Goal: Task Accomplishment & Management: Manage account settings

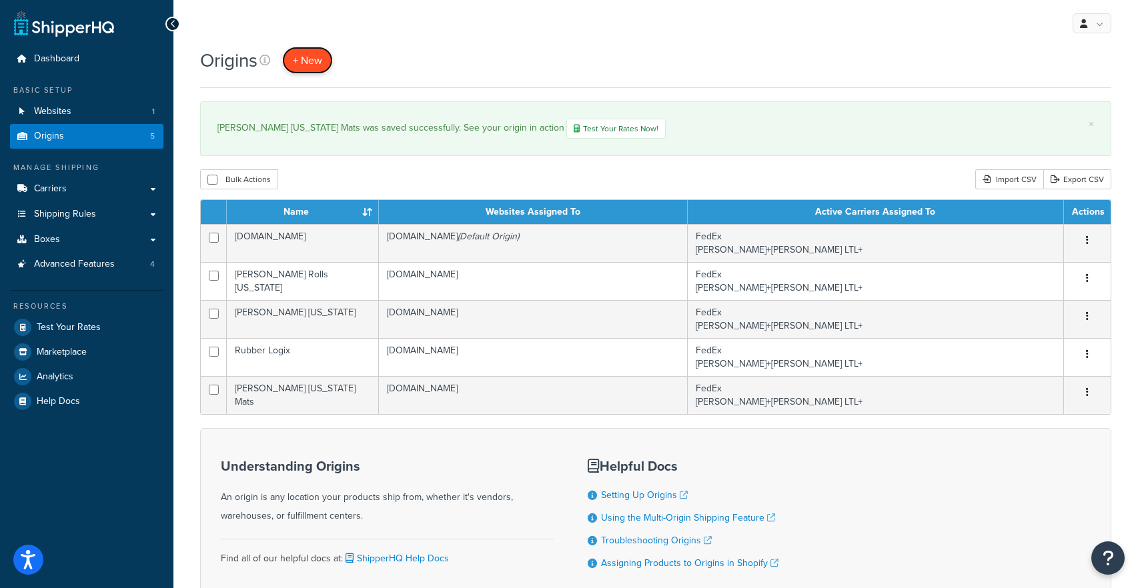
click at [305, 57] on span "+ New" at bounding box center [307, 60] width 29 height 15
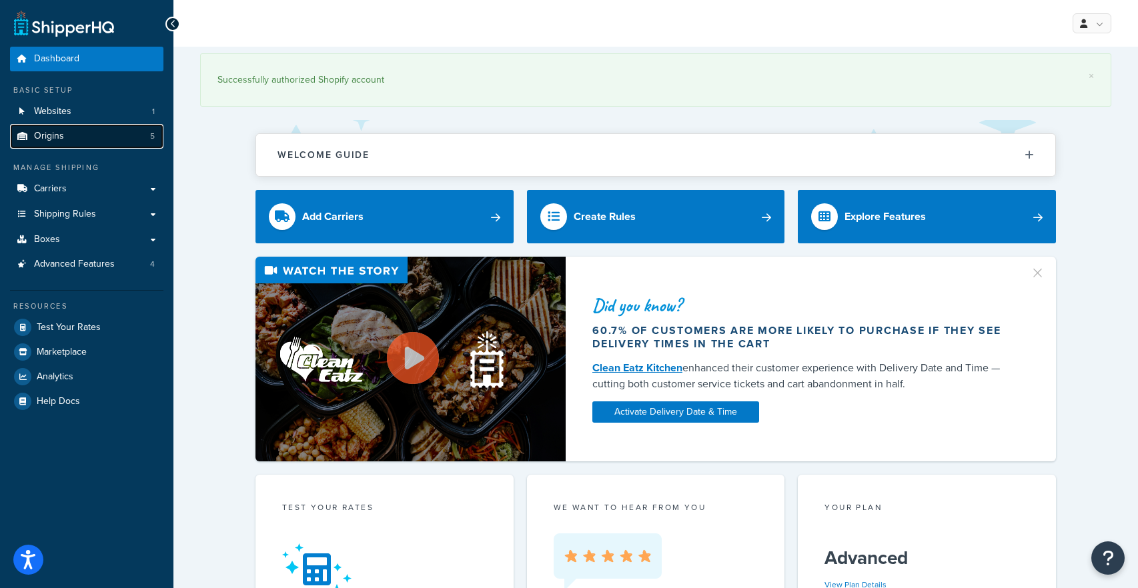
click at [83, 140] on link "Origins 5" at bounding box center [86, 136] width 153 height 25
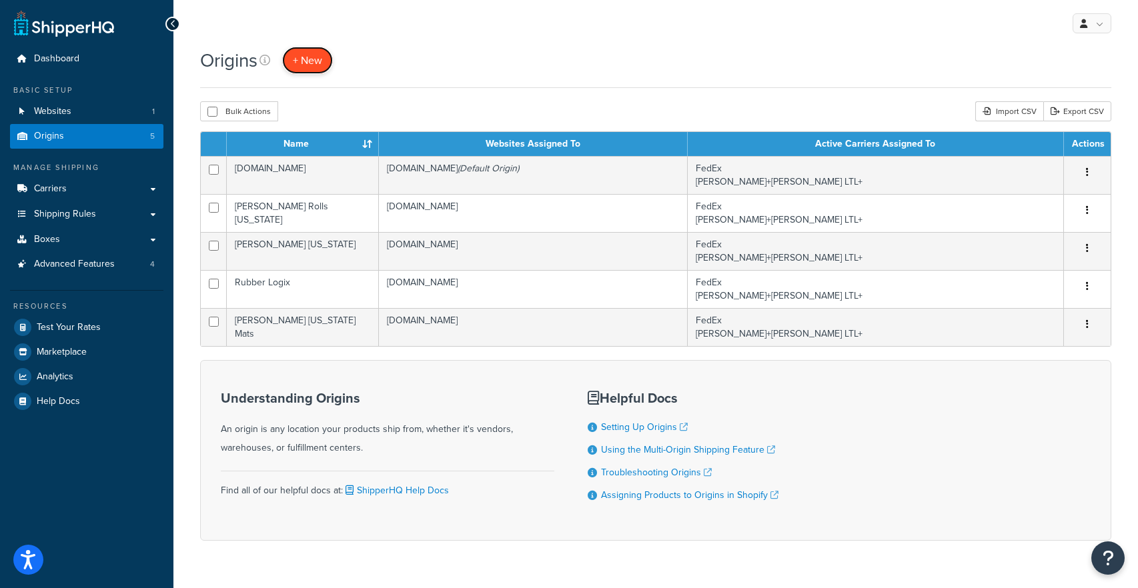
click at [317, 65] on span "+ New" at bounding box center [307, 60] width 29 height 15
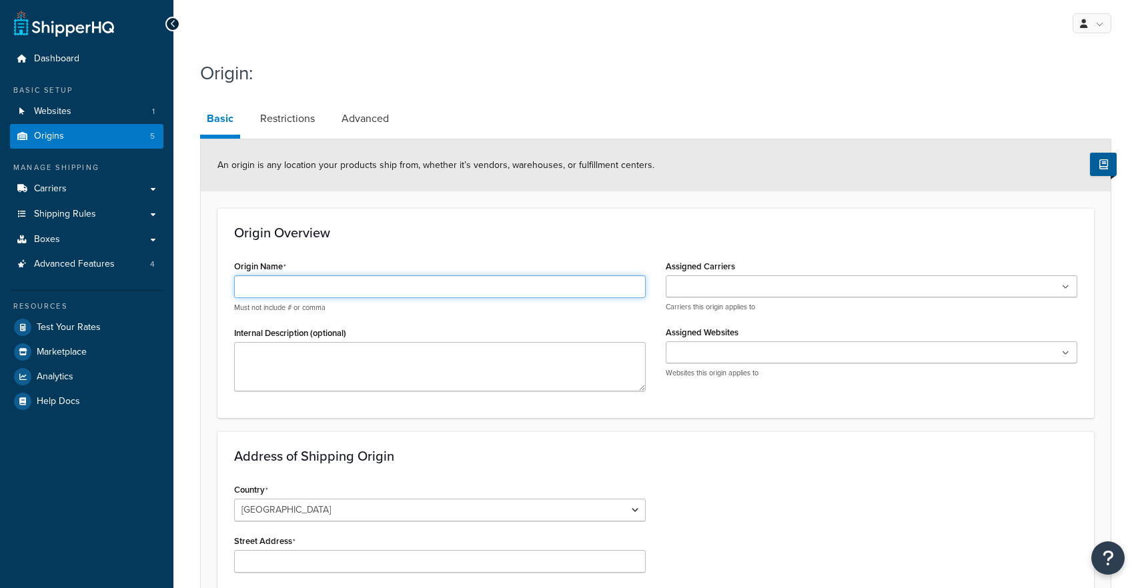
click at [300, 297] on input "Origin Name" at bounding box center [439, 286] width 411 height 23
type input "Rubber Flooring Direct - PN"
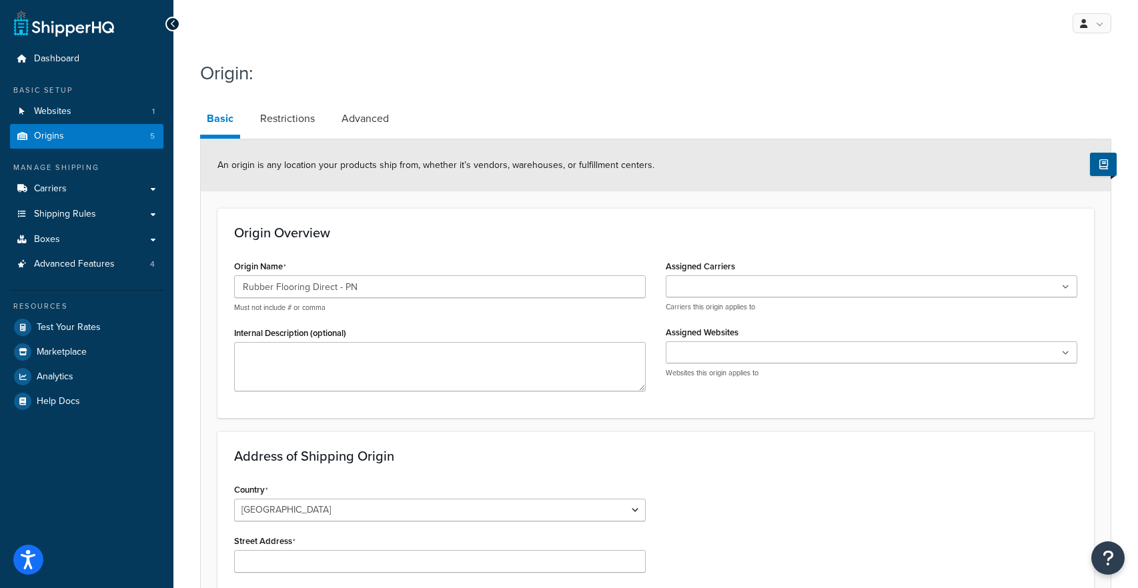
click at [751, 285] on input "Assigned Carriers" at bounding box center [729, 287] width 118 height 15
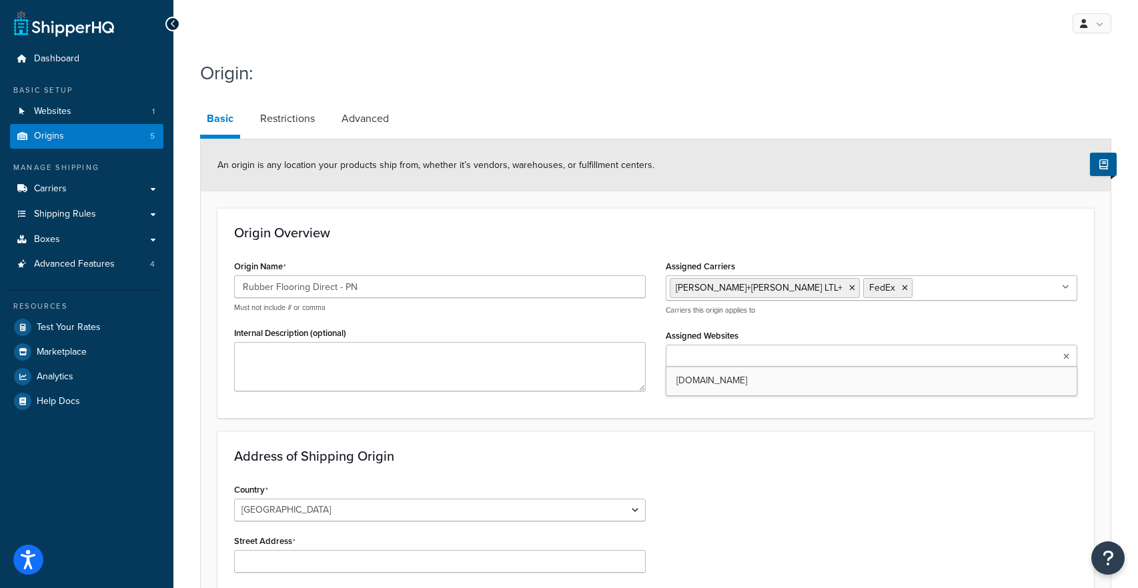
click at [724, 353] on input "Assigned Websites" at bounding box center [729, 356] width 118 height 15
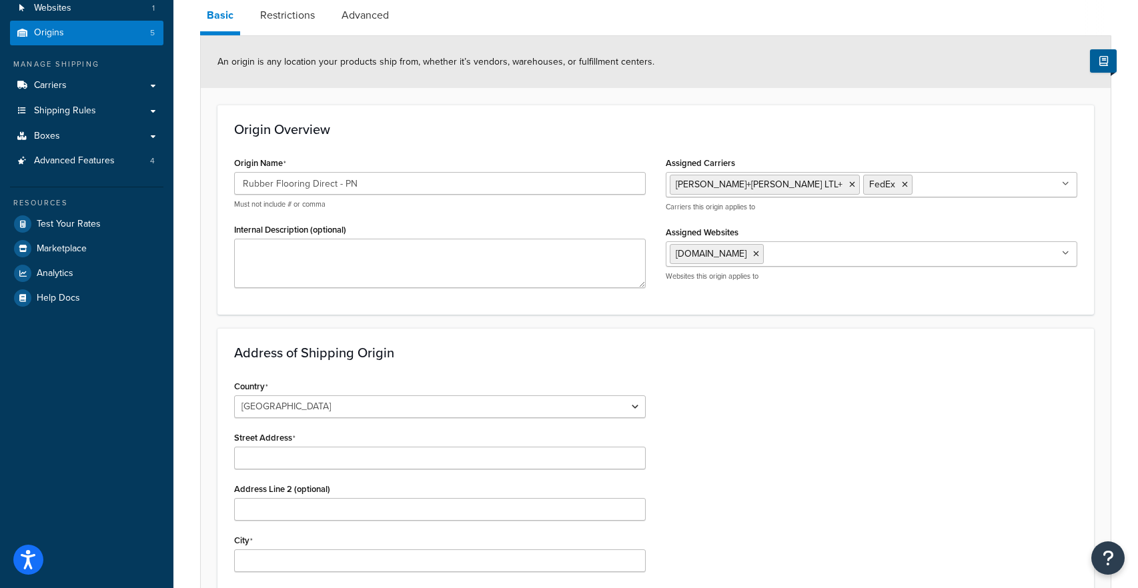
scroll to position [129, 0]
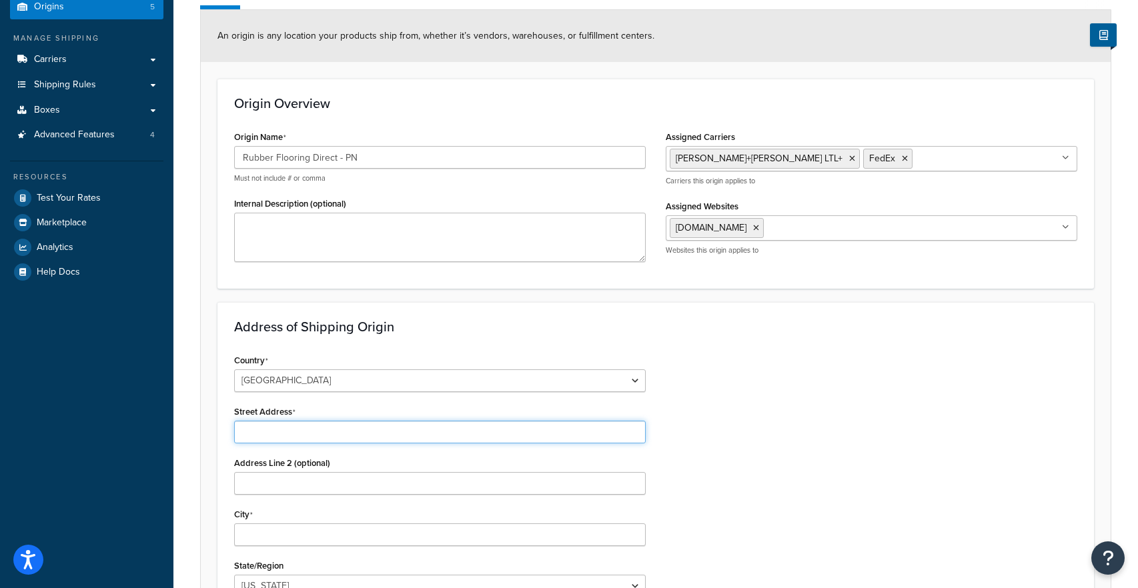
click at [337, 427] on input "Street Address" at bounding box center [439, 432] width 411 height 23
paste input "33 Keystone Drive"
type input "33 Keystone Drive"
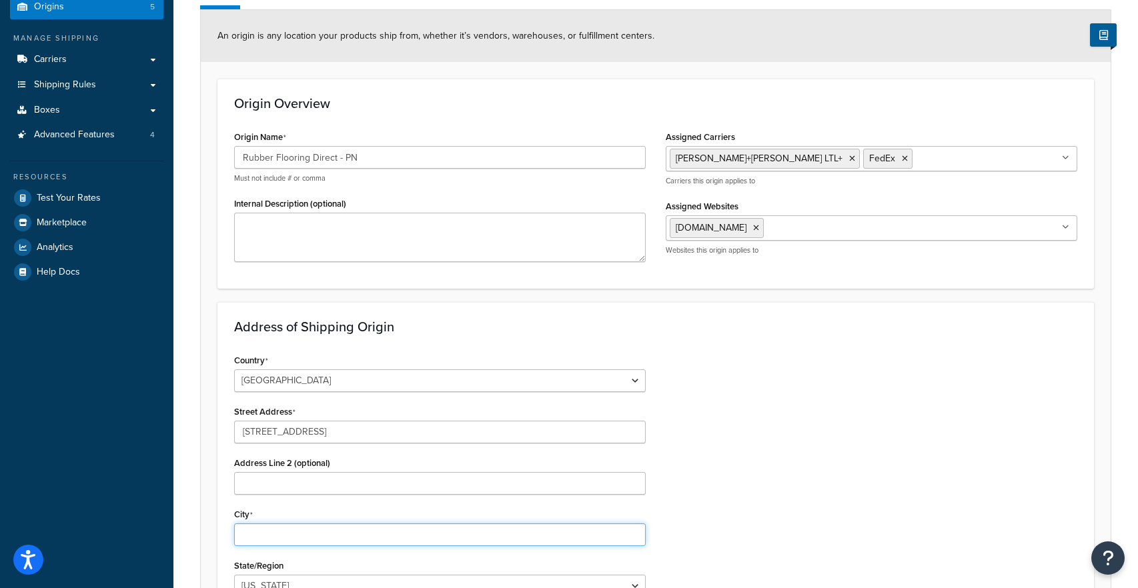
click at [276, 535] on input "City" at bounding box center [439, 534] width 411 height 23
type input "Lebanon"
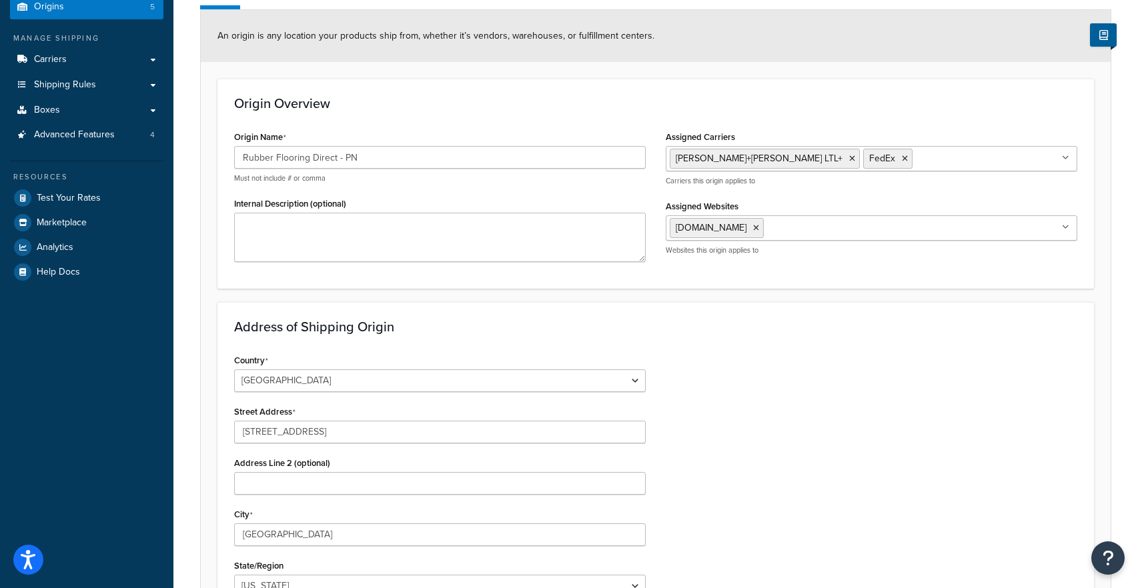
click at [354, 507] on div "City Lebanon" at bounding box center [439, 525] width 411 height 41
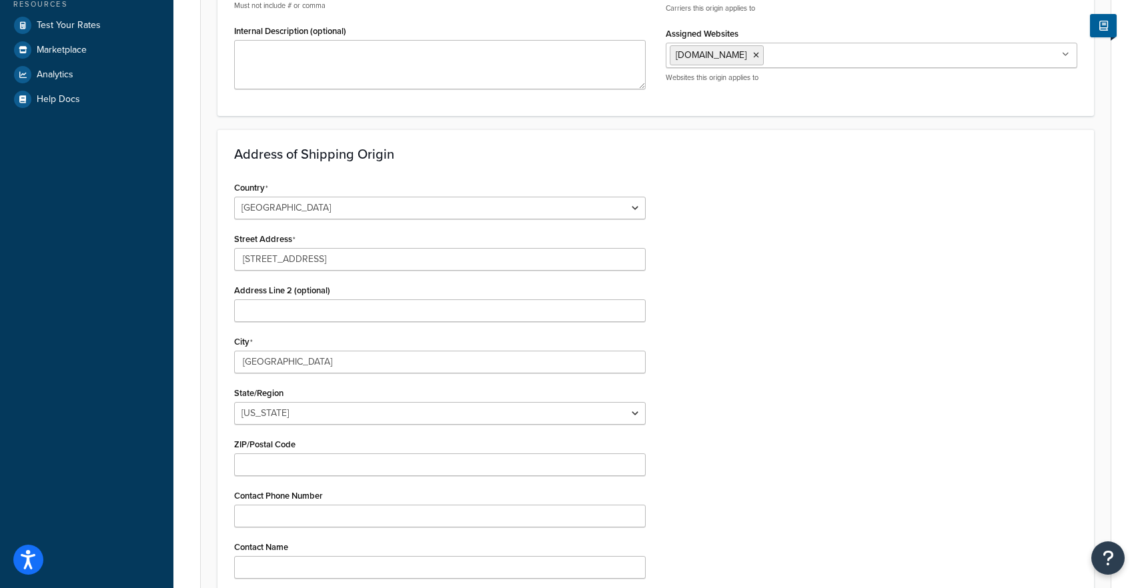
click at [343, 393] on div "State/Region Alabama Alaska American Samoa Arizona Arkansas Armed Forces Americ…" at bounding box center [439, 403] width 411 height 41
click at [333, 412] on select "Alabama Alaska American Samoa Arizona Arkansas Armed Forces Americas Armed Forc…" at bounding box center [439, 413] width 411 height 23
select select "38"
click at [234, 402] on select "Alabama Alaska American Samoa Arizona Arkansas Armed Forces Americas Armed Forc…" at bounding box center [439, 413] width 411 height 23
click at [281, 467] on input "ZIP/Postal Code" at bounding box center [439, 464] width 411 height 23
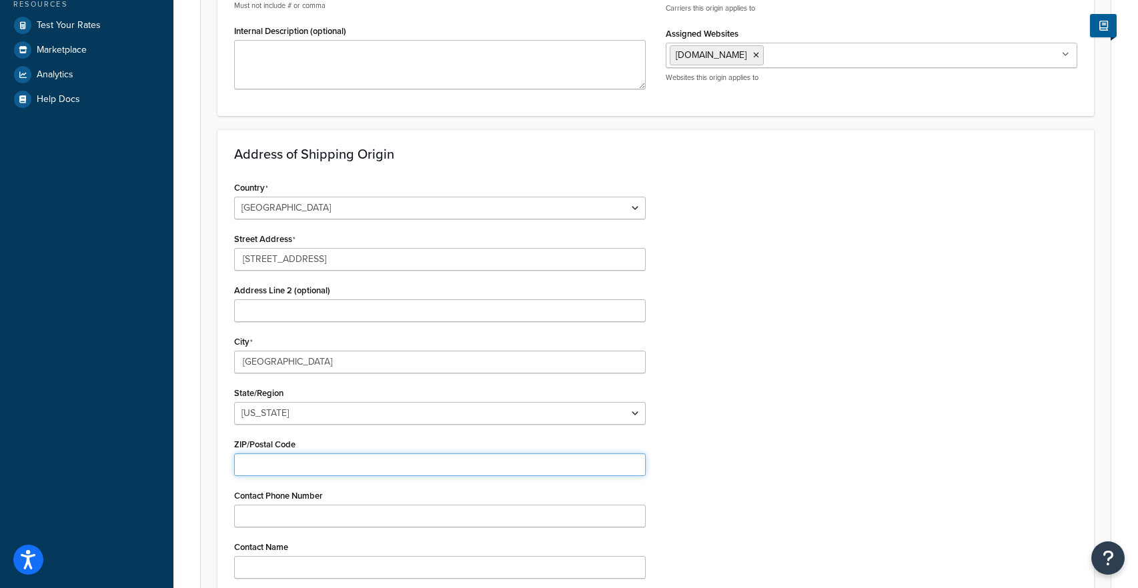
paste input "17042"
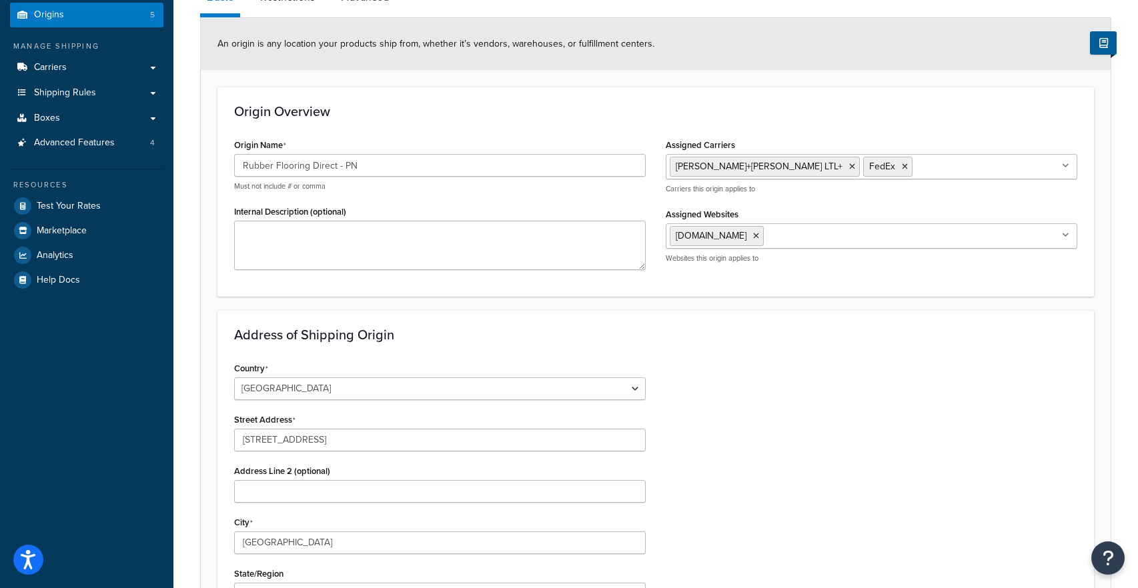
scroll to position [35, 0]
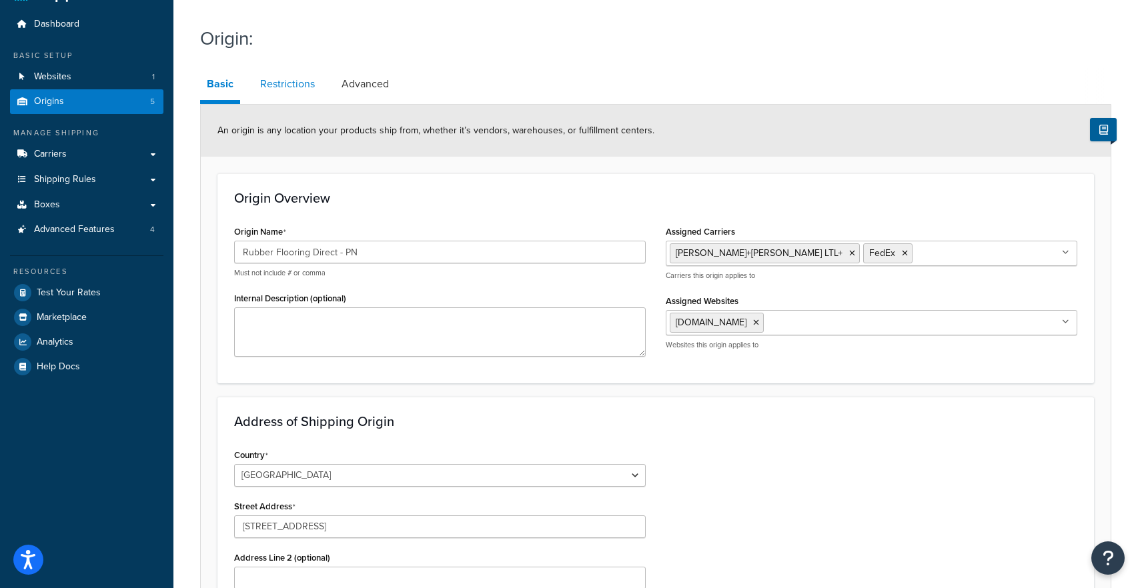
type input "17042"
click at [291, 80] on link "Restrictions" at bounding box center [287, 84] width 68 height 32
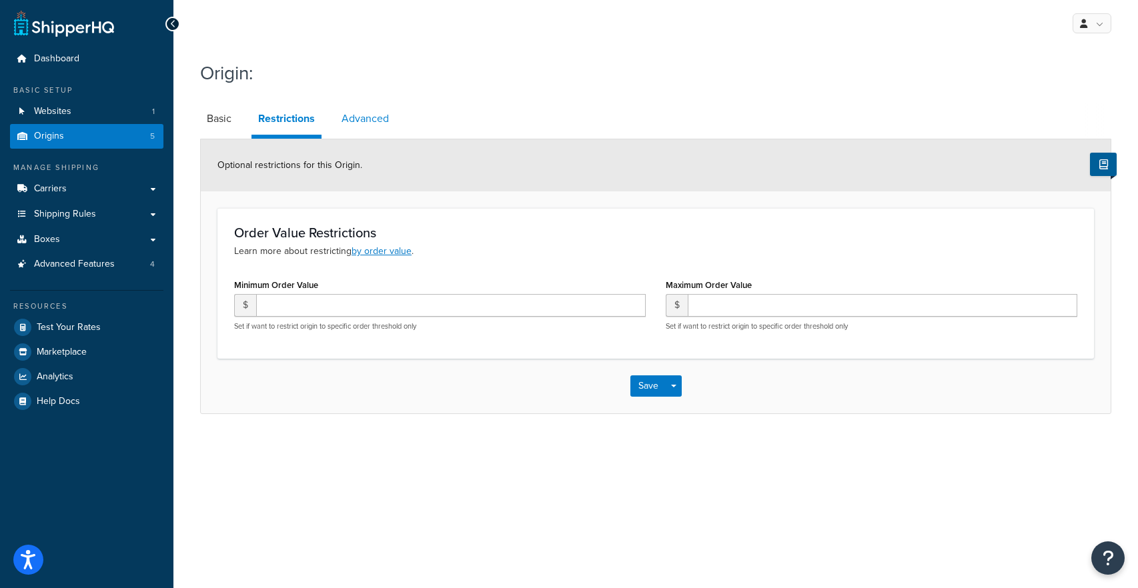
click at [369, 114] on link "Advanced" at bounding box center [365, 119] width 61 height 32
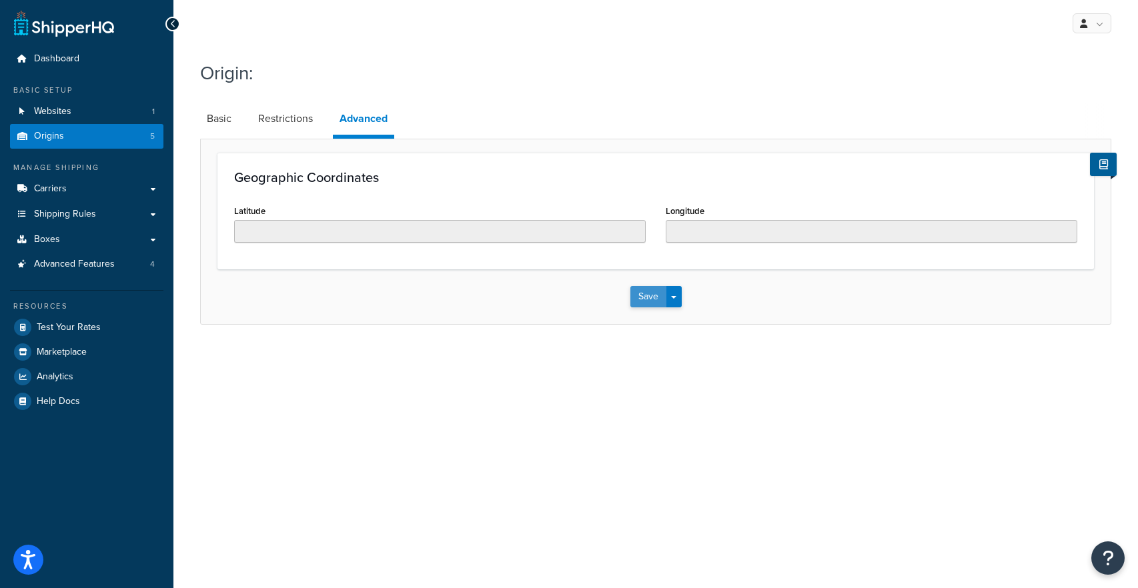
click at [656, 298] on button "Save" at bounding box center [648, 296] width 36 height 21
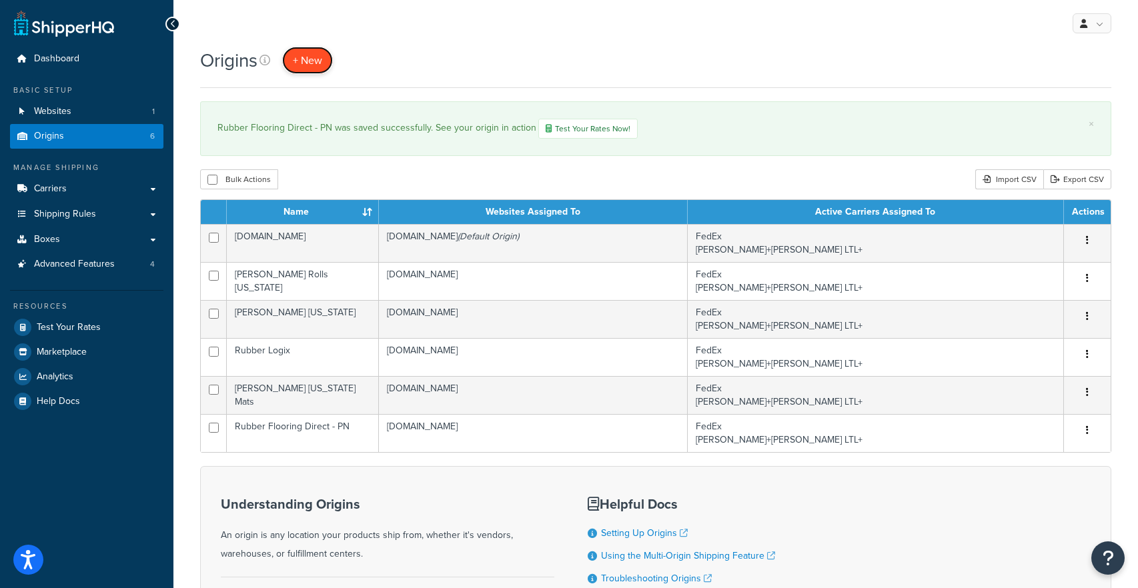
click at [296, 65] on span "+ New" at bounding box center [307, 60] width 29 height 15
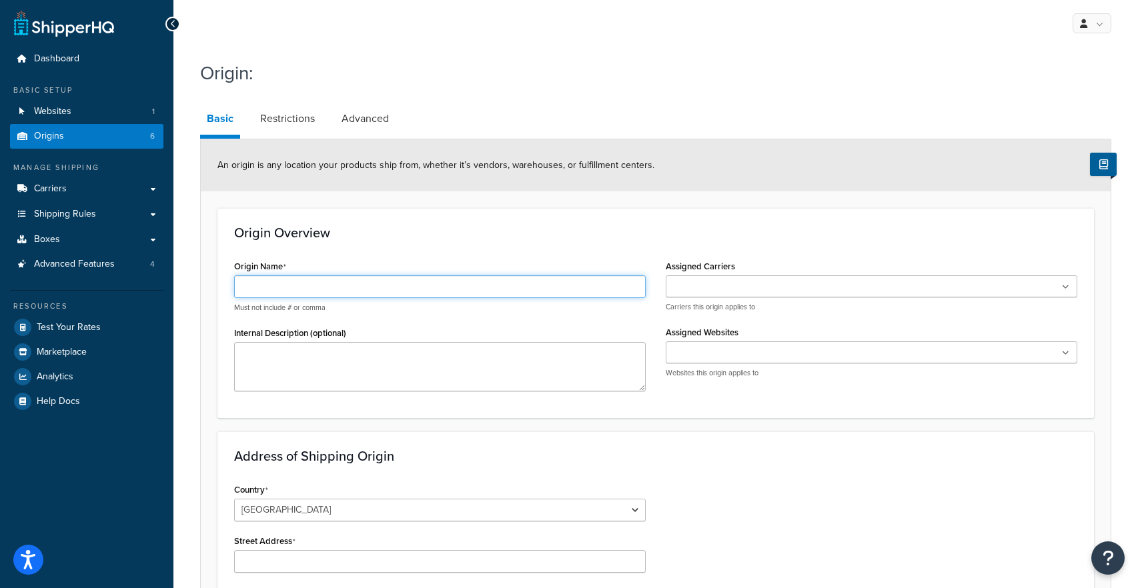
click at [309, 282] on input "Origin Name" at bounding box center [439, 286] width 411 height 23
click at [342, 285] on input "Rubber Flooring Direct - California" at bounding box center [439, 286] width 411 height 23
type input "Rubber Flooring Direct [US_STATE]"
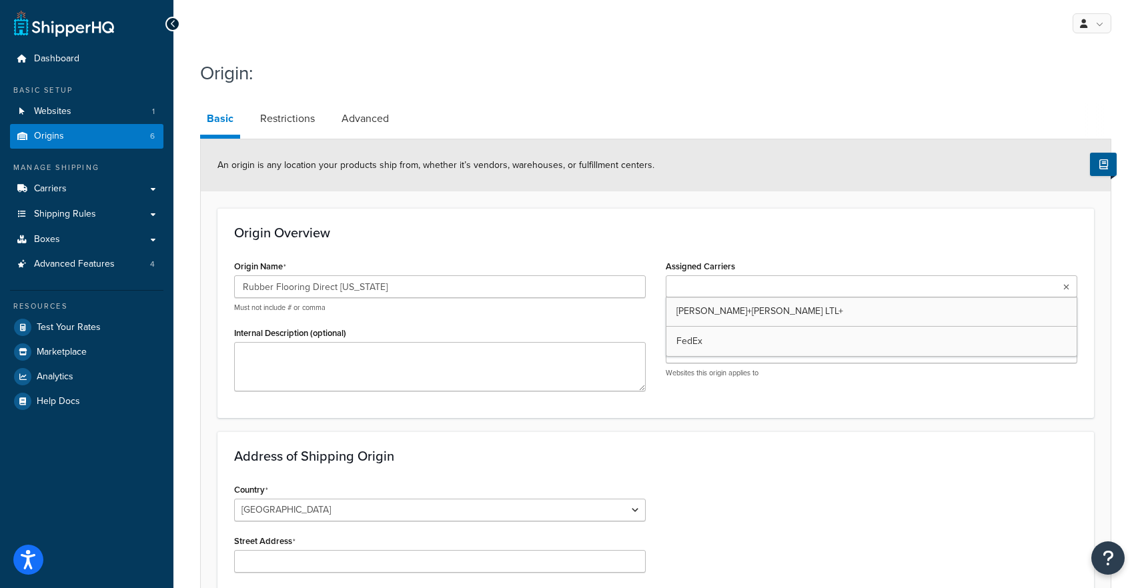
click at [726, 296] on ul at bounding box center [871, 286] width 411 height 22
click at [776, 359] on ul at bounding box center [871, 356] width 411 height 22
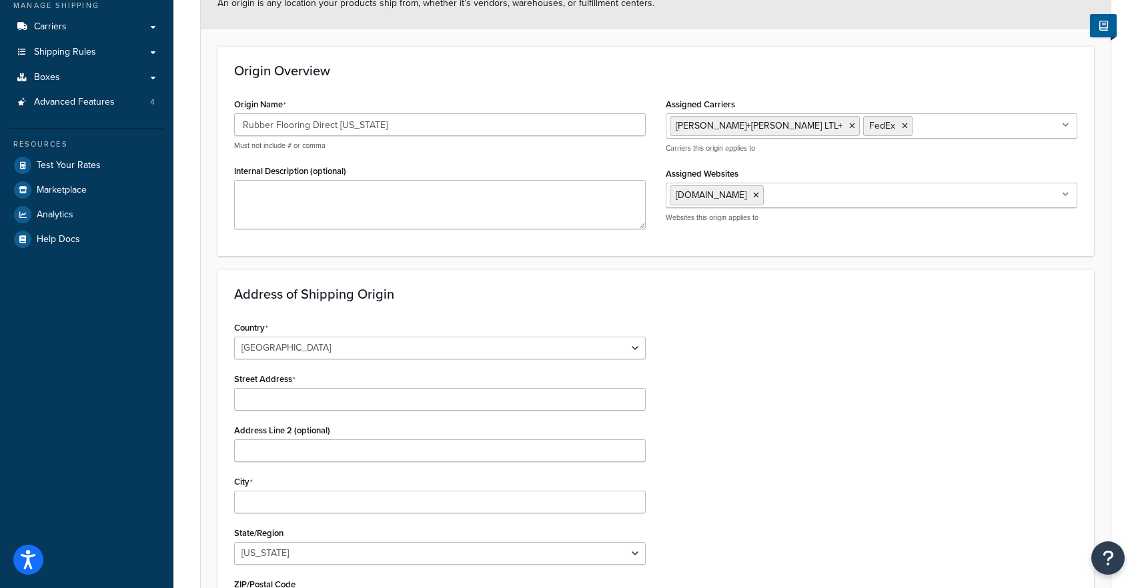
scroll to position [201, 0]
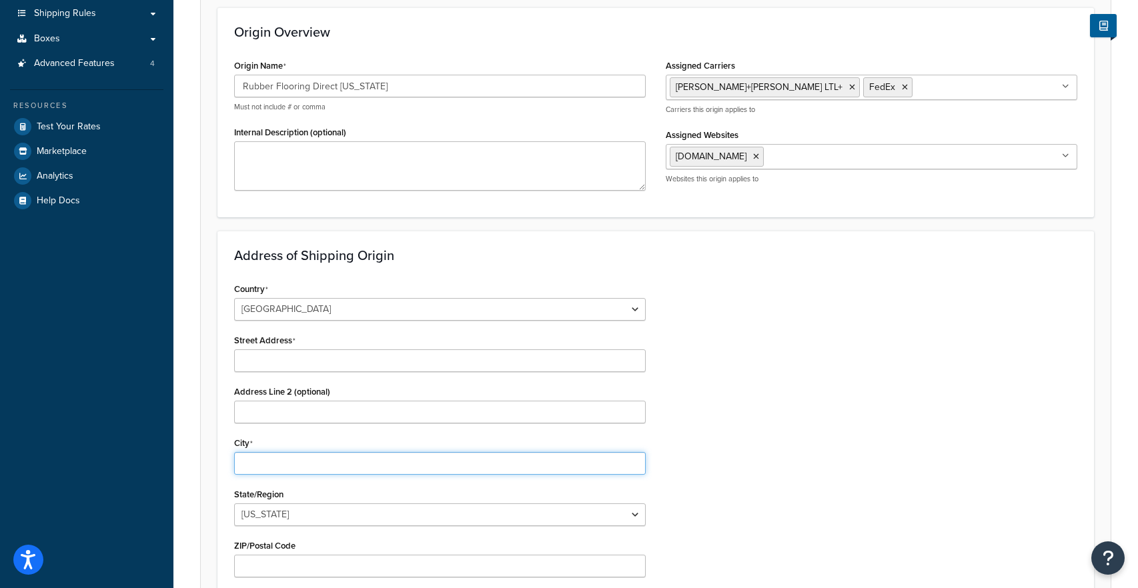
click at [351, 462] on input "City" at bounding box center [439, 463] width 411 height 23
paste input "9866 7th Street Unit #: 115"
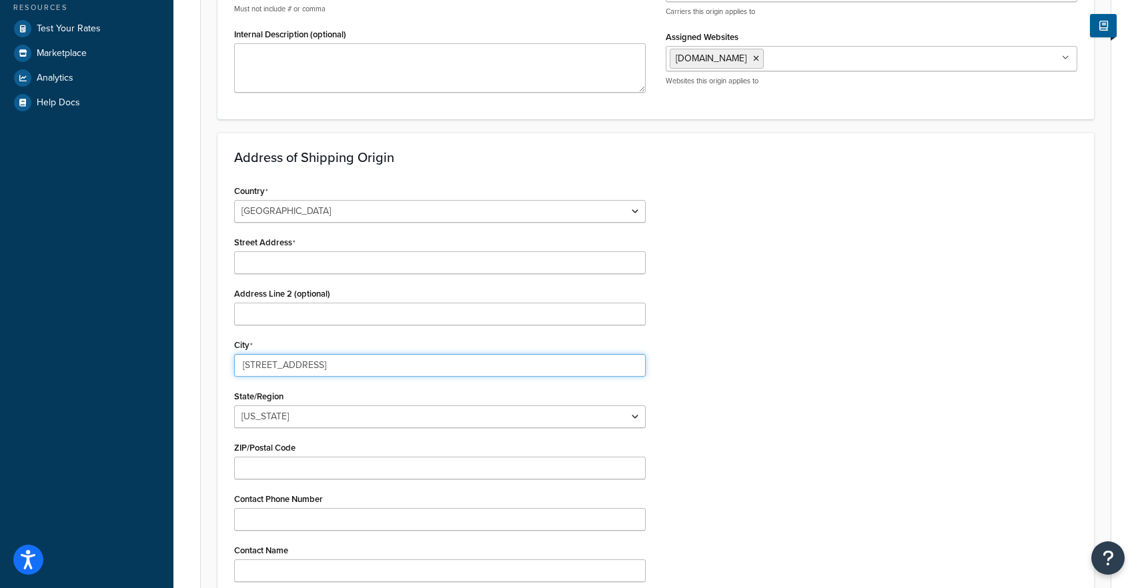
scroll to position [338, 0]
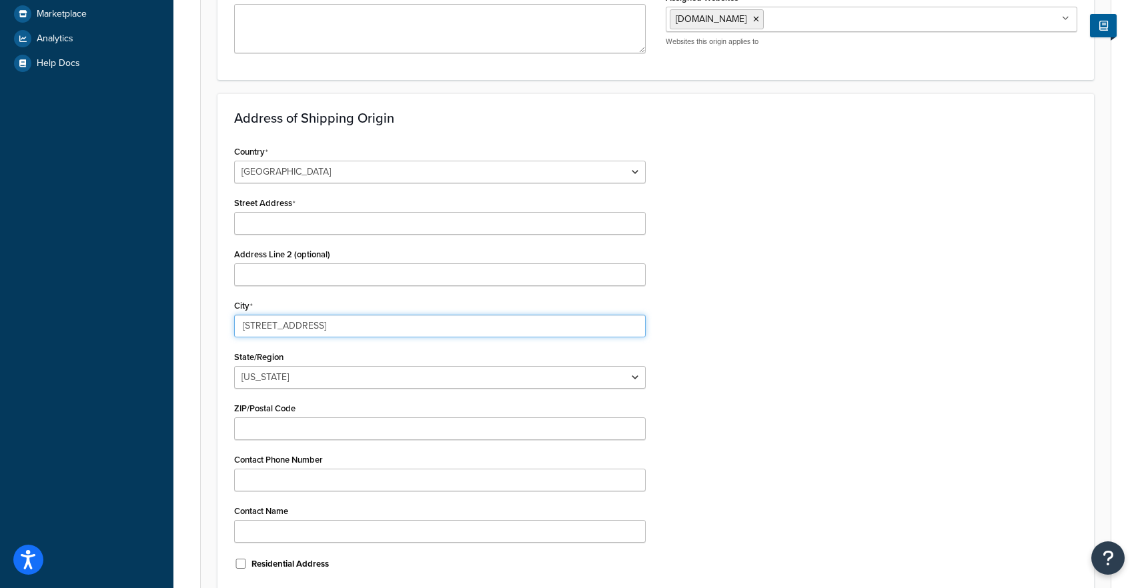
type input "9866 7th Street Unit #: 115"
click at [338, 379] on select "Alabama Alaska American Samoa Arizona Arkansas Armed Forces Americas Armed Forc…" at bounding box center [439, 377] width 411 height 23
select select "5"
click at [234, 366] on select "Alabama Alaska American Samoa Arizona Arkansas Armed Forces Americas Armed Forc…" at bounding box center [439, 377] width 411 height 23
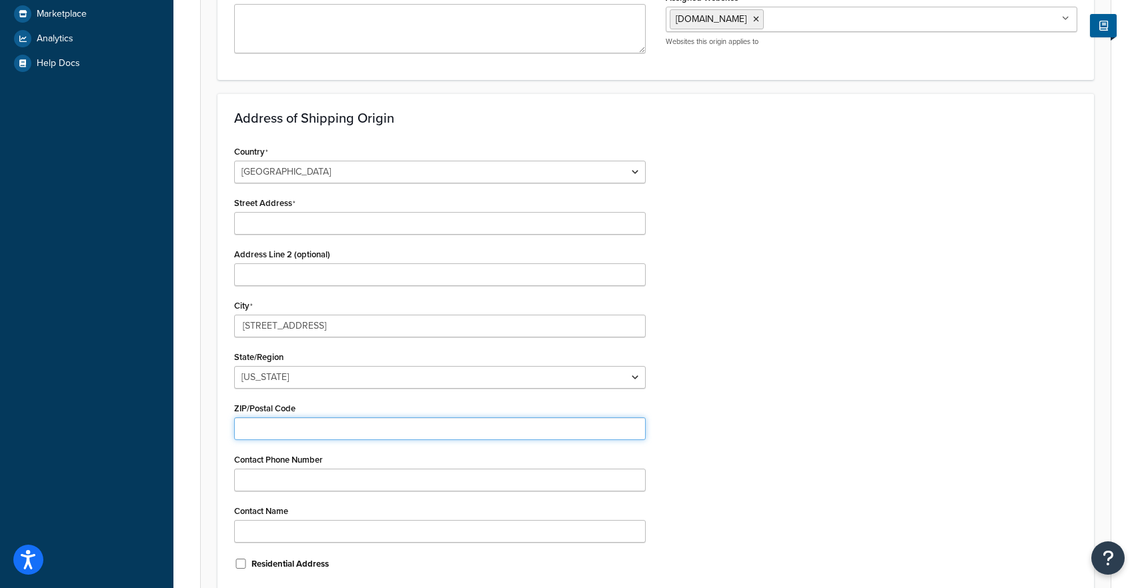
click at [295, 438] on input "ZIP/Postal Code" at bounding box center [439, 428] width 411 height 23
paste input "91730"
type input "91730"
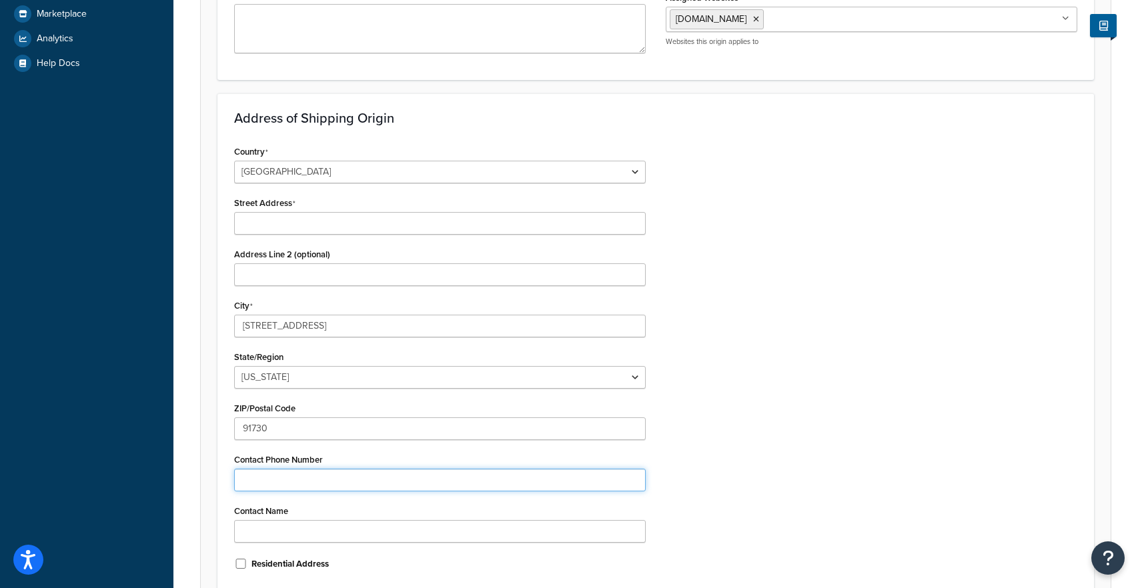
click at [287, 477] on input "Contact Phone Number" at bounding box center [439, 480] width 411 height 23
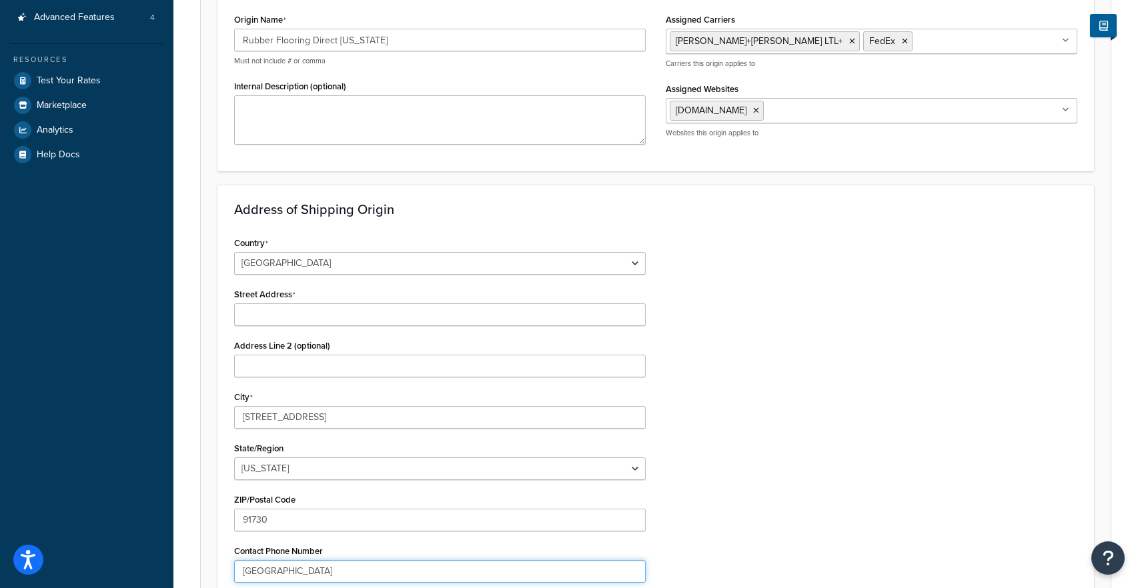
scroll to position [471, 0]
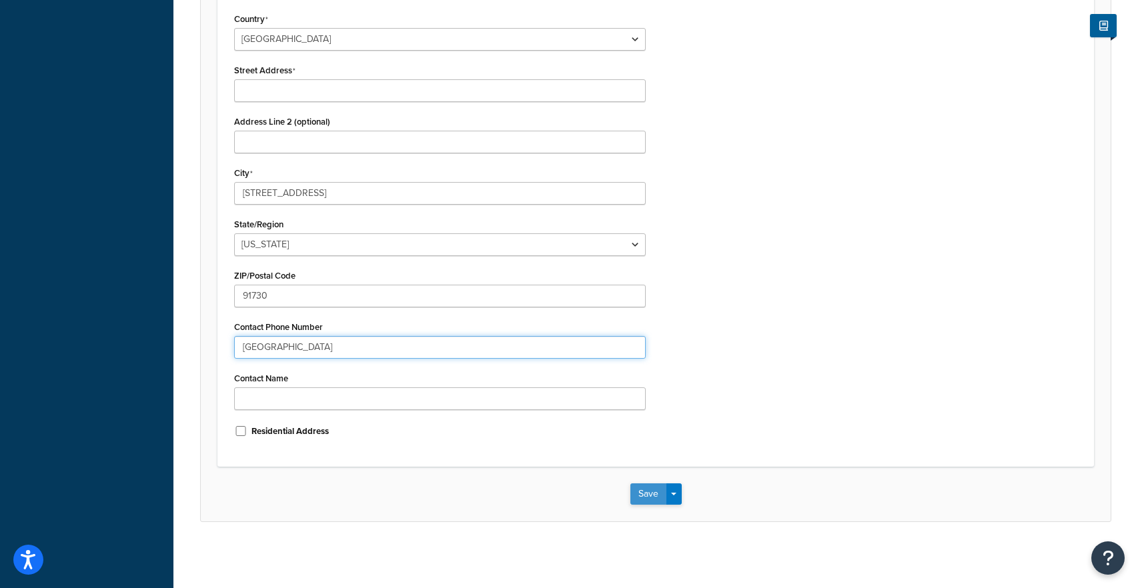
type input "Rancho Cucamonga"
click at [652, 499] on button "Save" at bounding box center [648, 493] width 36 height 21
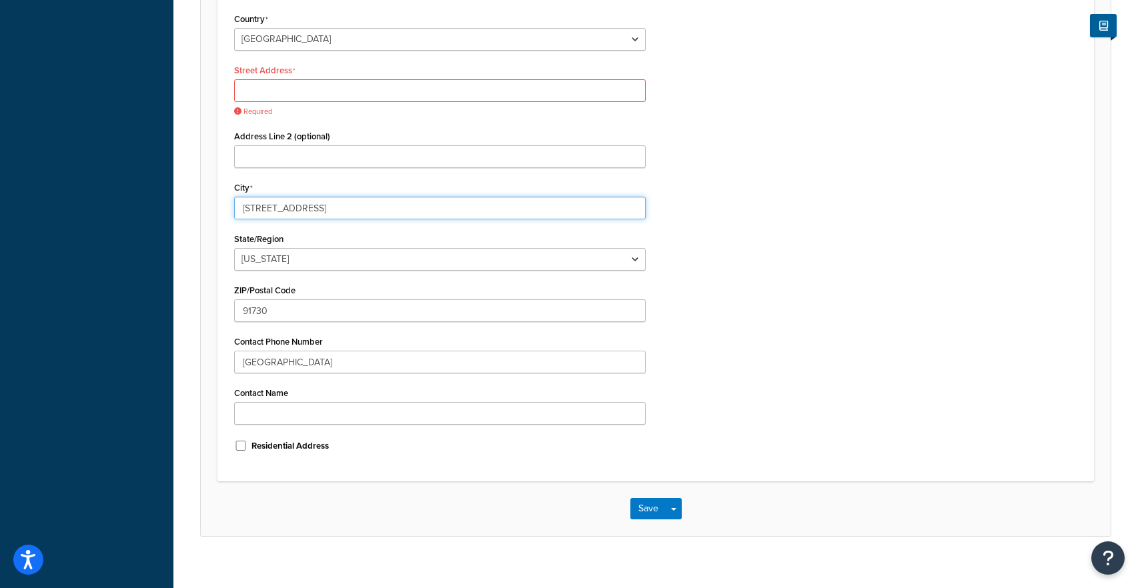
click at [331, 209] on input "9866 7th Street Unit #: 115" at bounding box center [439, 208] width 411 height 23
click at [304, 89] on input "Street Address" at bounding box center [439, 90] width 411 height 23
paste input "9866 7th Street Unit #: 115"
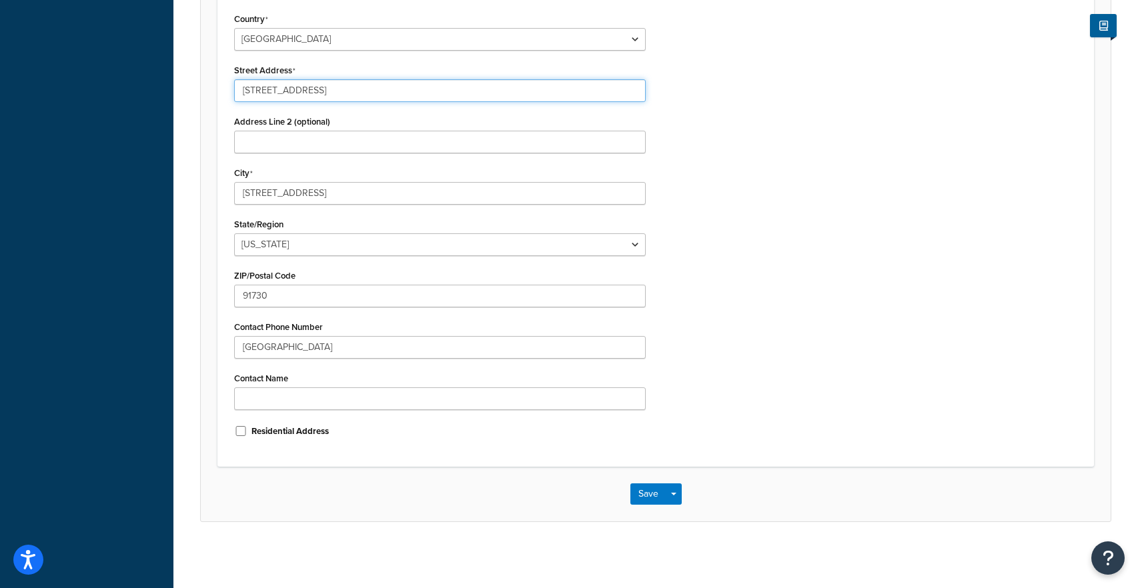
type input "9866 7th Street Unit #: 115"
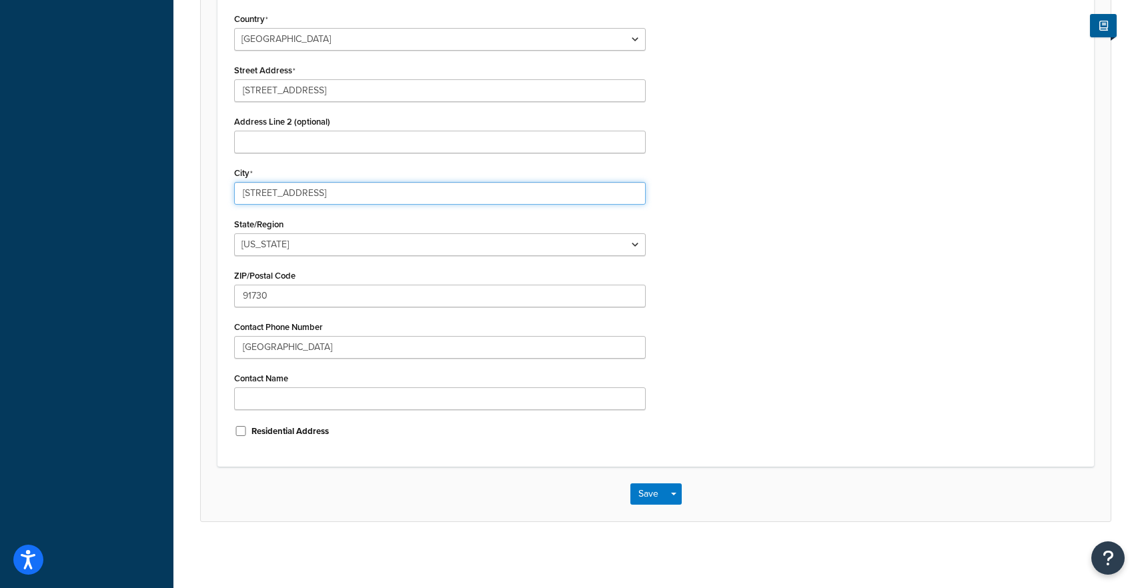
click at [289, 195] on input "9866 7th Street Unit #: 115" at bounding box center [439, 193] width 411 height 23
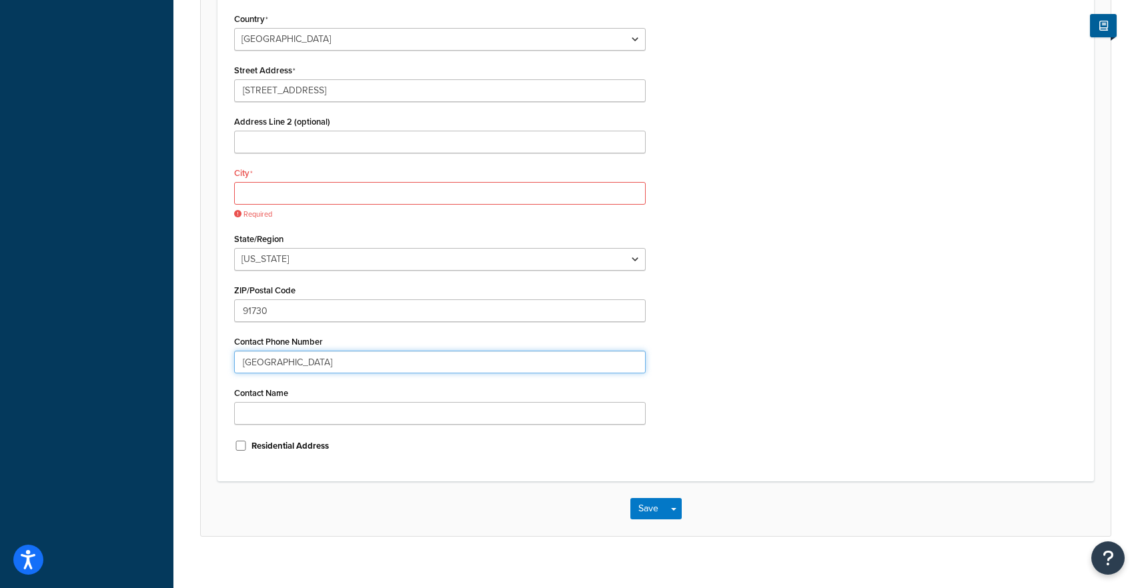
click at [285, 357] on input "Rancho Cucamonga" at bounding box center [439, 362] width 411 height 23
click at [285, 356] on input "Rancho Cucamonga" at bounding box center [439, 362] width 411 height 23
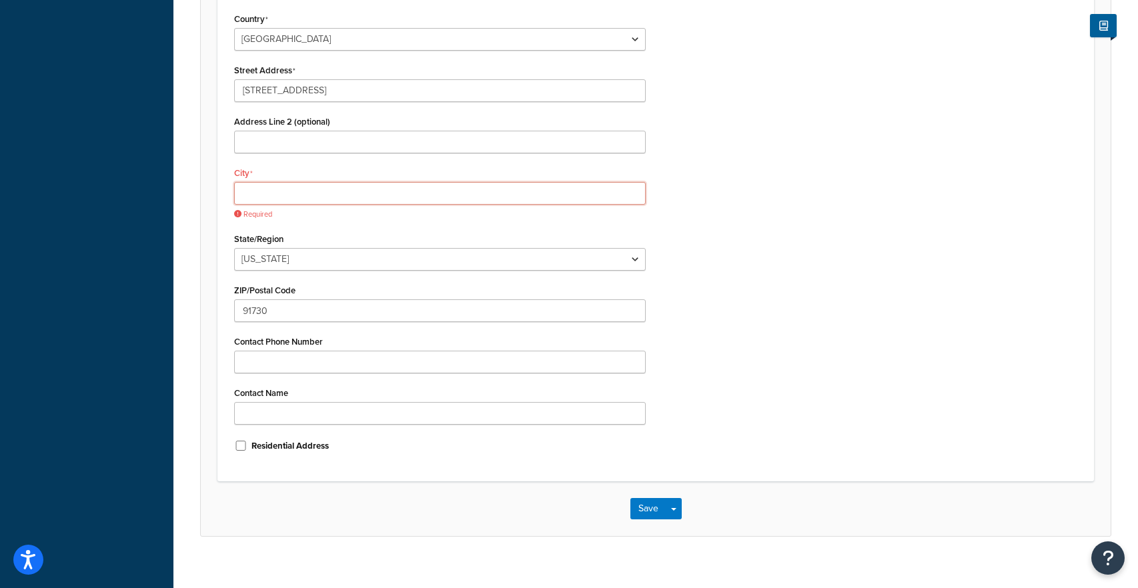
click at [297, 187] on input "City" at bounding box center [439, 193] width 411 height 23
paste input "[GEOGRAPHIC_DATA]"
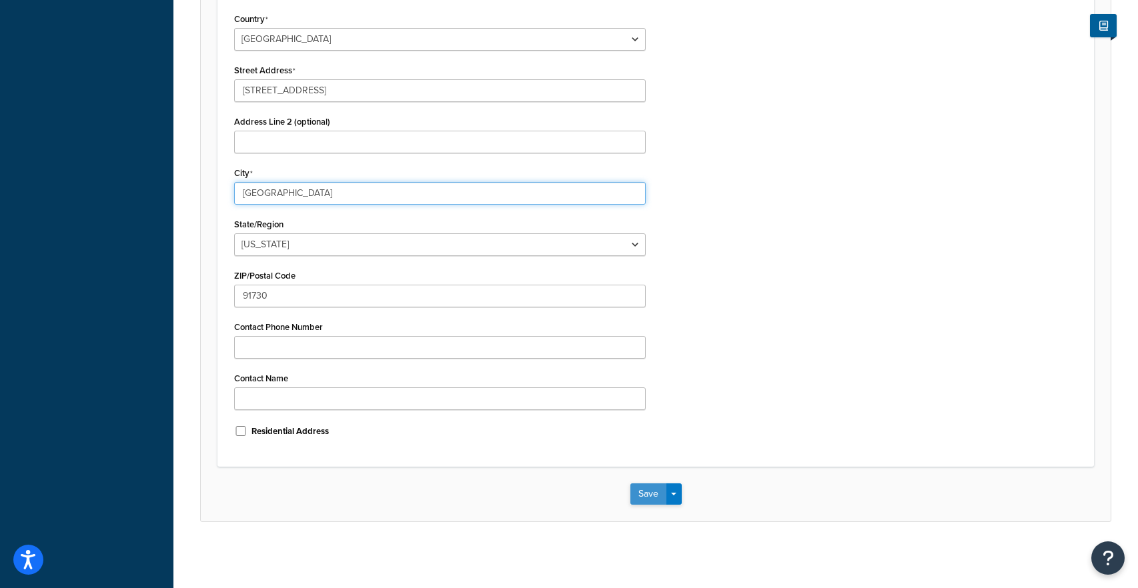
type input "[GEOGRAPHIC_DATA]"
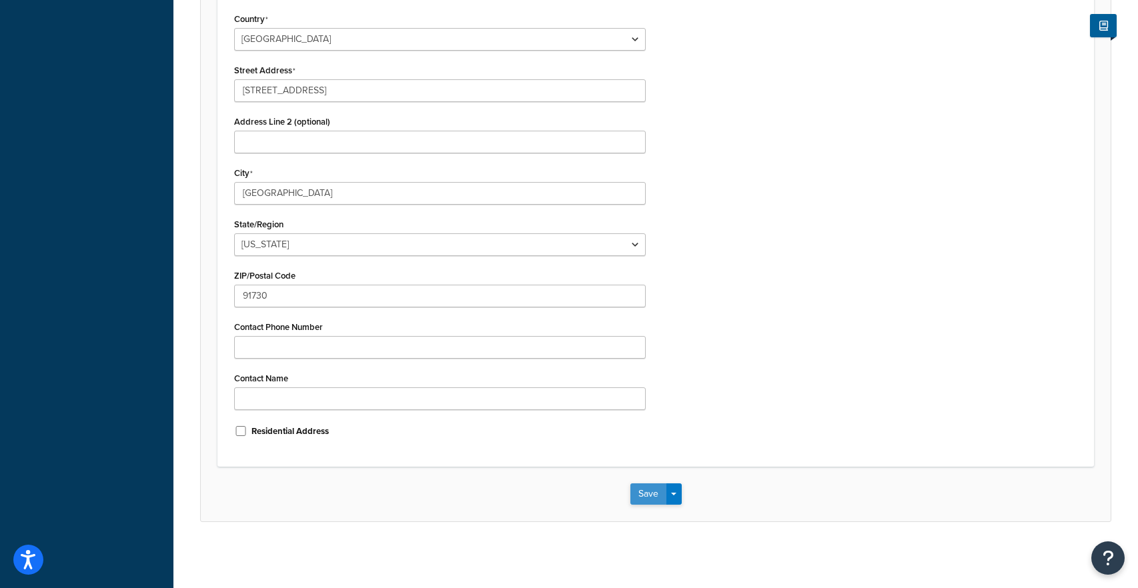
click at [647, 493] on button "Save" at bounding box center [648, 493] width 36 height 21
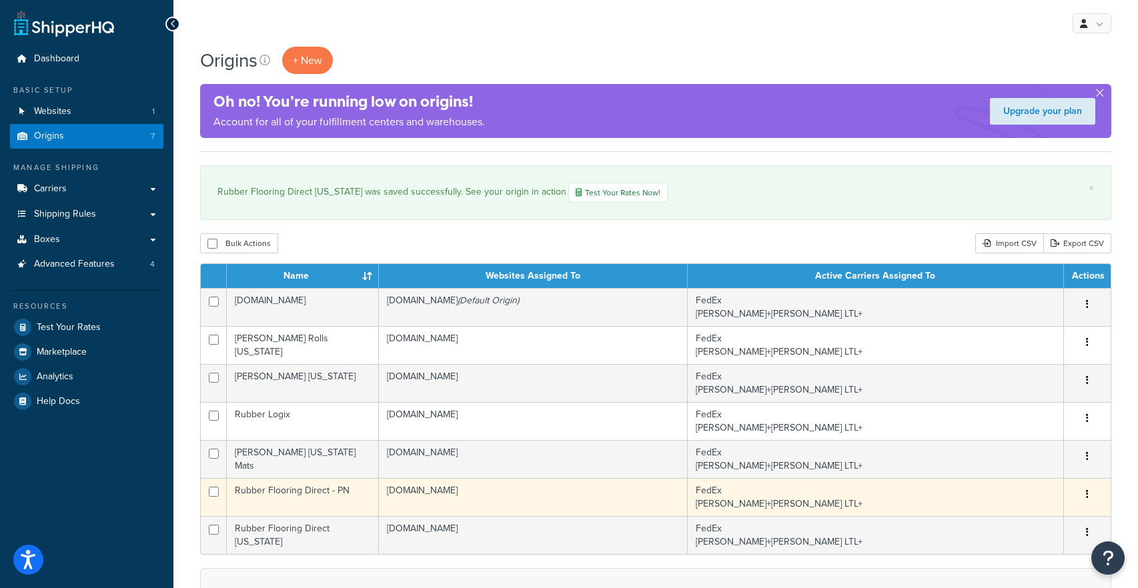
click at [327, 494] on td "Rubber Flooring Direct - PN" at bounding box center [303, 497] width 152 height 38
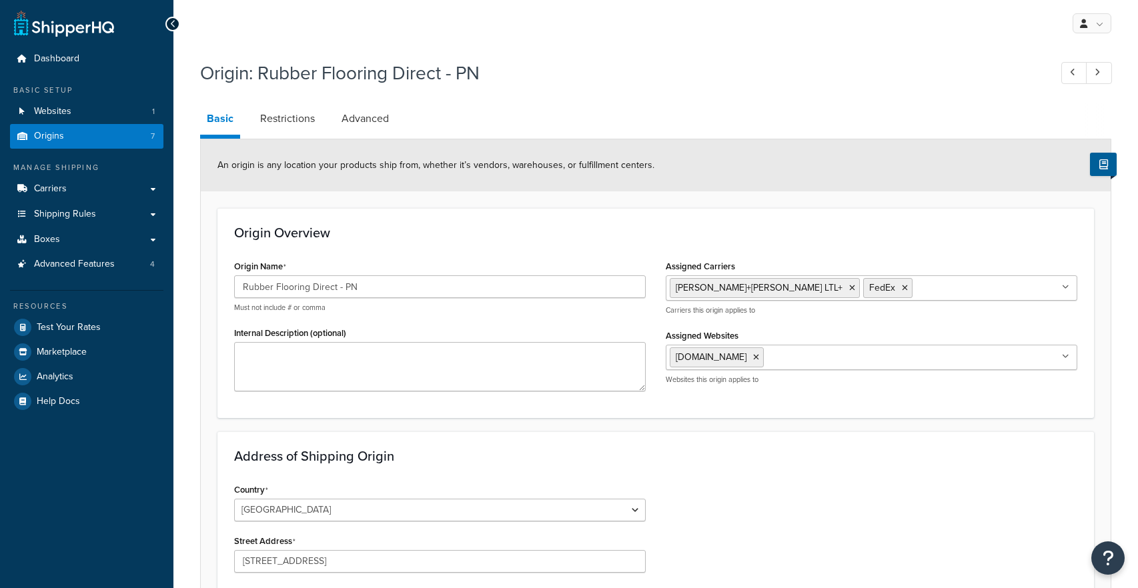
select select "38"
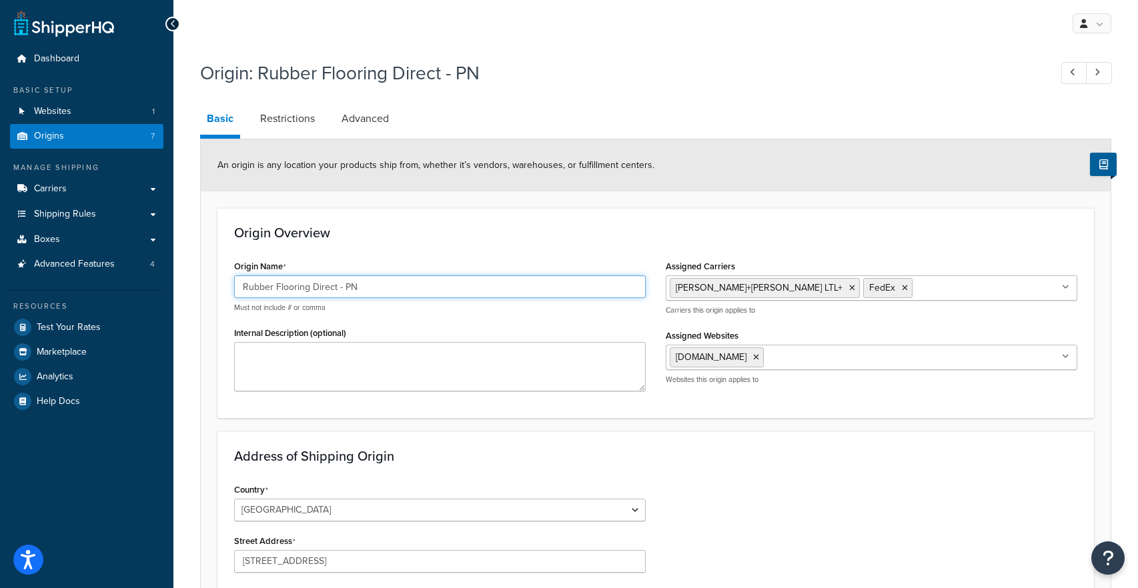
click at [343, 285] on input "Rubber Flooring Direct - PN" at bounding box center [439, 286] width 411 height 23
click at [337, 287] on input "Rubber Flooring Direct PN" at bounding box center [439, 286] width 411 height 23
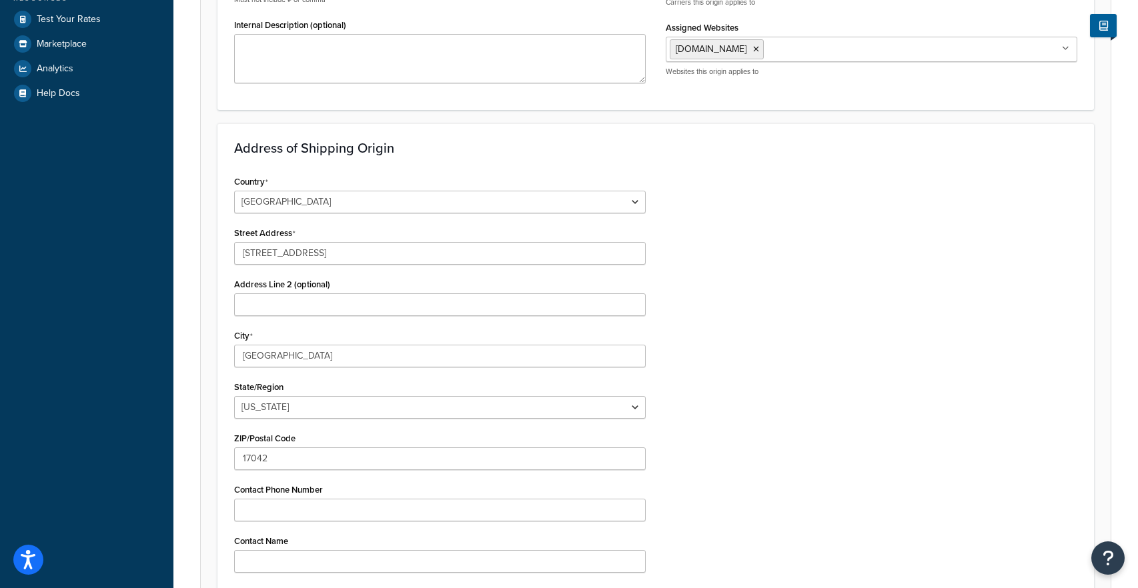
scroll to position [471, 0]
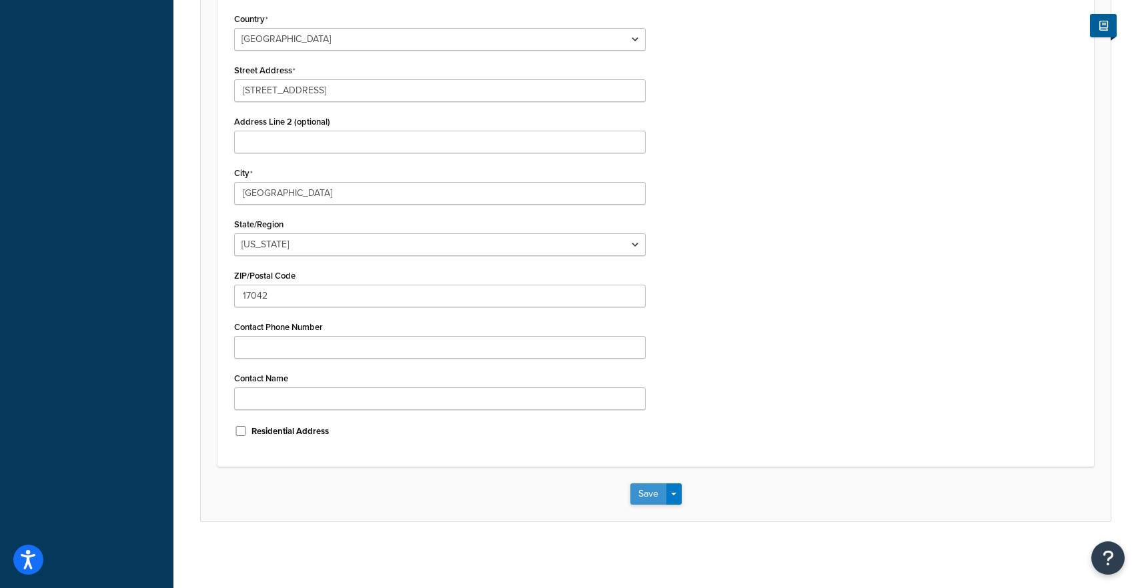
type input "Rubber Flooring Direct PN"
click at [652, 499] on button "Save" at bounding box center [648, 493] width 36 height 21
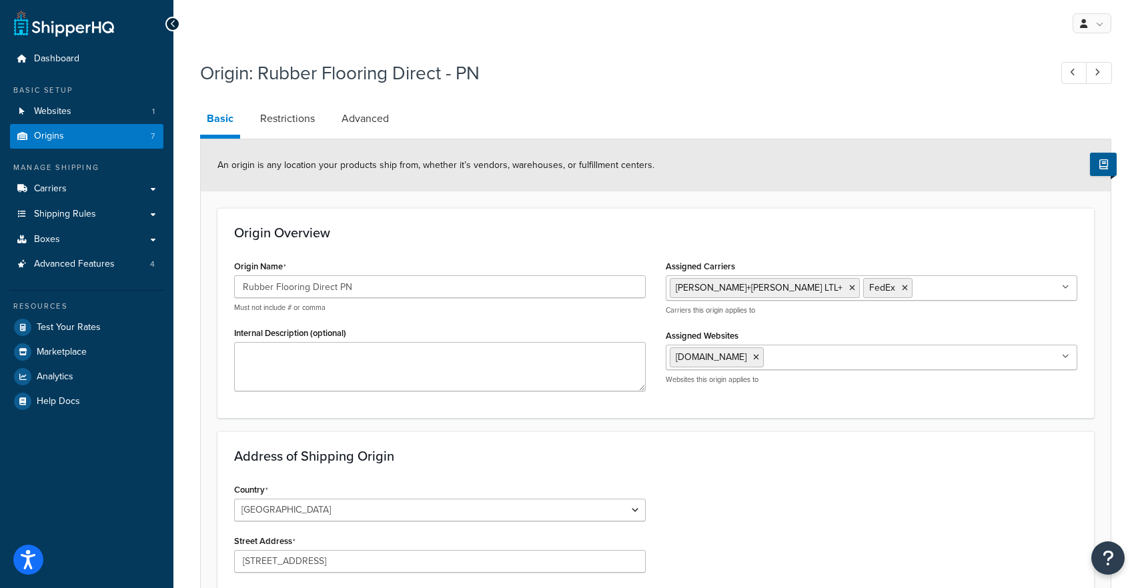
scroll to position [42, 0]
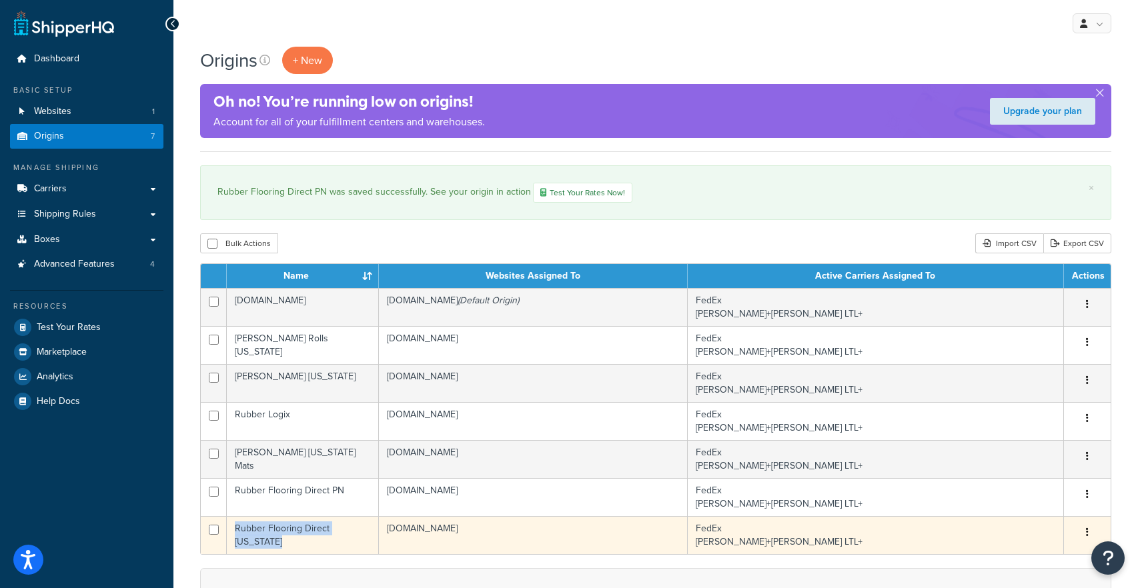
drag, startPoint x: 371, startPoint y: 531, endPoint x: 237, endPoint y: 531, distance: 134.7
click at [237, 531] on td "Rubber Flooring Direct [US_STATE]" at bounding box center [303, 535] width 152 height 38
copy td "Rubber Flooring Direct [US_STATE]"
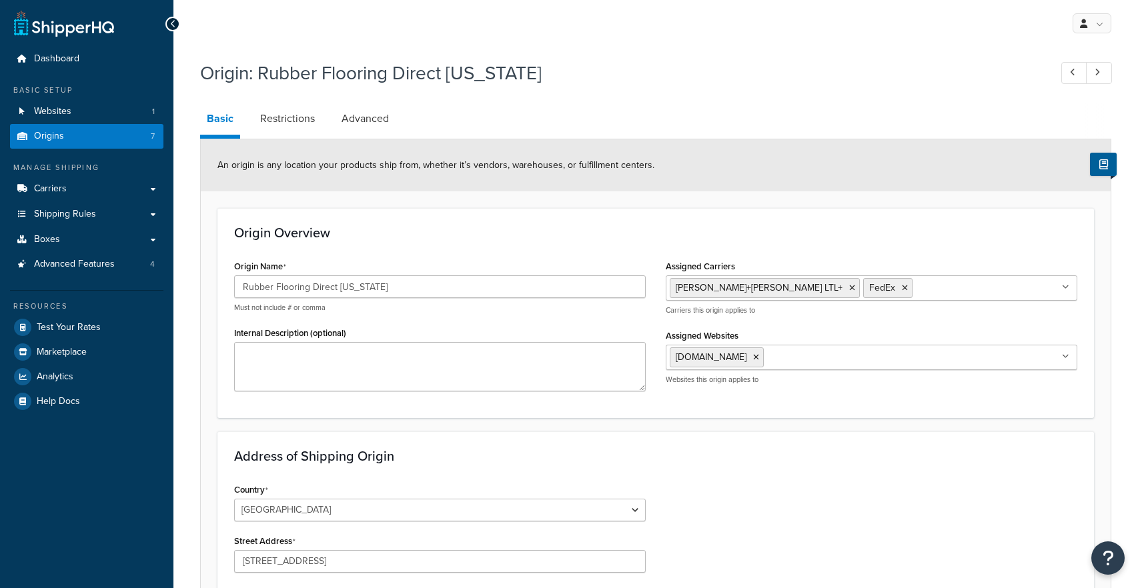
select select "5"
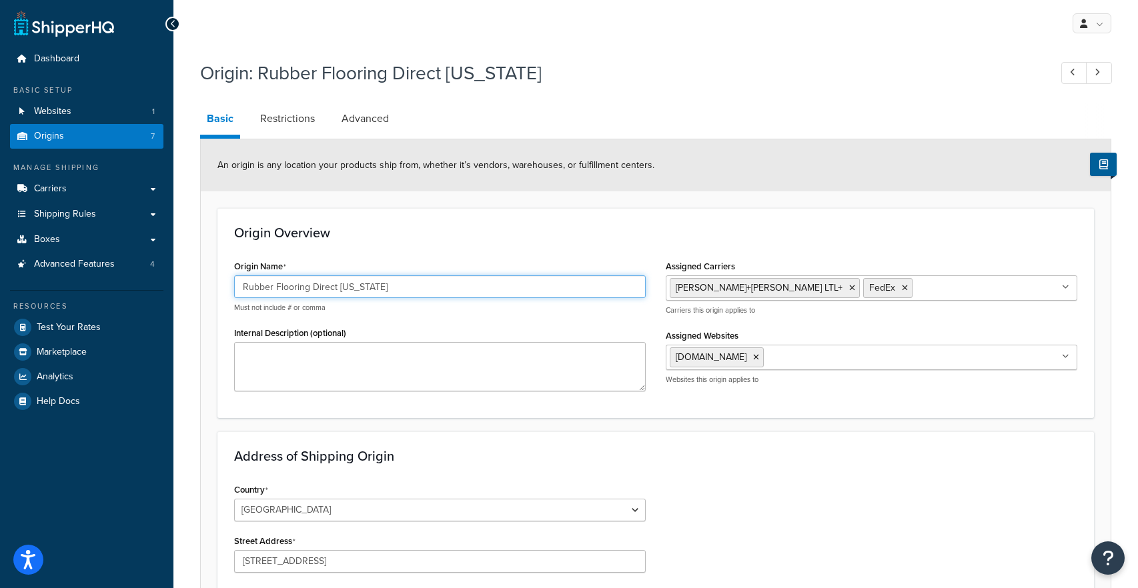
click at [313, 294] on input "Rubber Flooring Direct California" at bounding box center [439, 286] width 411 height 23
click at [313, 293] on input "Rubber Flooring Direct California" at bounding box center [439, 286] width 411 height 23
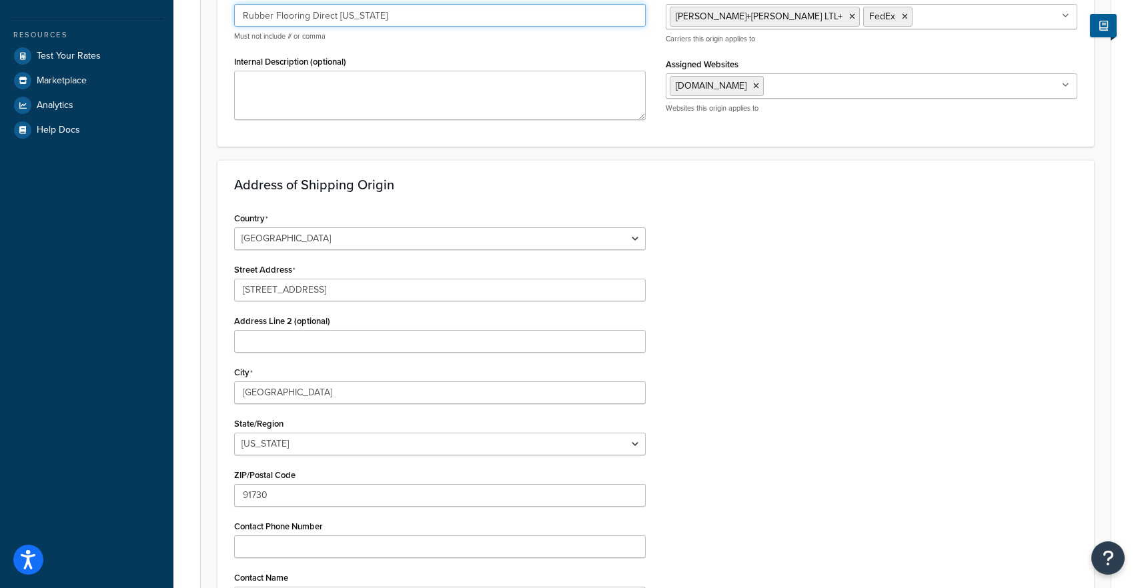
scroll to position [471, 0]
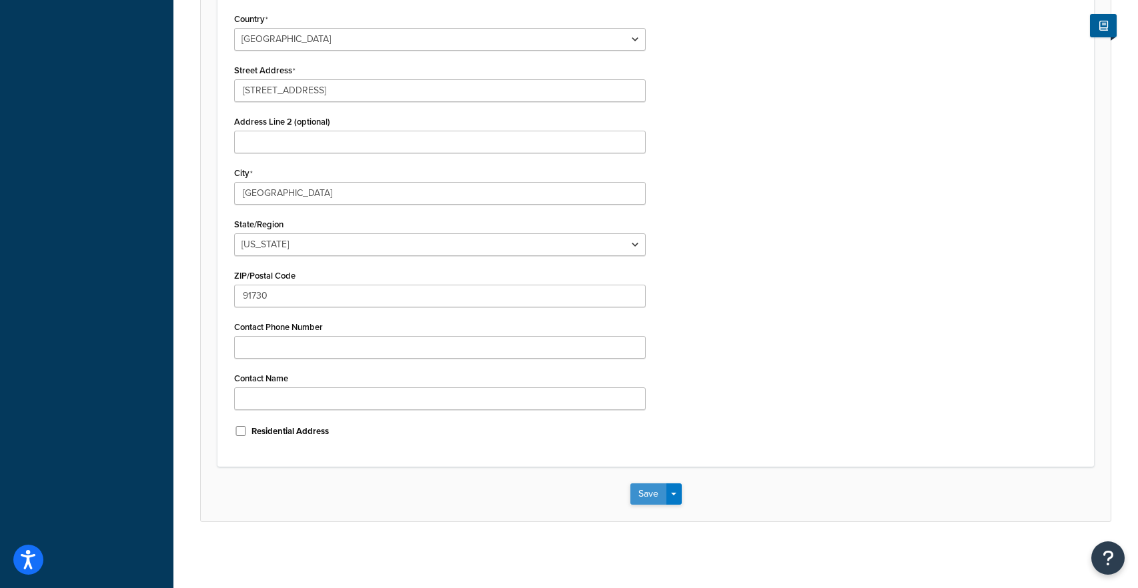
click at [648, 501] on button "Save" at bounding box center [648, 493] width 36 height 21
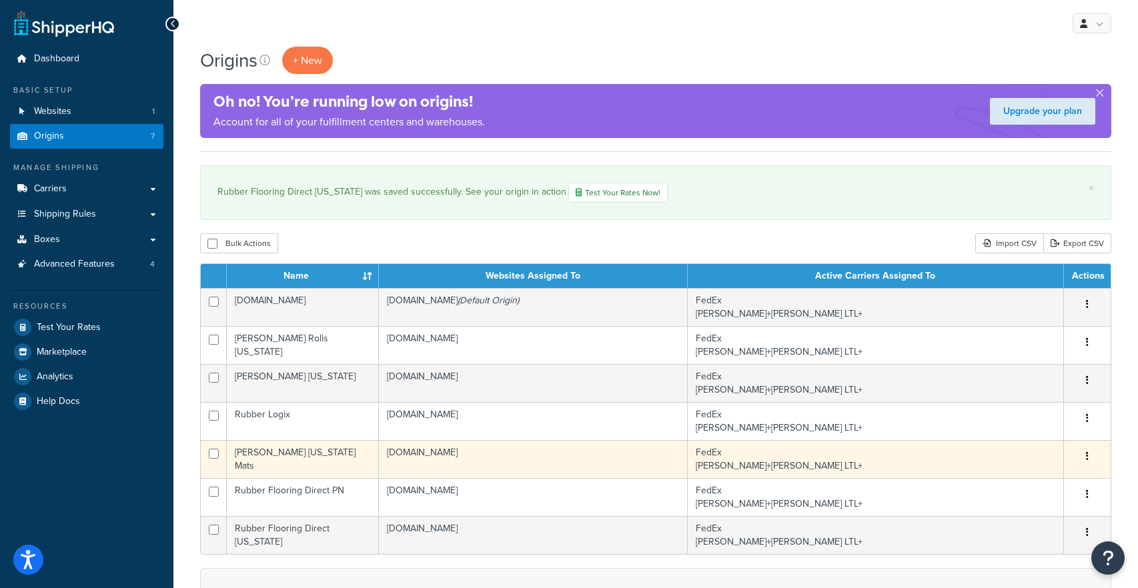
click at [295, 459] on td "Fleck Ohio Mats" at bounding box center [303, 459] width 152 height 38
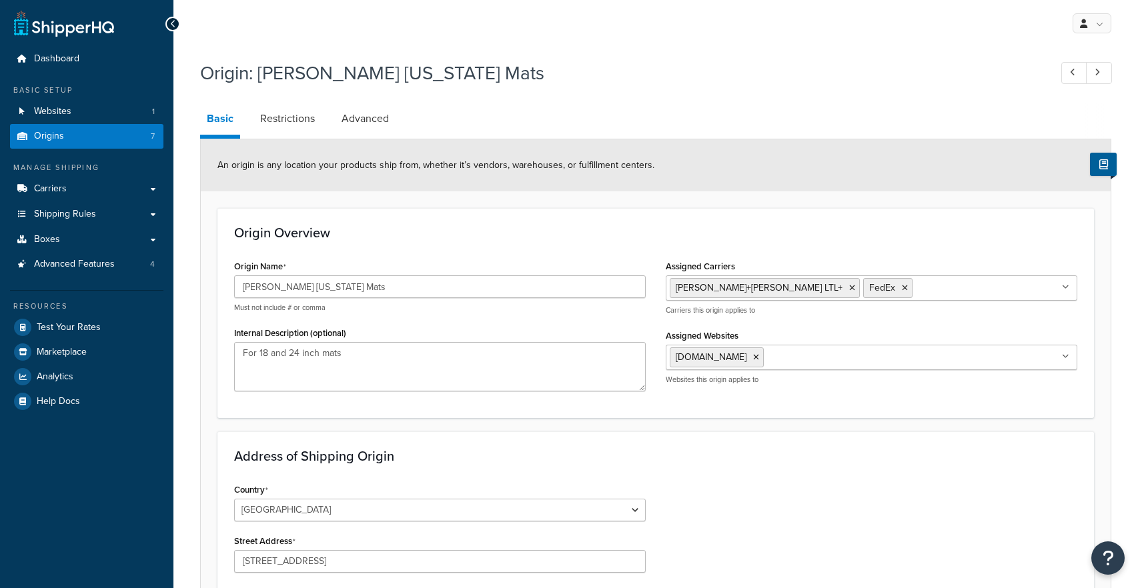
select select "35"
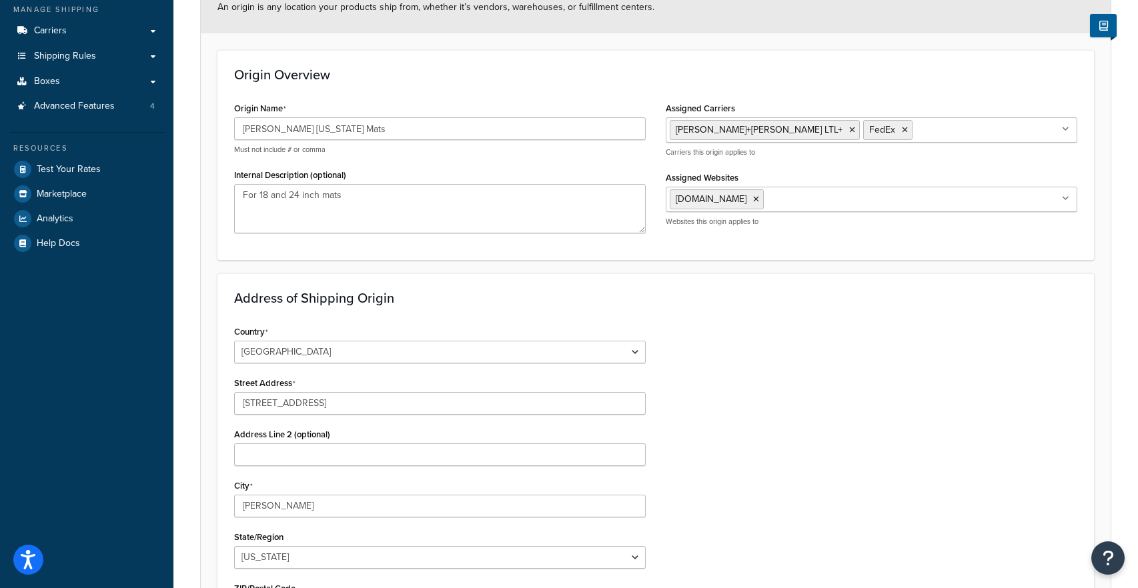
scroll to position [121, 0]
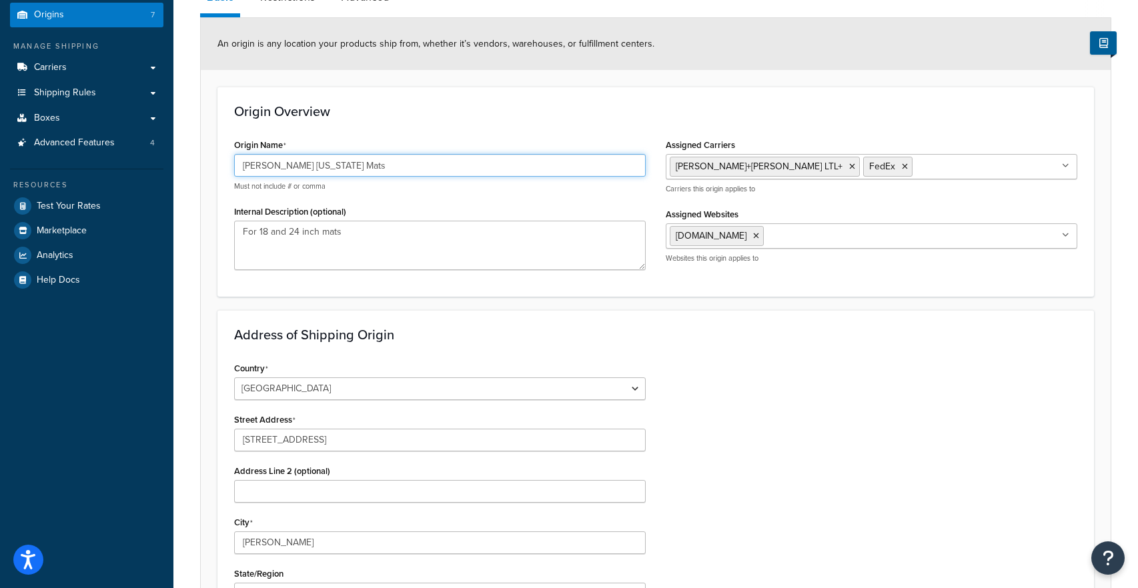
click at [299, 161] on input "[PERSON_NAME] [US_STATE] Mats" at bounding box center [439, 165] width 411 height 23
click at [292, 162] on input "[PERSON_NAME] [US_STATE] Tiles" at bounding box center [439, 165] width 411 height 23
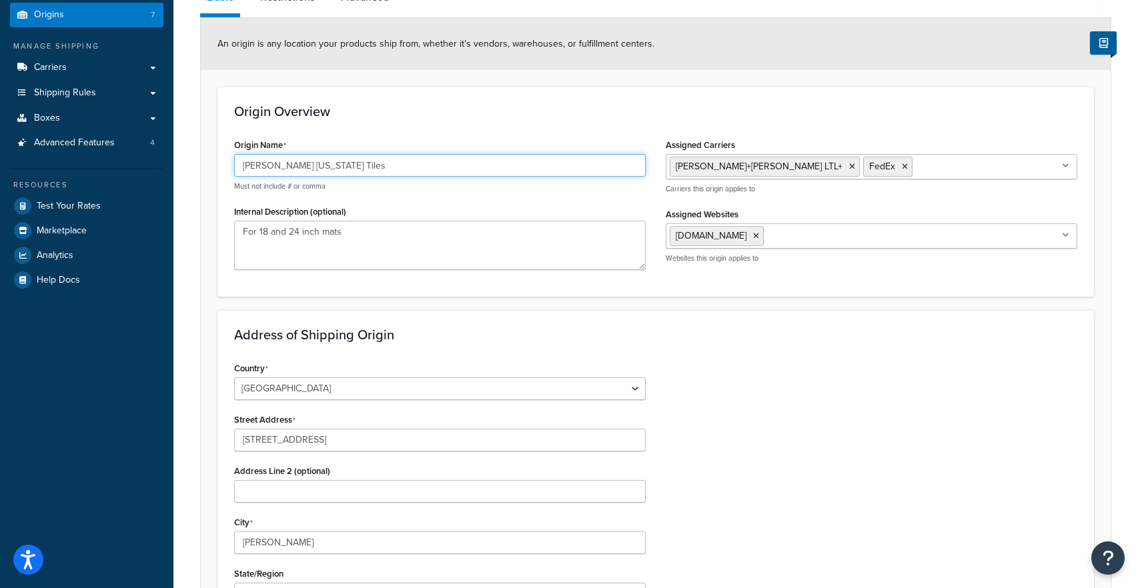
scroll to position [471, 0]
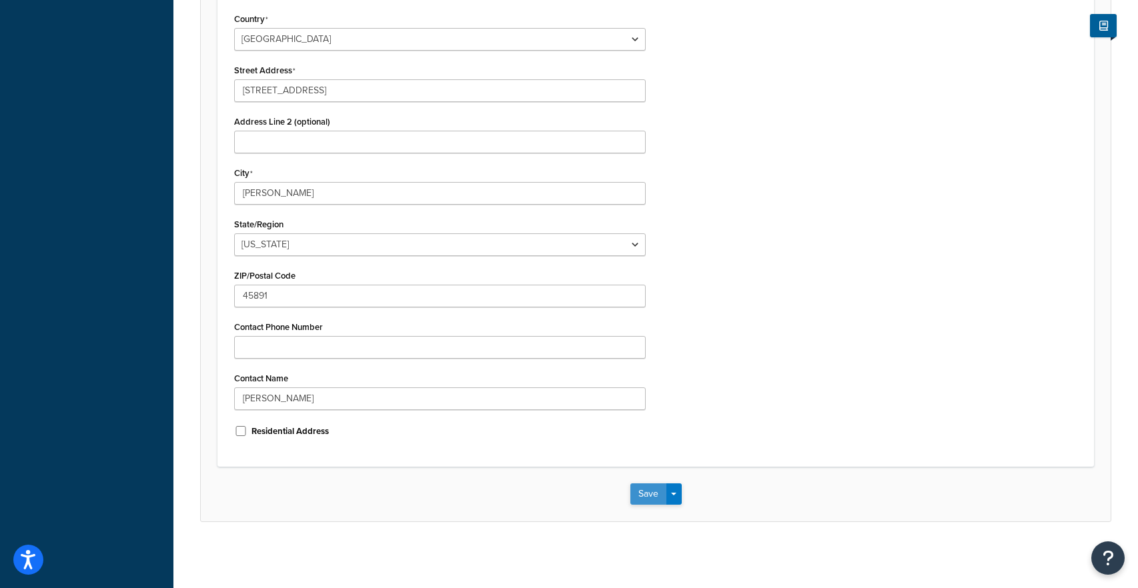
type input "[PERSON_NAME] [US_STATE] Tiles"
click at [651, 499] on button "Save" at bounding box center [648, 493] width 36 height 21
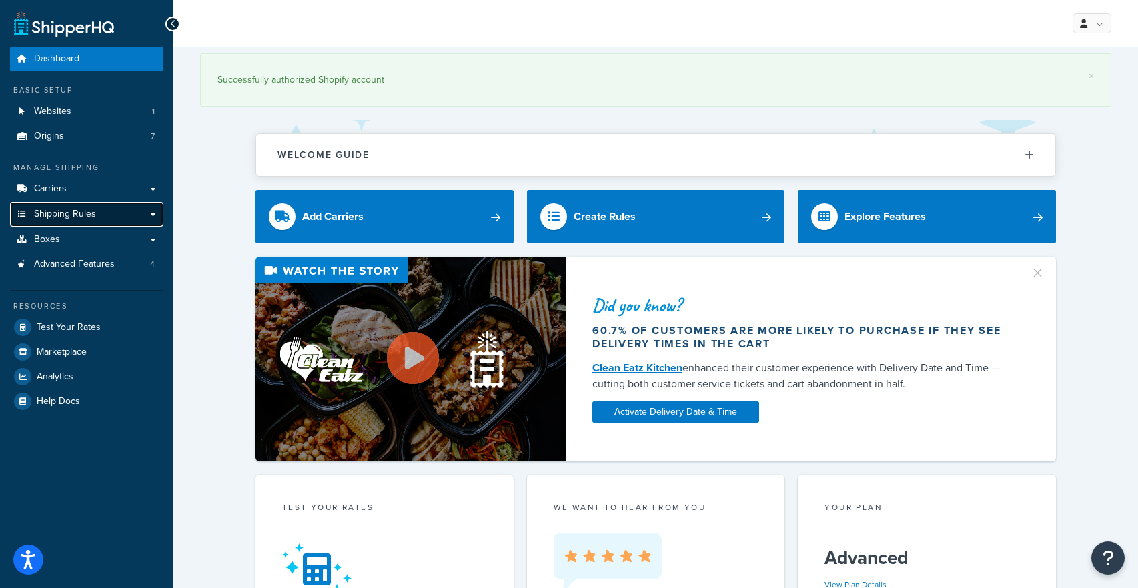
click at [153, 215] on link "Shipping Rules" at bounding box center [86, 214] width 153 height 25
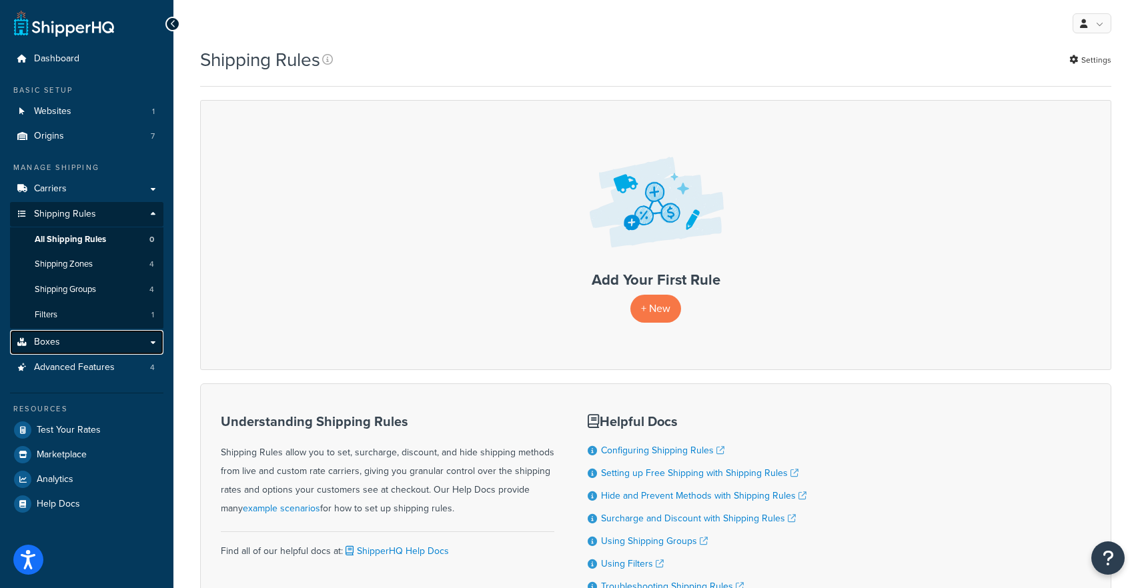
click at [143, 338] on link "Boxes" at bounding box center [86, 342] width 153 height 25
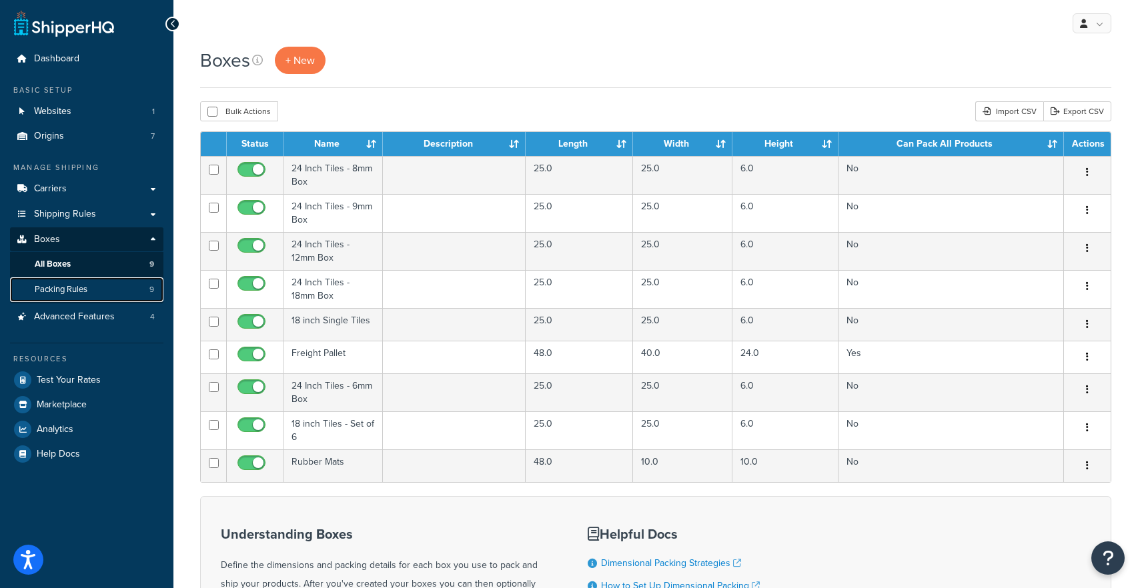
click at [125, 289] on link "Packing Rules 9" at bounding box center [86, 289] width 153 height 25
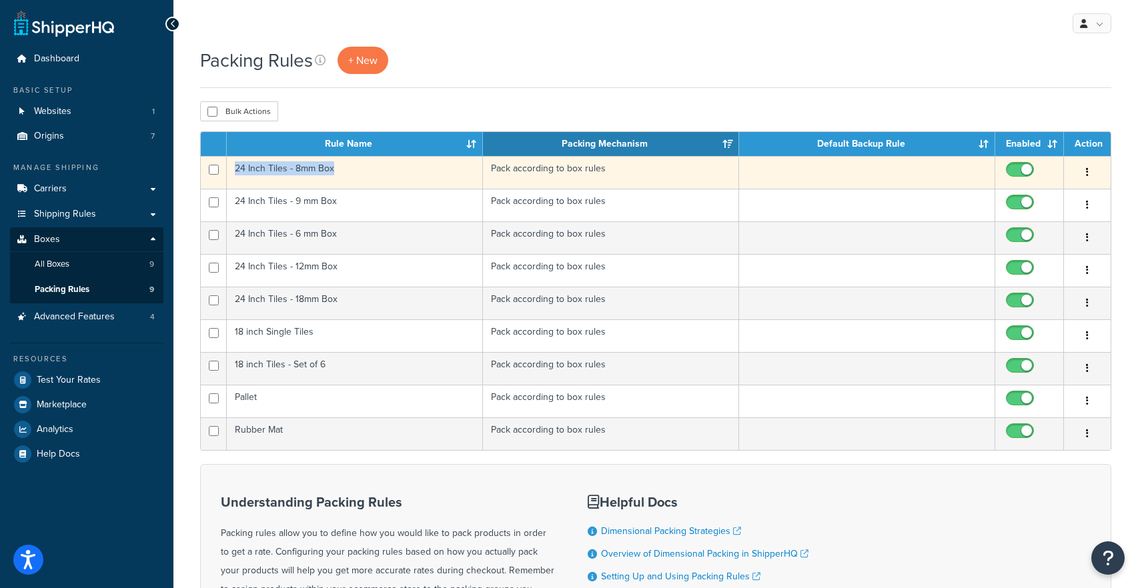
drag, startPoint x: 337, startPoint y: 170, endPoint x: 237, endPoint y: 170, distance: 100.0
click at [237, 170] on td "24 Inch Tiles - 8mm Box" at bounding box center [355, 172] width 256 height 33
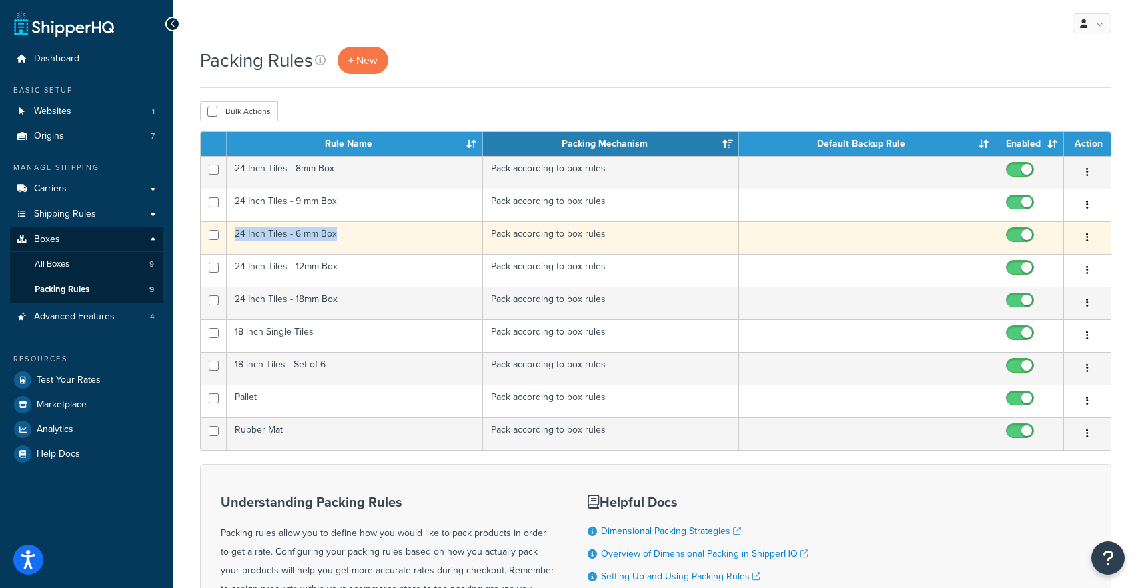
drag, startPoint x: 347, startPoint y: 237, endPoint x: 237, endPoint y: 235, distance: 110.7
click at [237, 235] on td "24 Inch Tiles - 6 mm Box" at bounding box center [355, 237] width 256 height 33
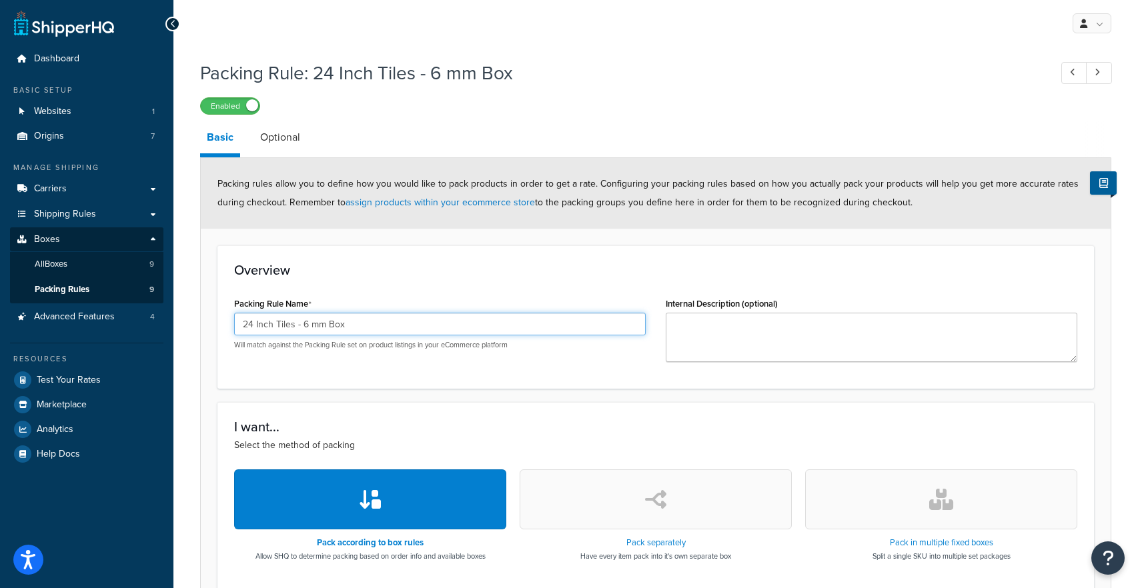
click at [283, 319] on input "24 Inch Tiles - 6 mm Box" at bounding box center [439, 324] width 411 height 23
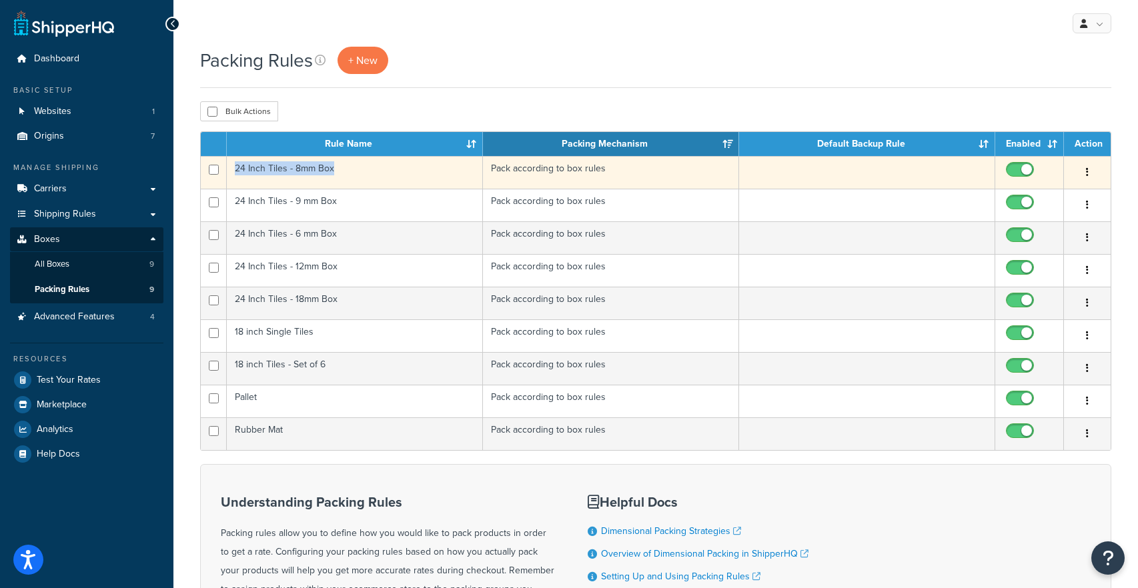
drag, startPoint x: 340, startPoint y: 173, endPoint x: 237, endPoint y: 173, distance: 103.4
click at [237, 173] on td "24 Inch Tiles - 8mm Box" at bounding box center [355, 172] width 256 height 33
copy td "24 Inch Tiles - 8mm Box"
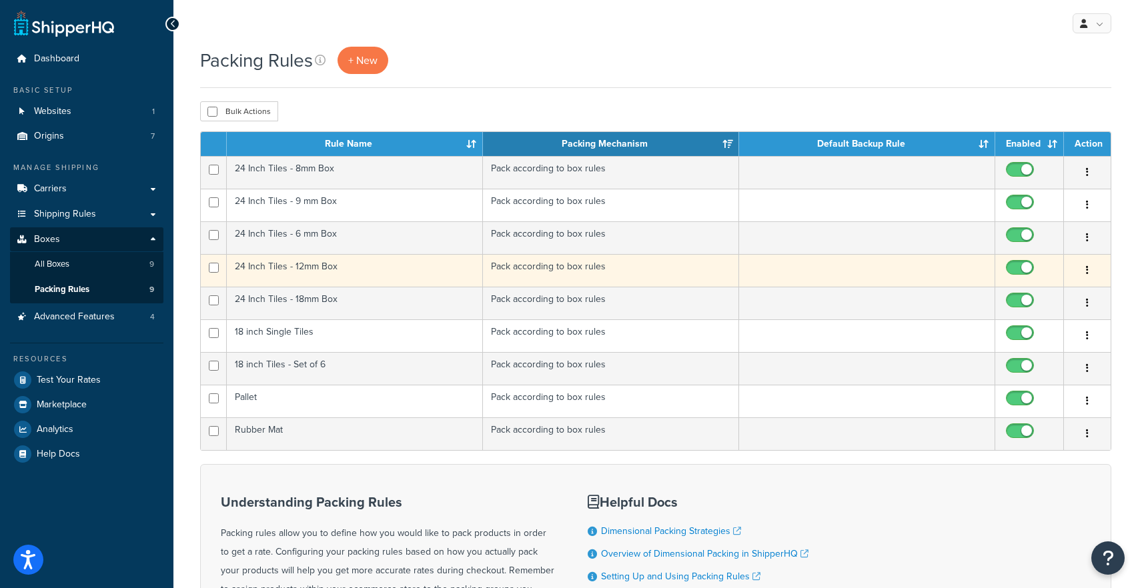
click at [296, 273] on td "24 Inch Tiles - 12mm Box" at bounding box center [355, 270] width 256 height 33
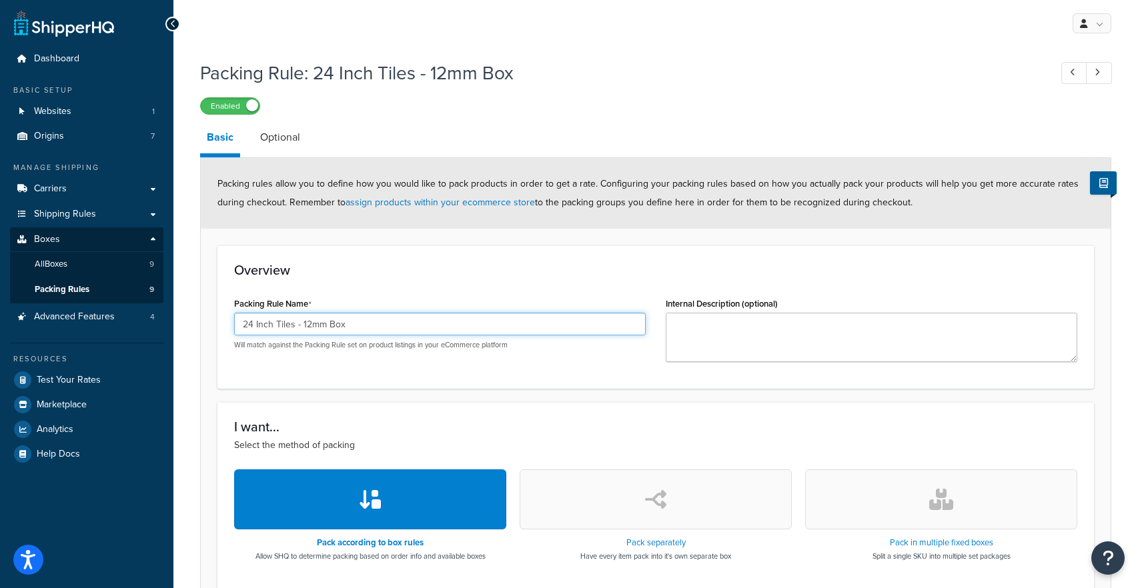
click at [308, 319] on input "24 Inch Tiles - 12mm Box" at bounding box center [439, 324] width 411 height 23
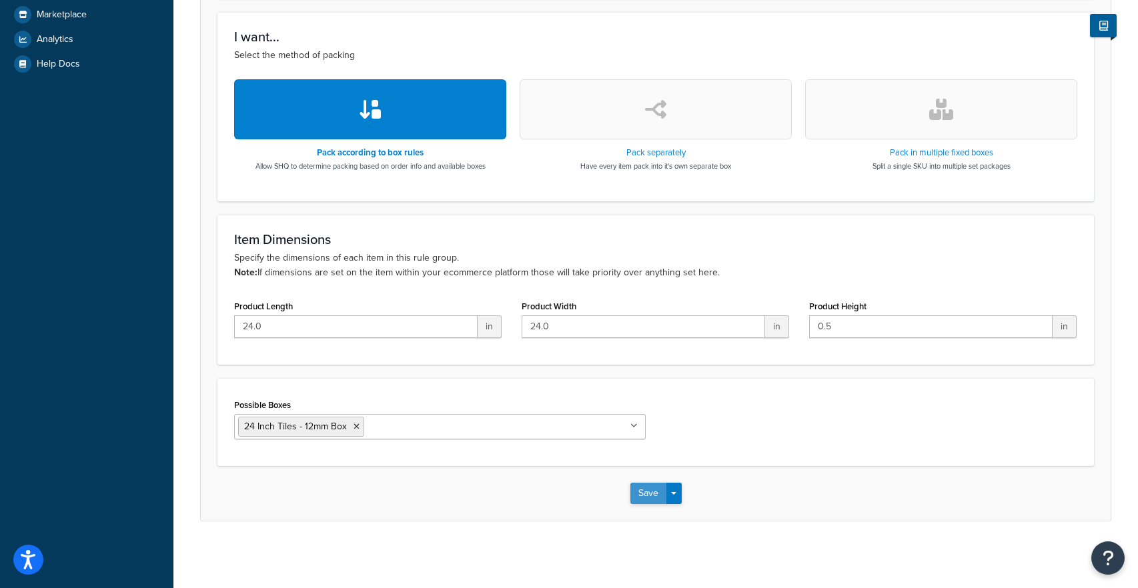
type input "24 Inch Tiles - 12 mm Box"
click at [650, 497] on button "Save" at bounding box center [648, 493] width 36 height 21
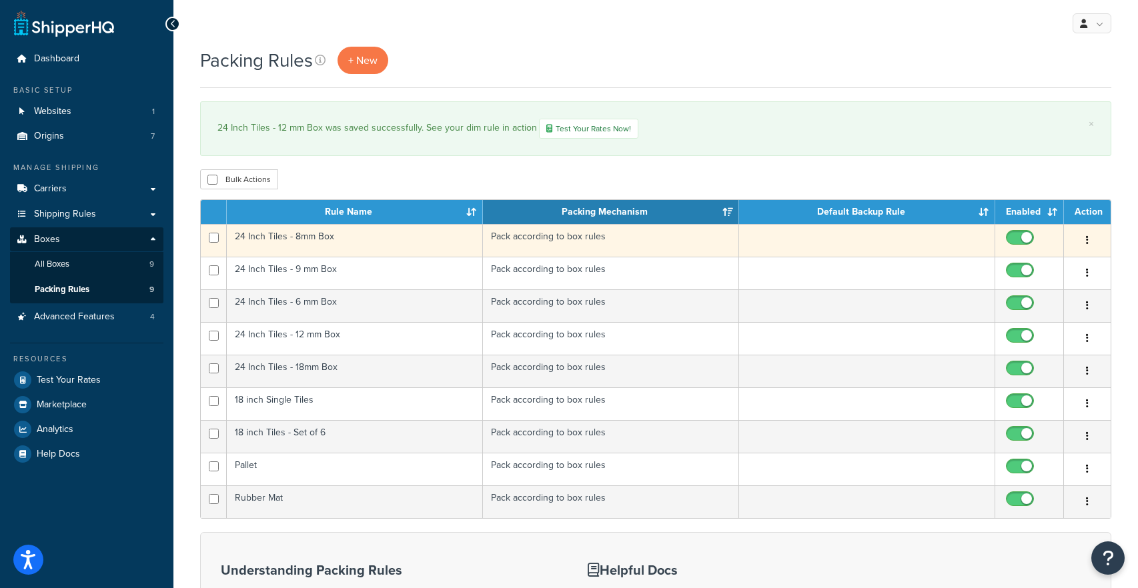
click at [315, 240] on td "24 Inch Tiles - 8mm Box" at bounding box center [355, 240] width 256 height 33
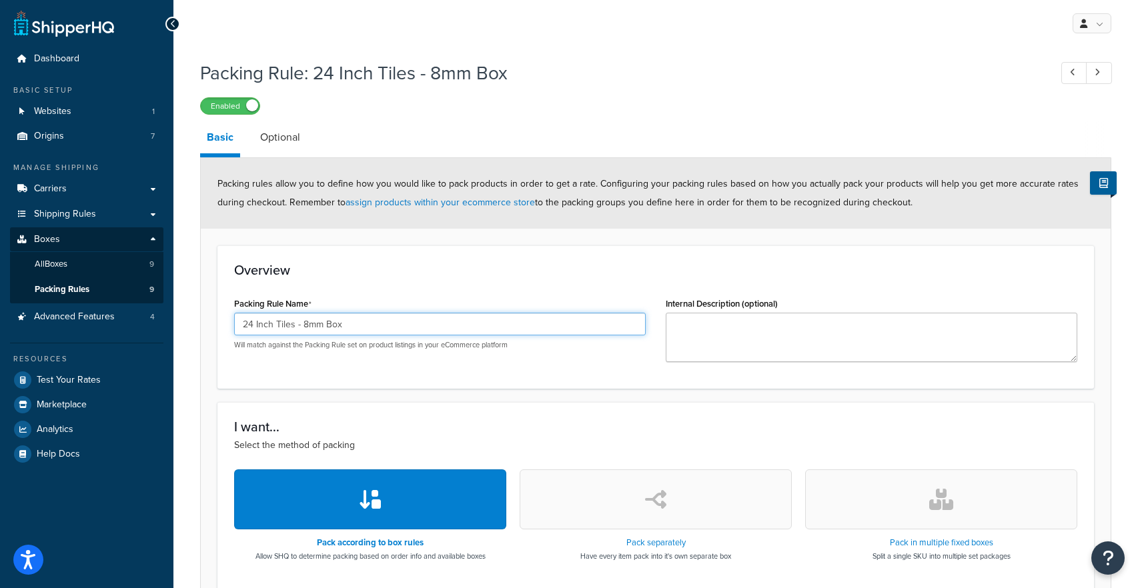
click at [307, 326] on input "24 Inch Tiles - 8mm Box" at bounding box center [439, 324] width 411 height 23
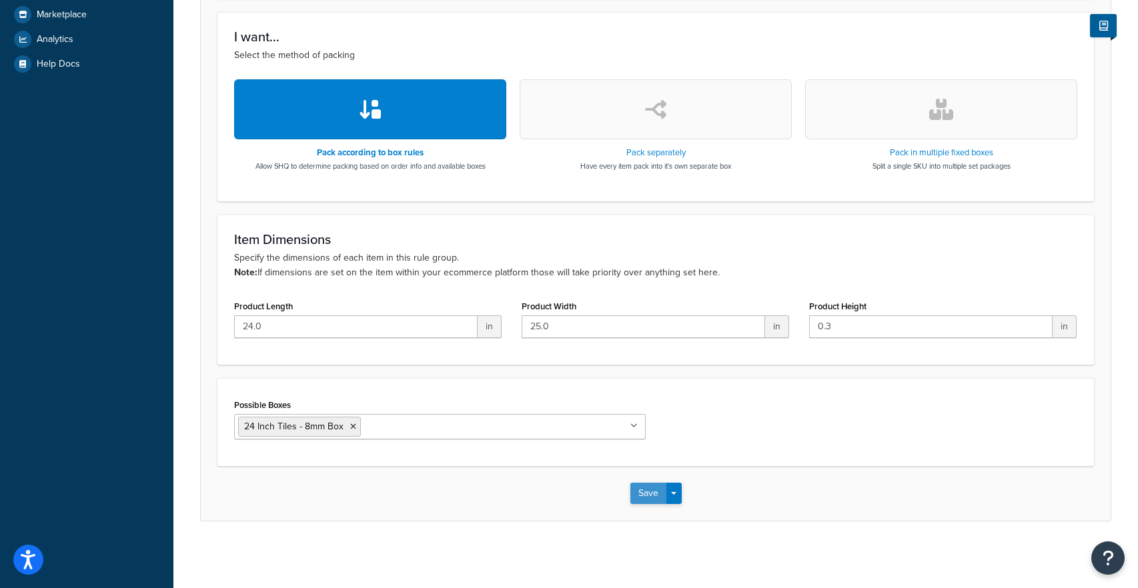
type input "24 Inch Tiles - 8 mm Box"
click at [647, 501] on button "Save" at bounding box center [648, 493] width 36 height 21
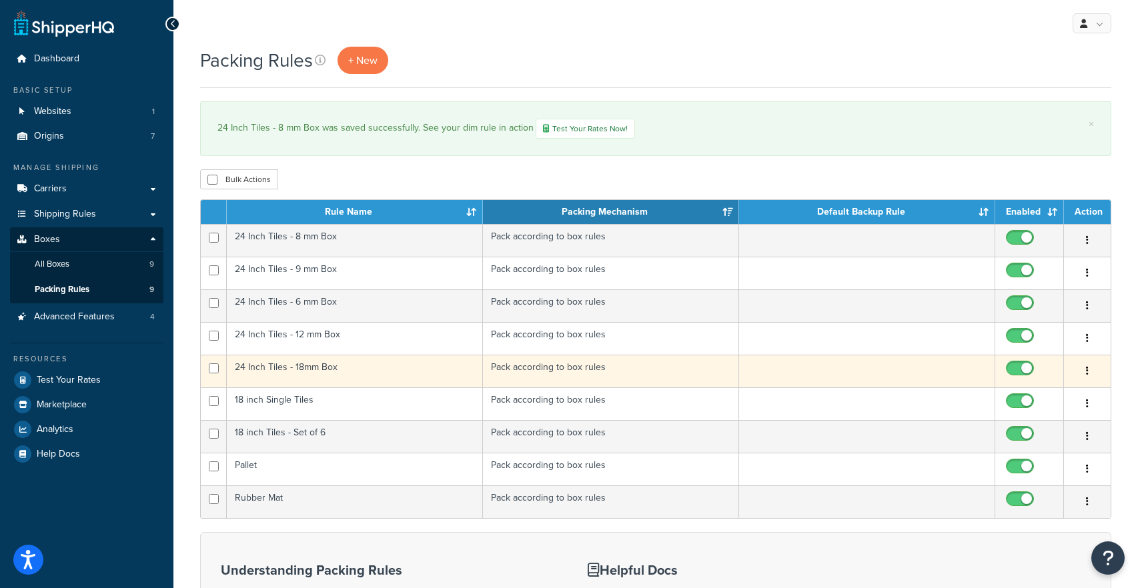
click at [299, 367] on td "24 Inch Tiles - 18mm Box" at bounding box center [355, 371] width 256 height 33
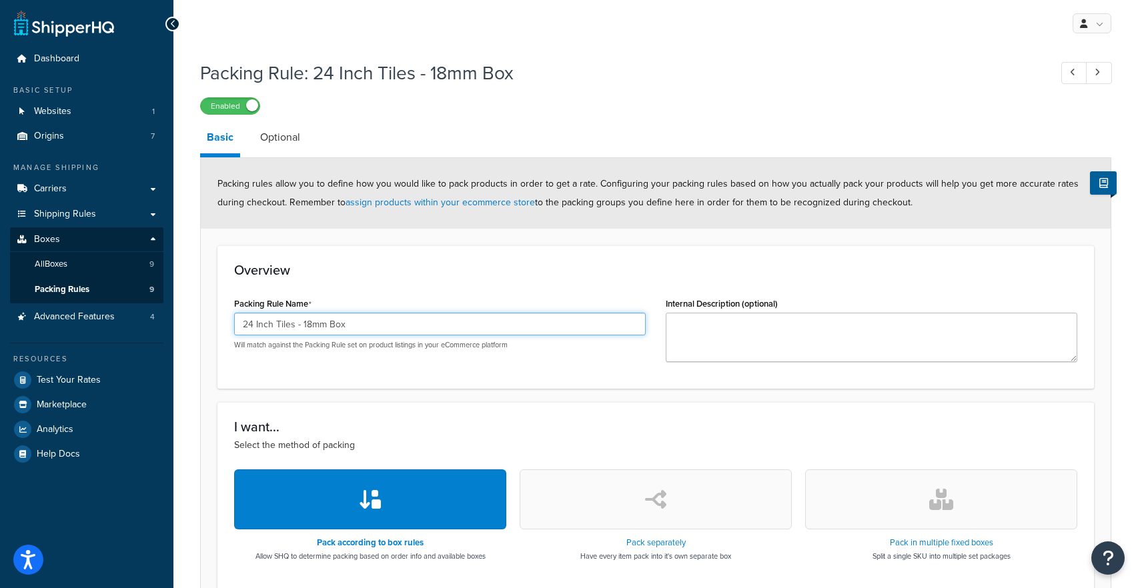
click at [308, 325] on input "24 Inch Tiles - 18mm Box" at bounding box center [439, 324] width 411 height 23
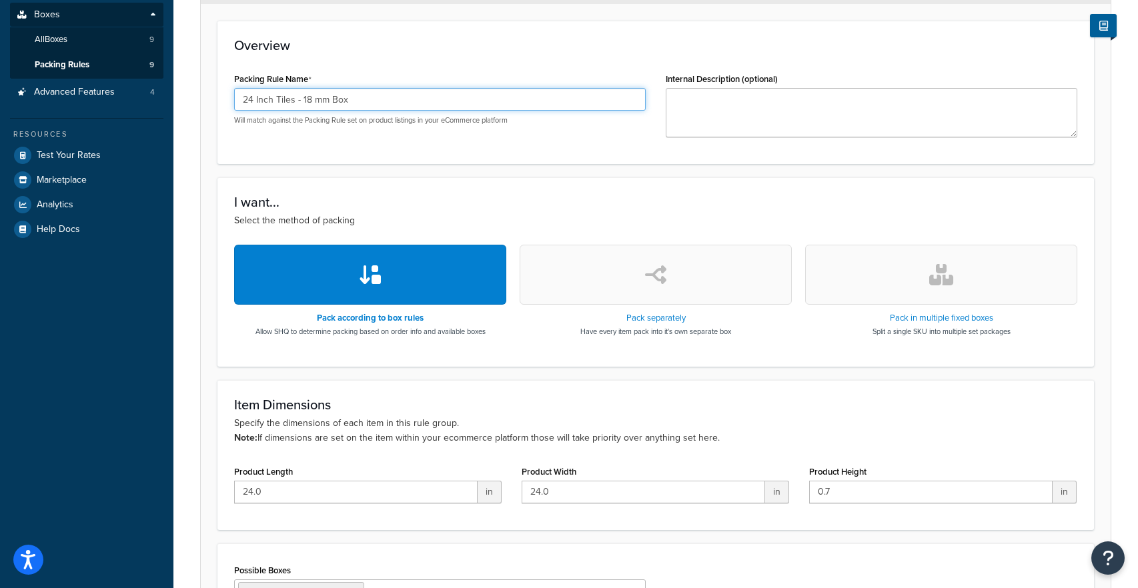
scroll to position [390, 0]
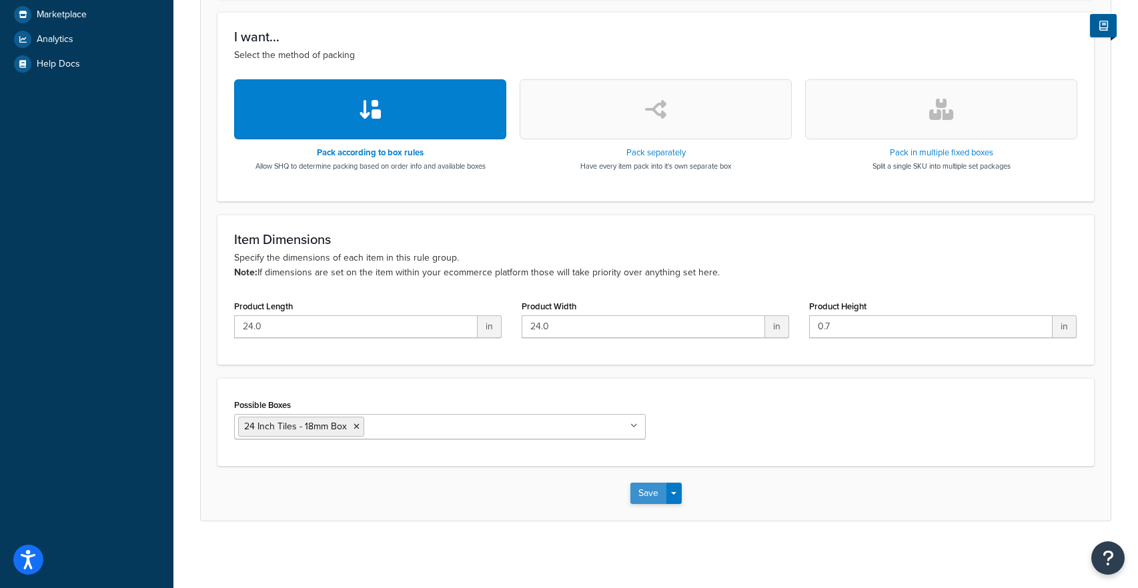
type input "24 Inch Tiles - 18 mm Box"
click at [648, 495] on button "Save" at bounding box center [648, 493] width 36 height 21
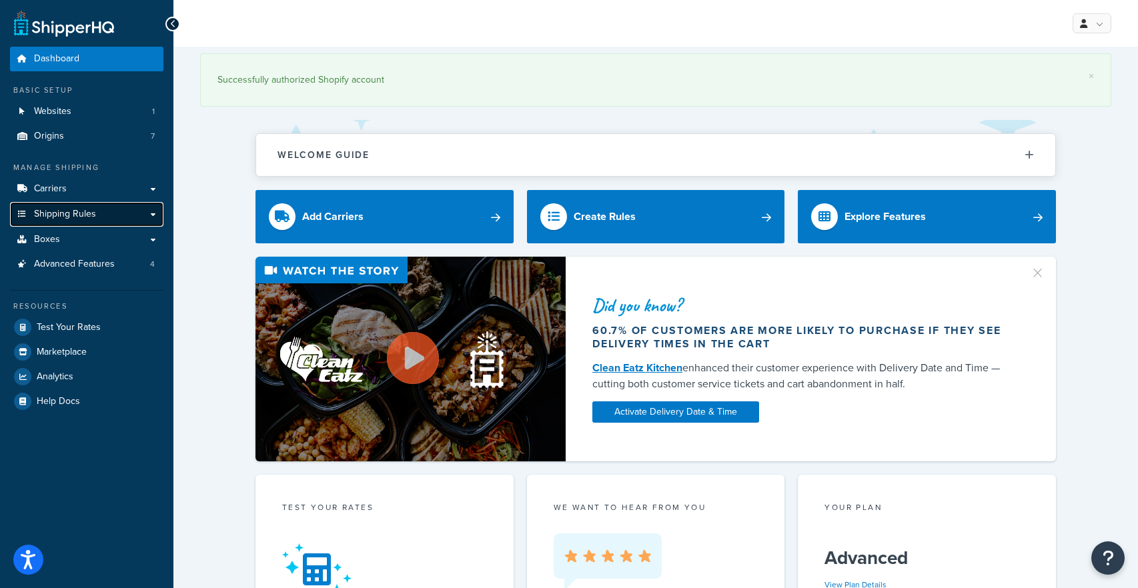
click at [149, 217] on link "Shipping Rules" at bounding box center [86, 214] width 153 height 25
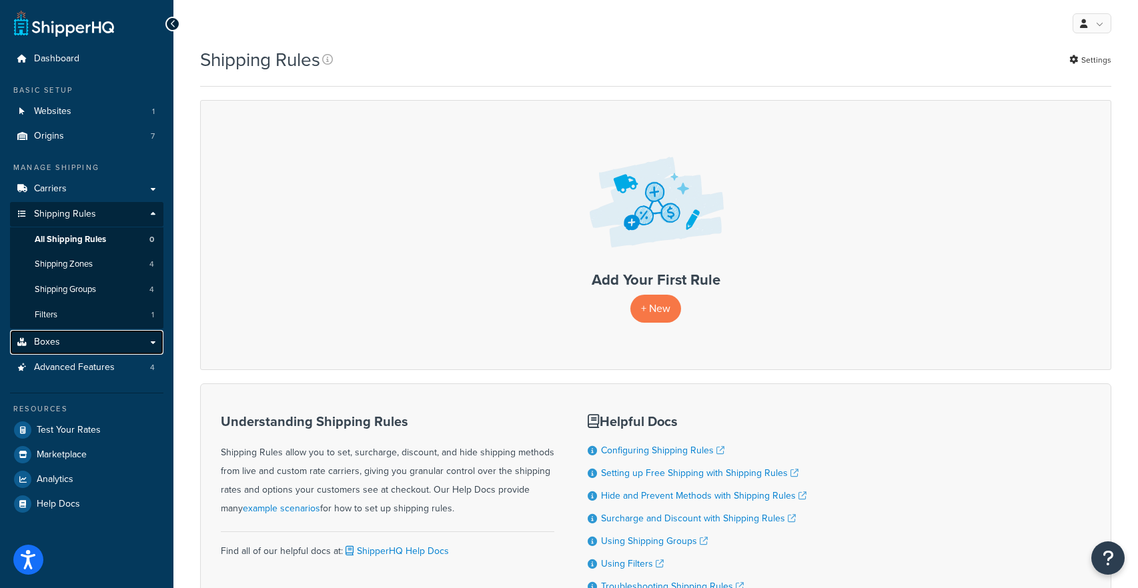
click at [126, 339] on link "Boxes" at bounding box center [86, 342] width 153 height 25
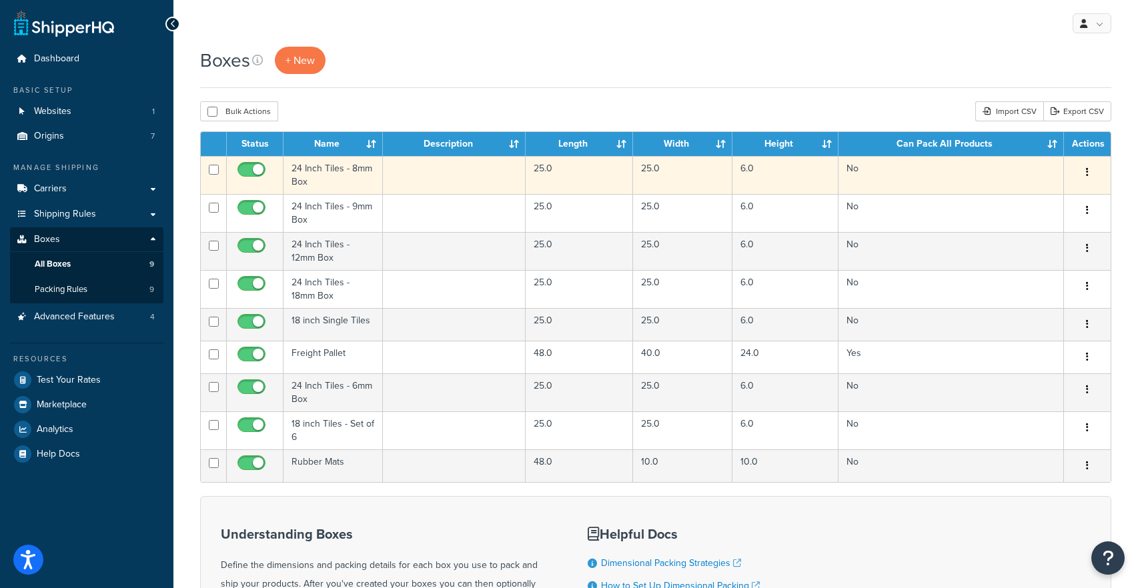
click at [327, 173] on td "24 Inch Tiles - 8mm Box" at bounding box center [332, 175] width 99 height 38
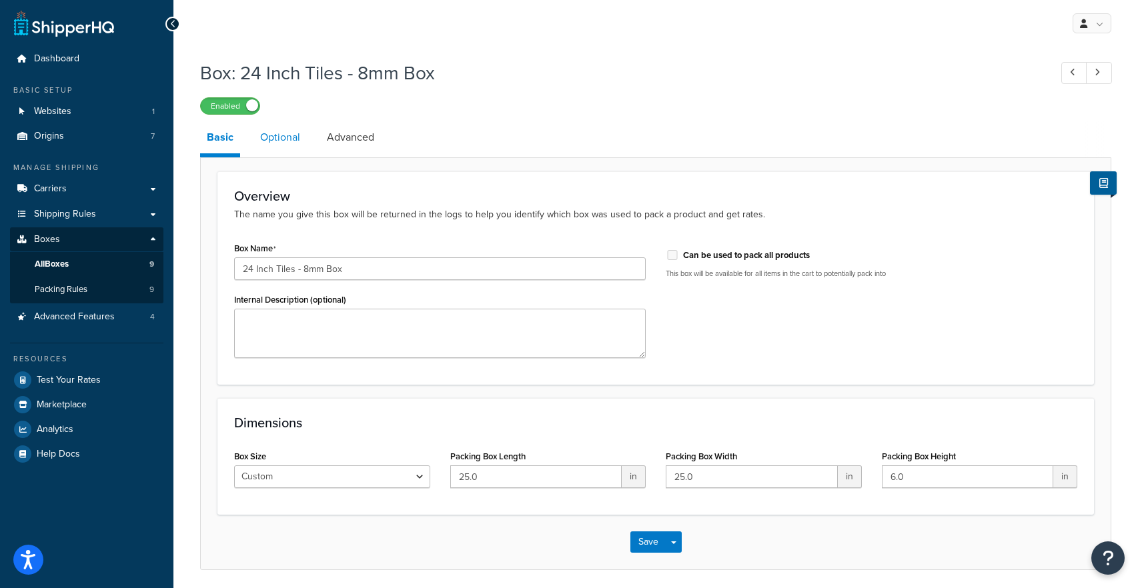
click at [293, 138] on link "Optional" at bounding box center [279, 137] width 53 height 32
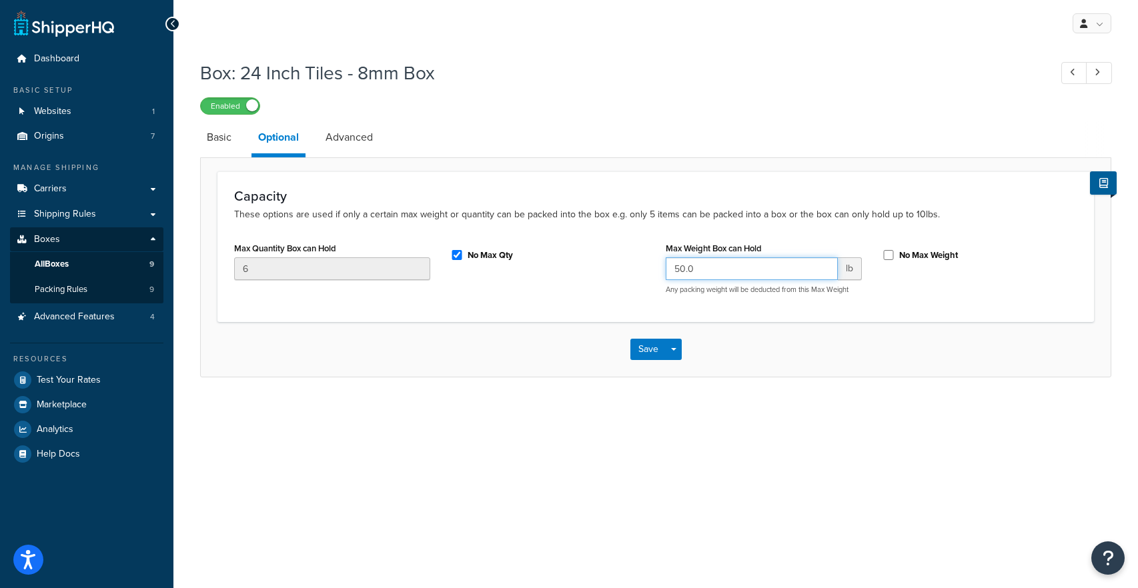
click at [686, 263] on input "50.0" at bounding box center [752, 268] width 172 height 23
click at [687, 263] on input "50.0" at bounding box center [752, 268] width 172 height 23
type input "54"
click at [634, 353] on button "Save" at bounding box center [648, 349] width 36 height 21
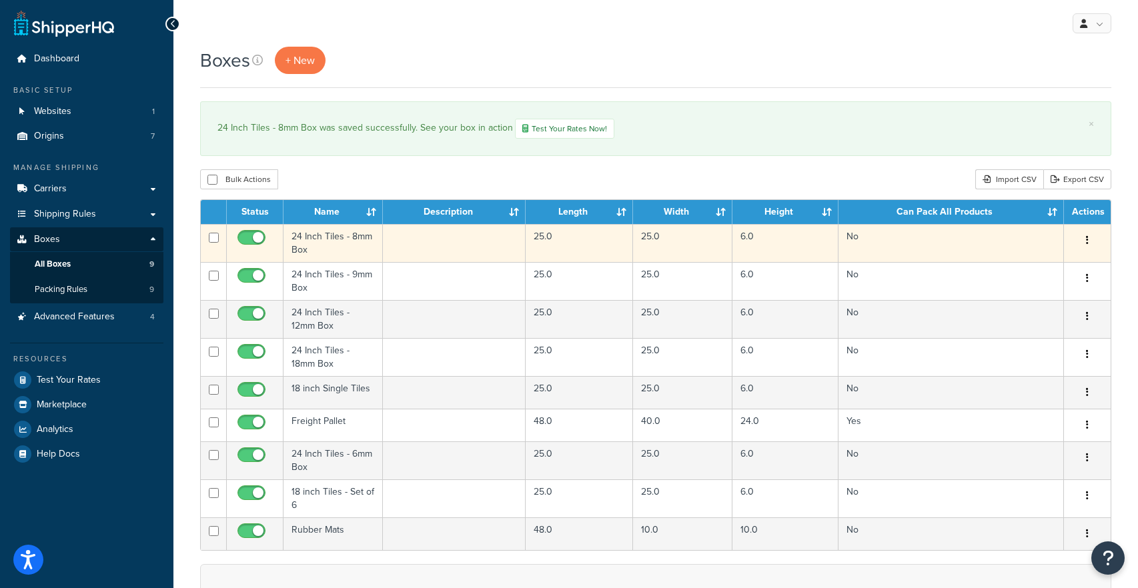
click at [304, 248] on td "24 Inch Tiles - 8mm Box" at bounding box center [332, 243] width 99 height 38
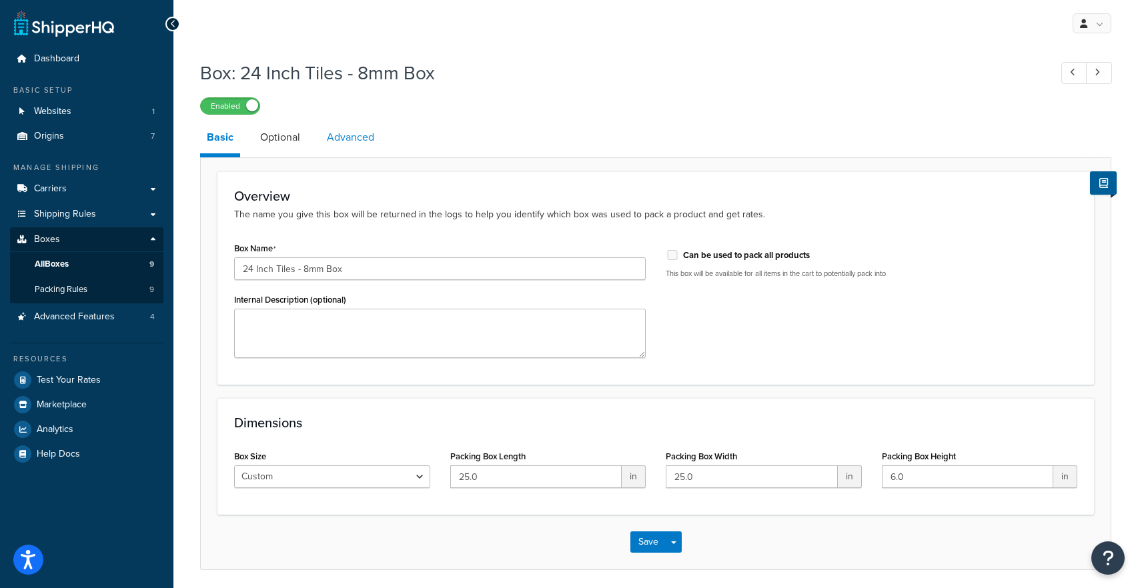
click at [365, 146] on link "Advanced" at bounding box center [350, 137] width 61 height 32
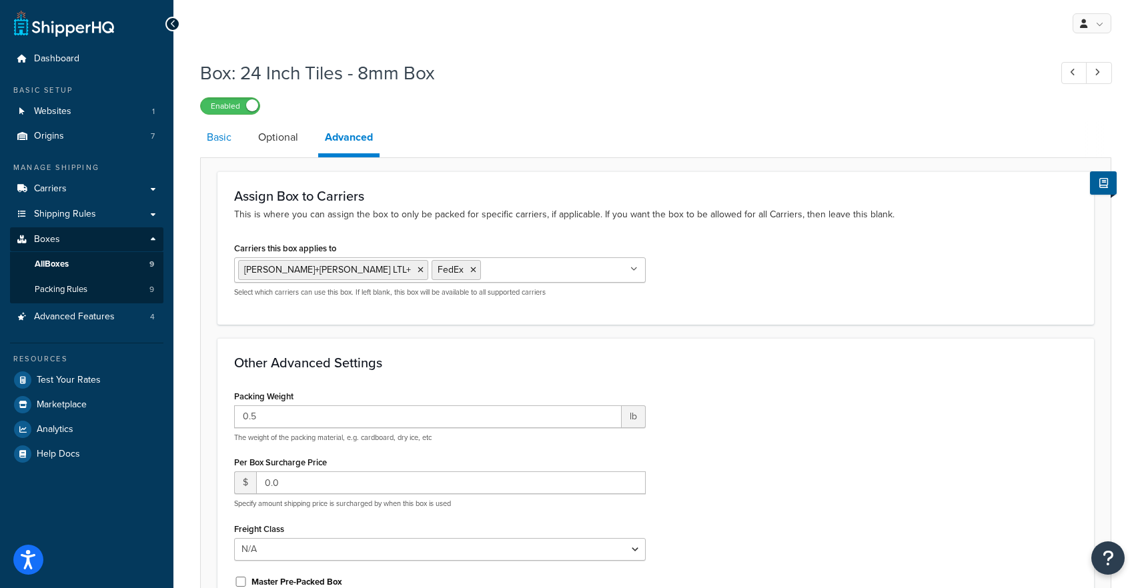
click at [233, 135] on link "Basic" at bounding box center [219, 137] width 38 height 32
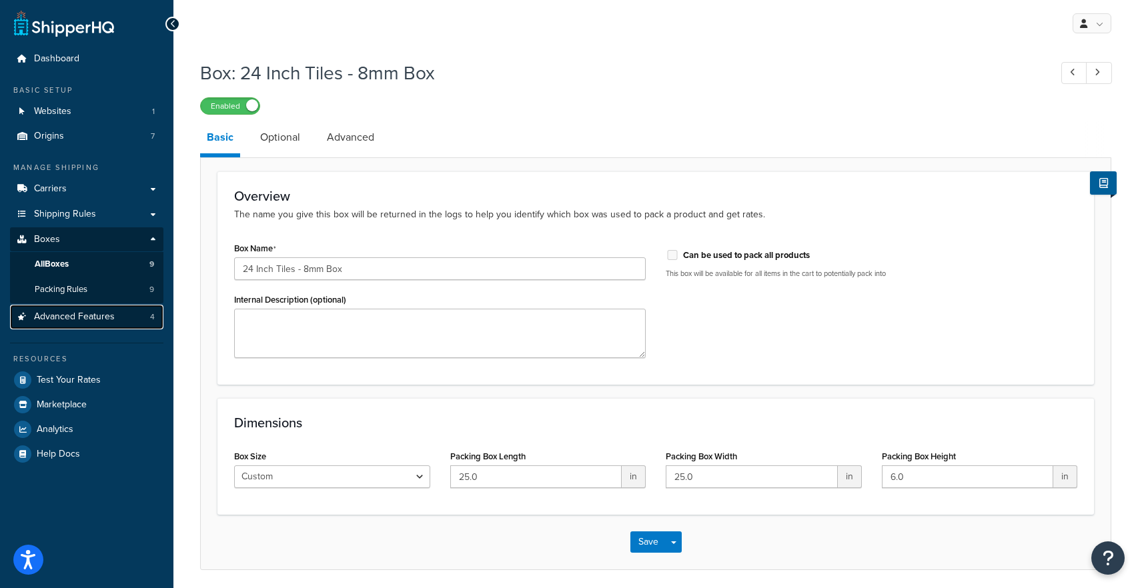
click at [129, 309] on link "Advanced Features 4" at bounding box center [86, 317] width 153 height 25
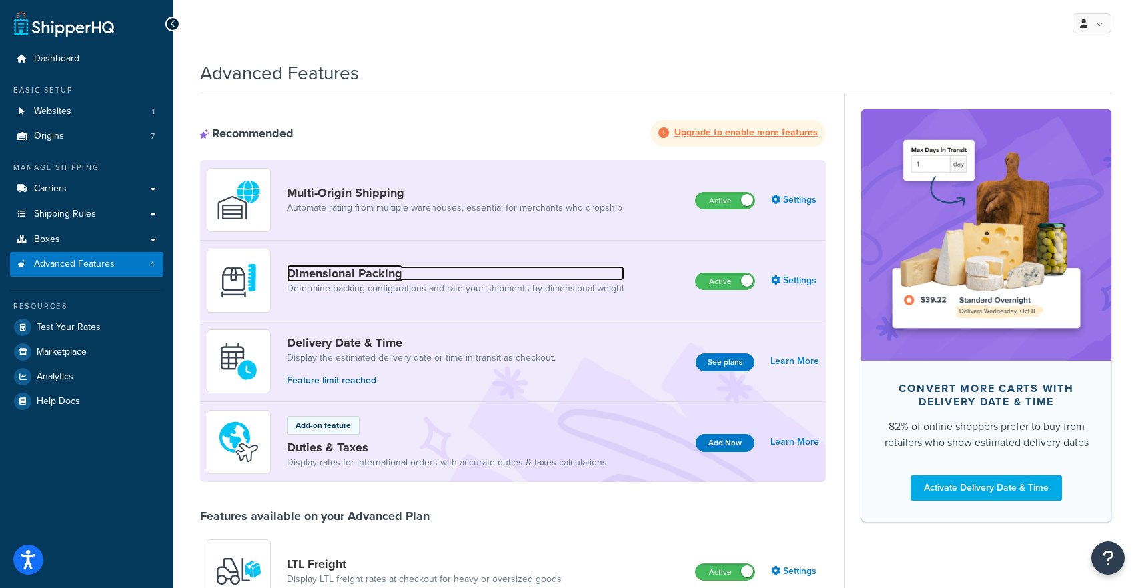
click at [421, 279] on link "Dimensional Packing" at bounding box center [455, 273] width 337 height 15
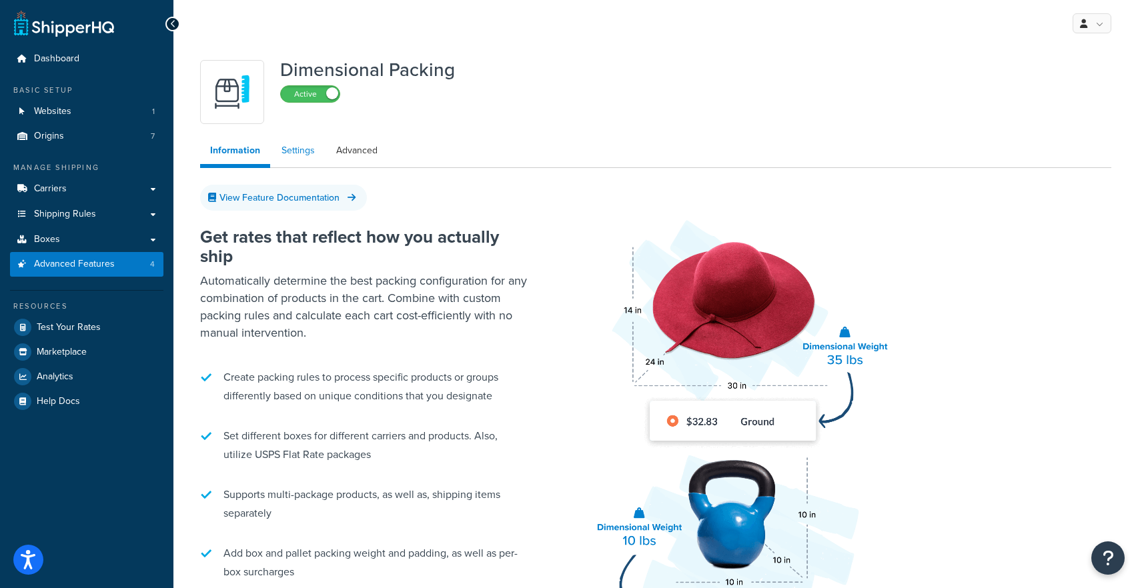
click at [299, 155] on link "Settings" at bounding box center [297, 150] width 53 height 27
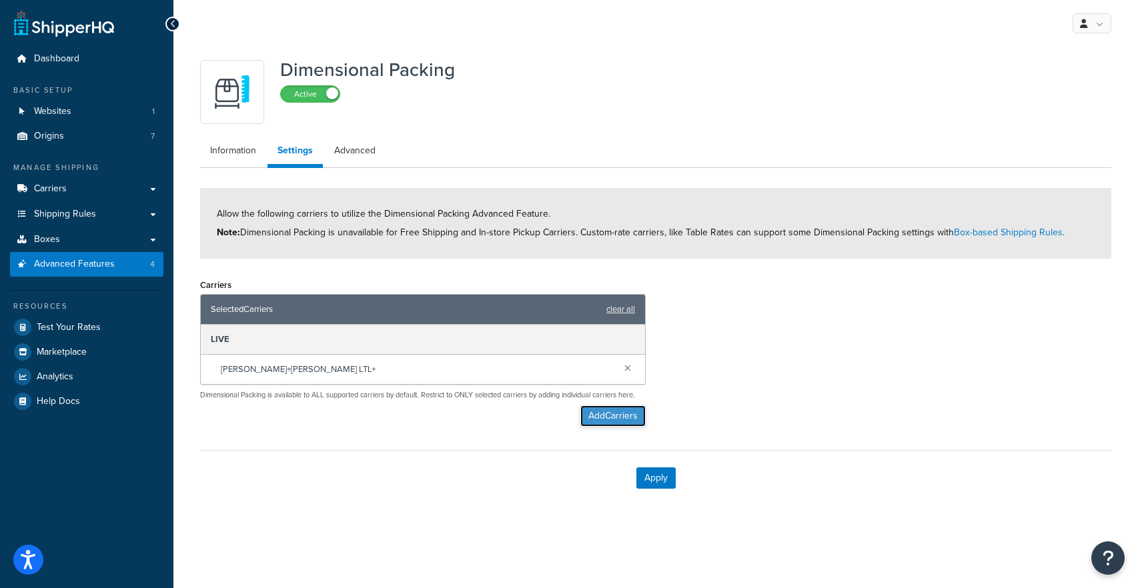
click at [628, 419] on button "Add Carriers" at bounding box center [612, 415] width 65 height 21
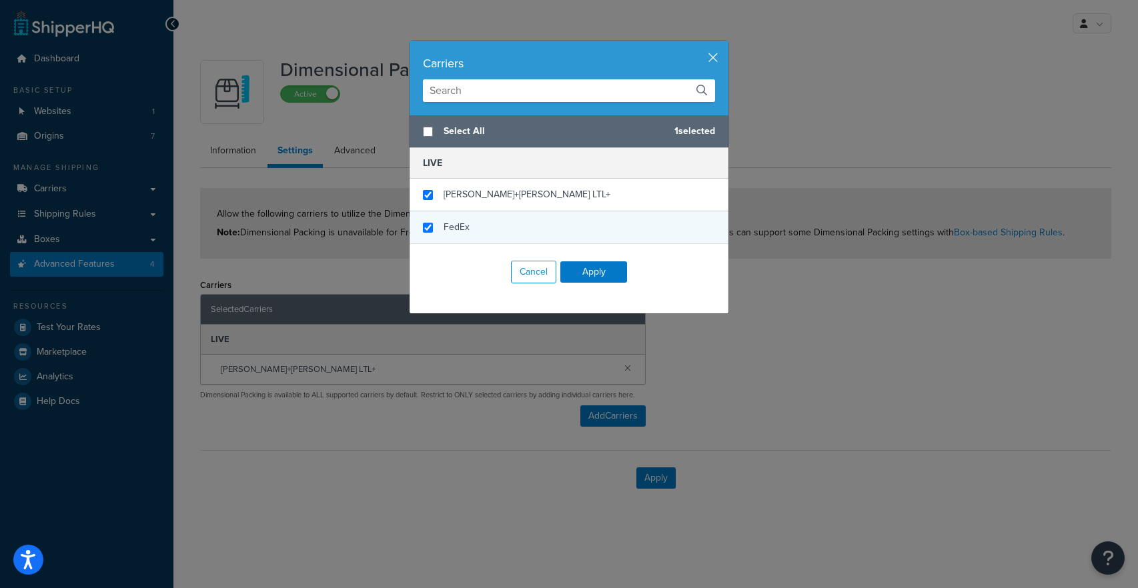
checkbox input "false"
checkbox input "true"
click at [503, 227] on div "FedEx" at bounding box center [568, 227] width 319 height 32
click at [602, 277] on button "Apply" at bounding box center [593, 271] width 67 height 21
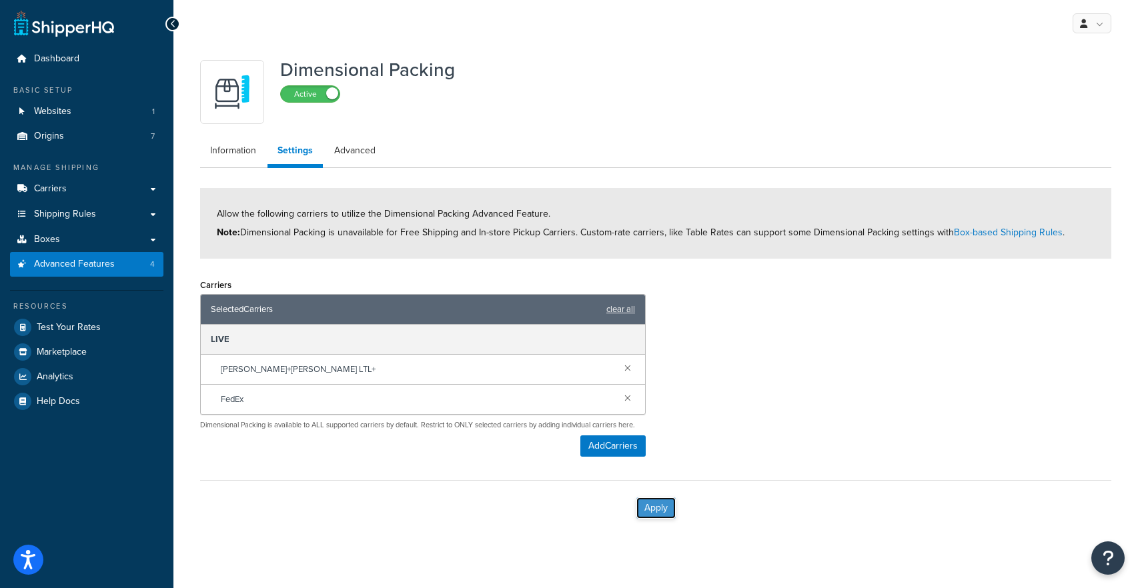
click at [653, 497] on button "Apply" at bounding box center [655, 507] width 39 height 21
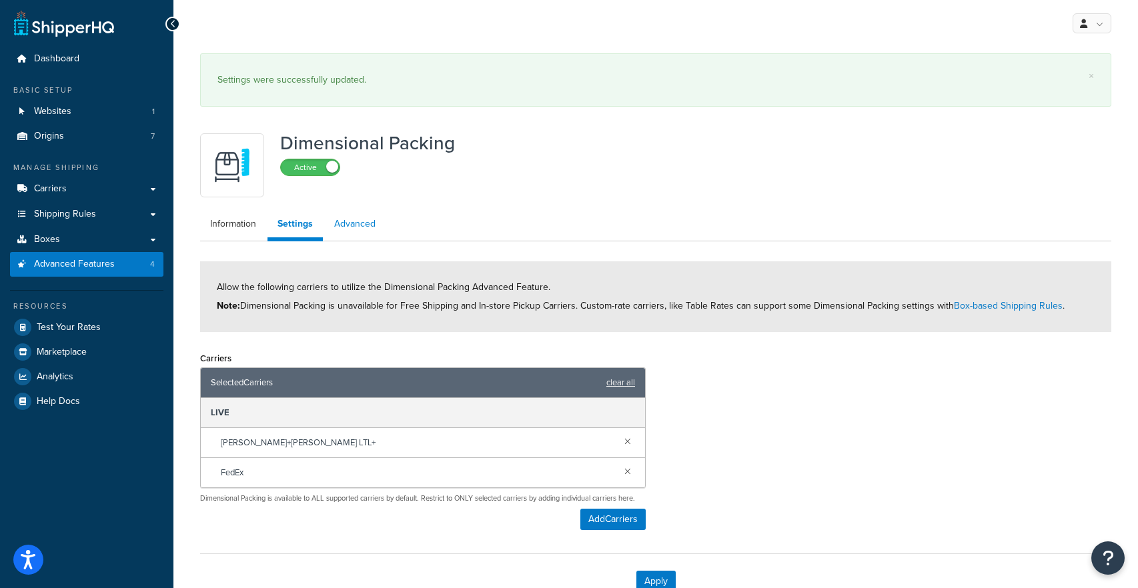
click at [348, 219] on link "Advanced" at bounding box center [354, 224] width 61 height 27
select select "false"
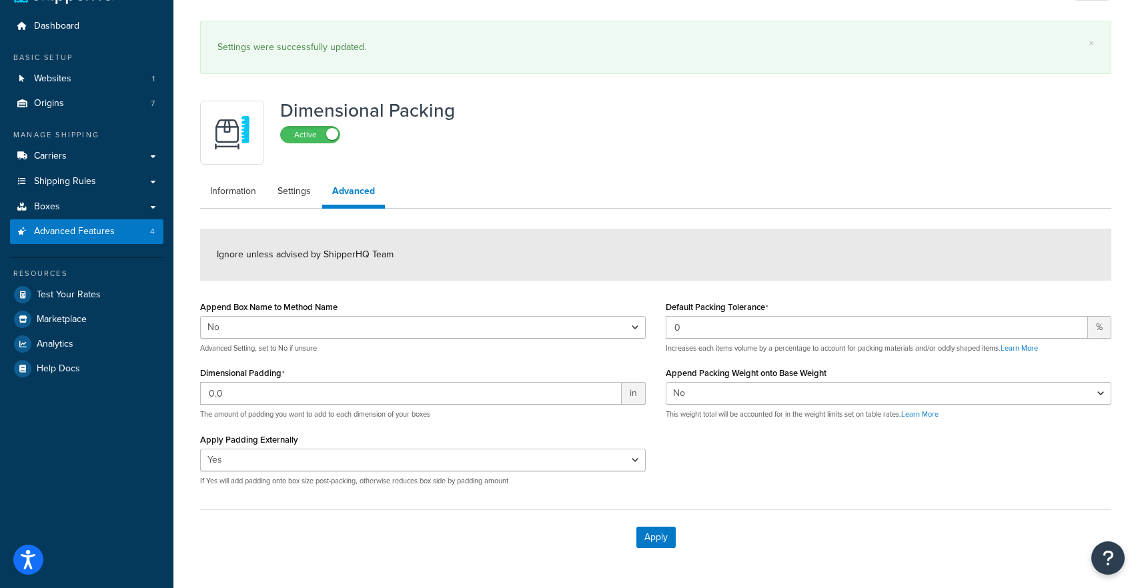
scroll to position [76, 0]
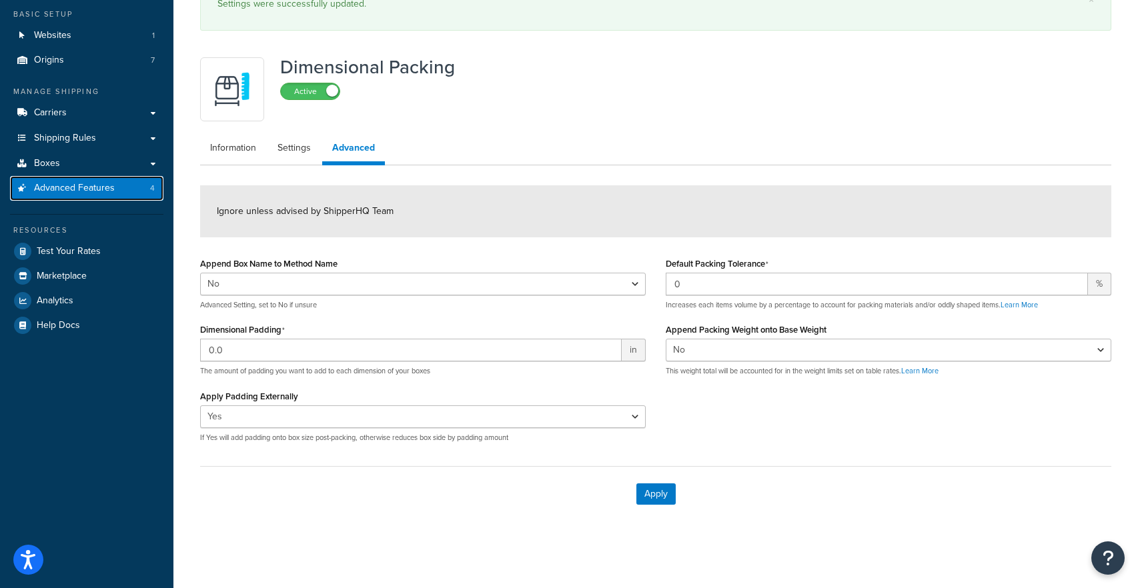
click at [125, 192] on link "Advanced Features 4" at bounding box center [86, 188] width 153 height 25
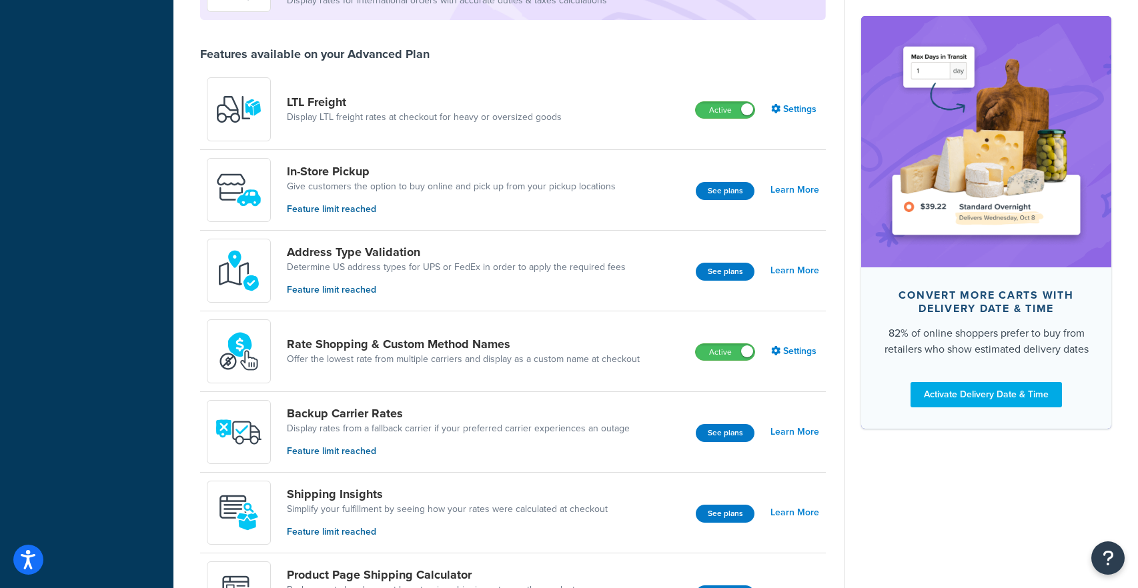
scroll to position [464, 0]
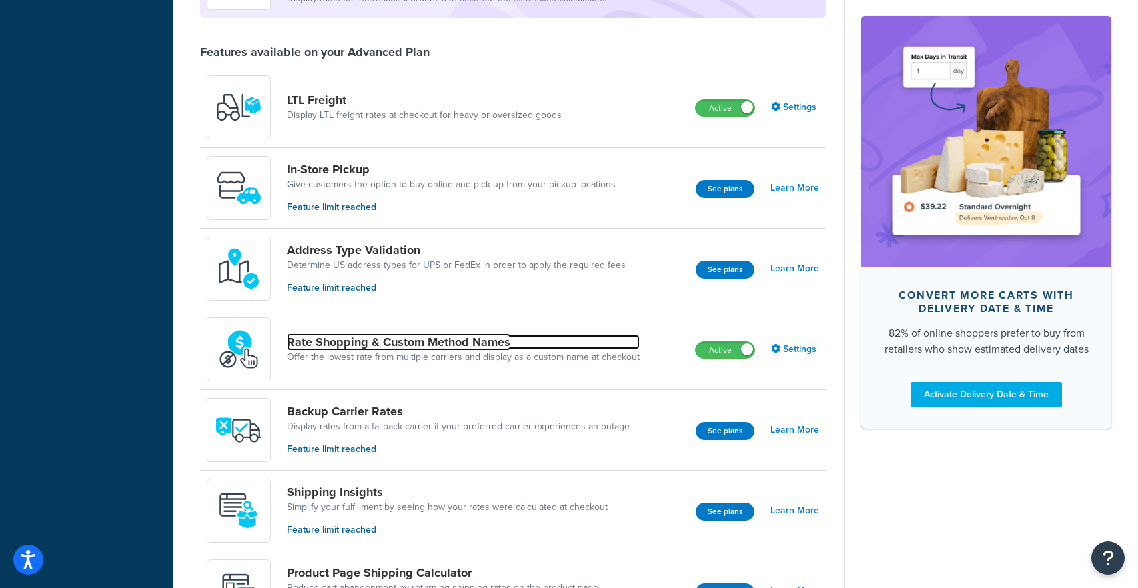
click at [492, 347] on link "Rate Shopping & Custom Method Names" at bounding box center [463, 342] width 353 height 15
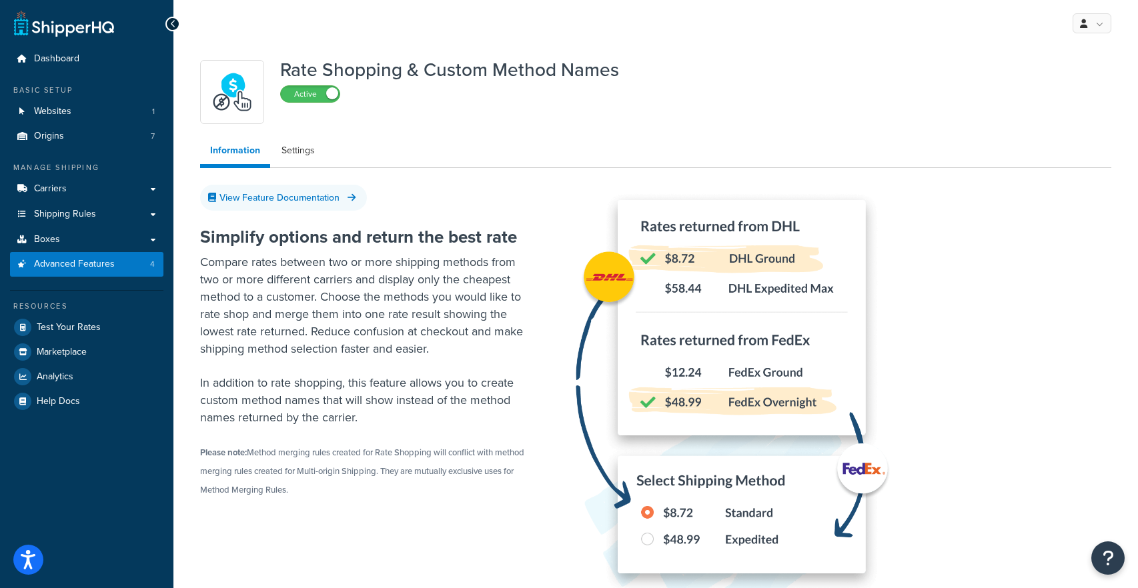
click at [298, 135] on div "Rate Shopping & Custom Method Names Active Information Settings View Feature Do…" at bounding box center [655, 347] width 931 height 588
click at [296, 155] on link "Settings" at bounding box center [297, 150] width 53 height 27
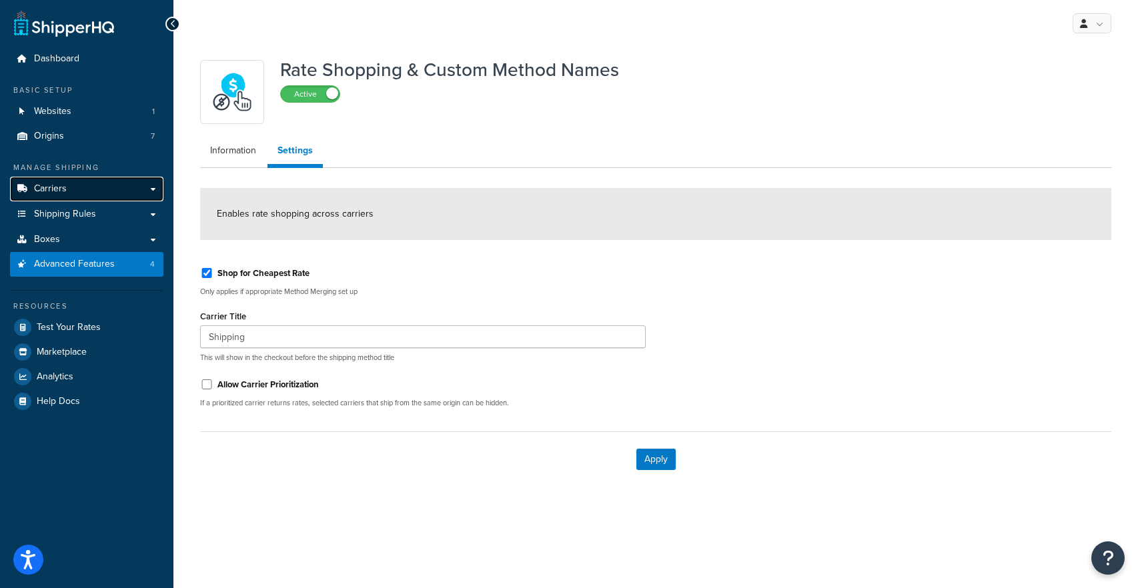
click at [139, 185] on link "Carriers" at bounding box center [86, 189] width 153 height 25
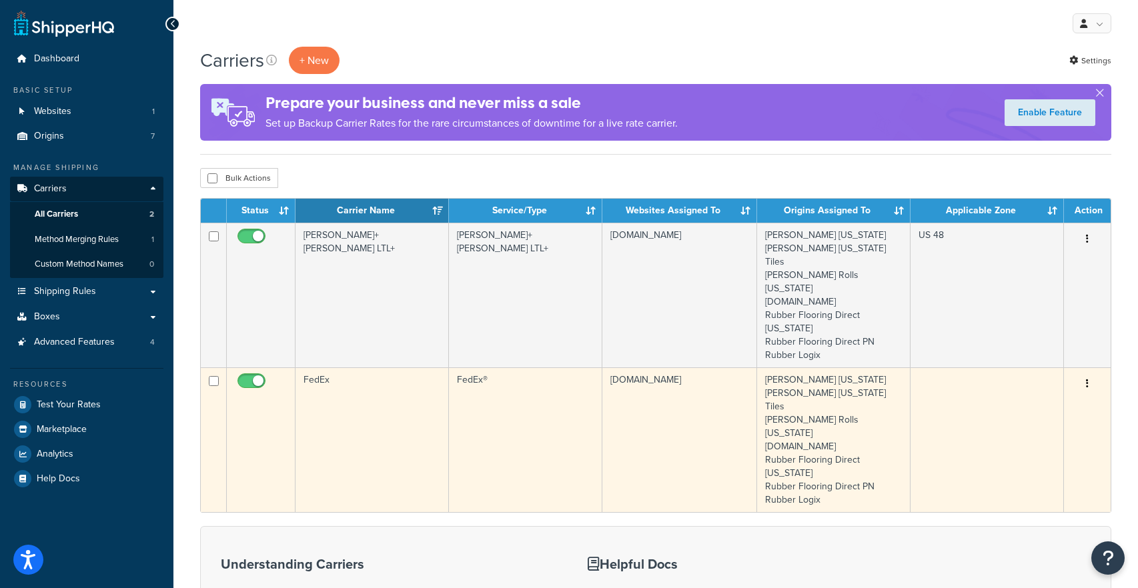
click at [371, 367] on td "FedEx" at bounding box center [371, 439] width 153 height 145
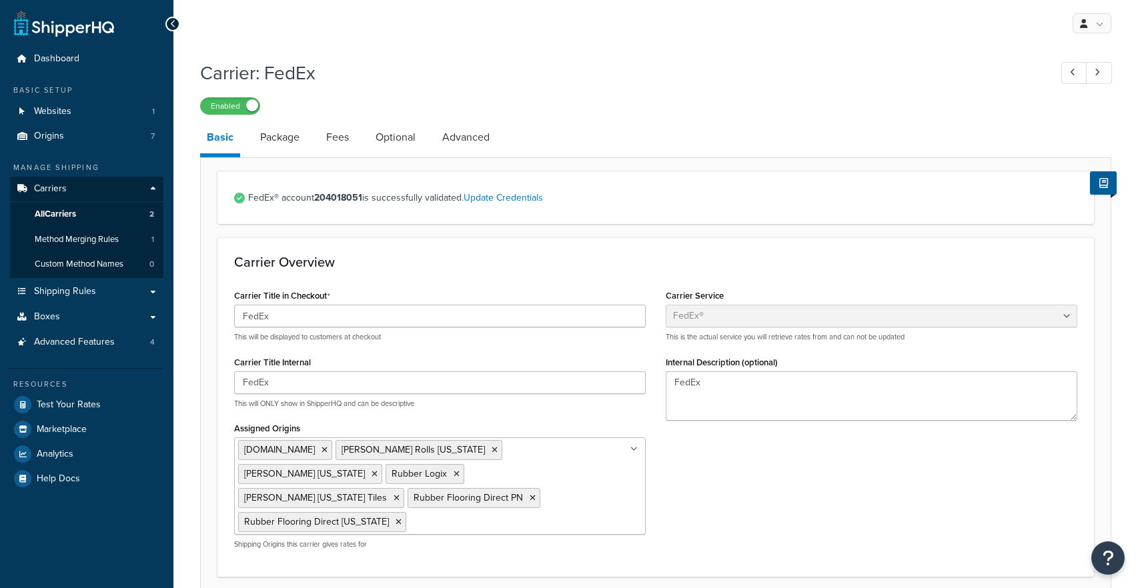
select select "fedEx"
select select "REGULAR_PICKUP"
select select "YOUR_PACKAGING"
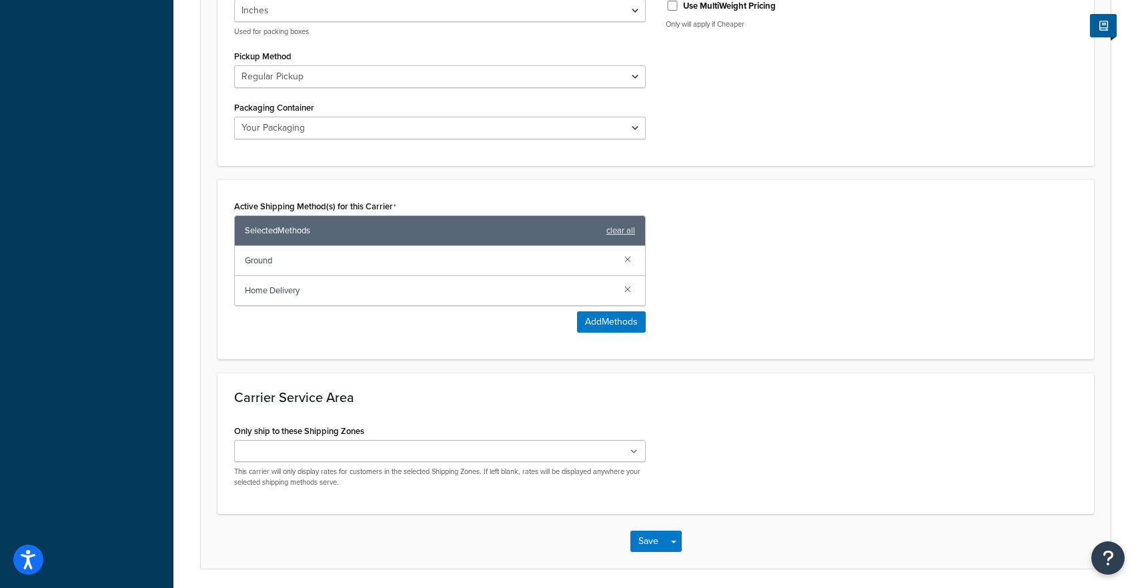
scroll to position [726, 0]
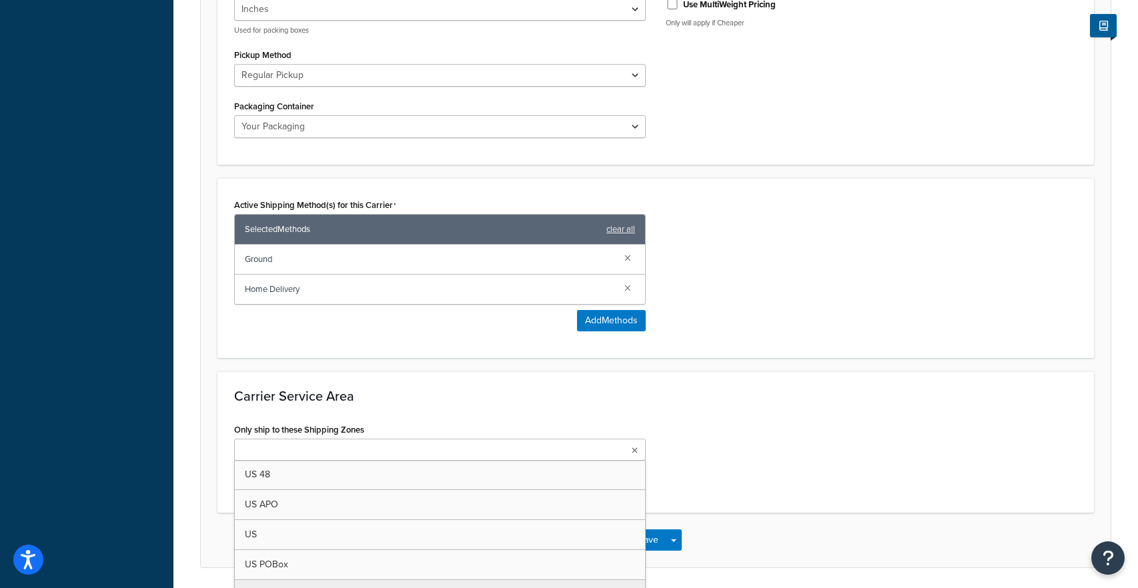
click at [339, 439] on ul at bounding box center [439, 450] width 411 height 22
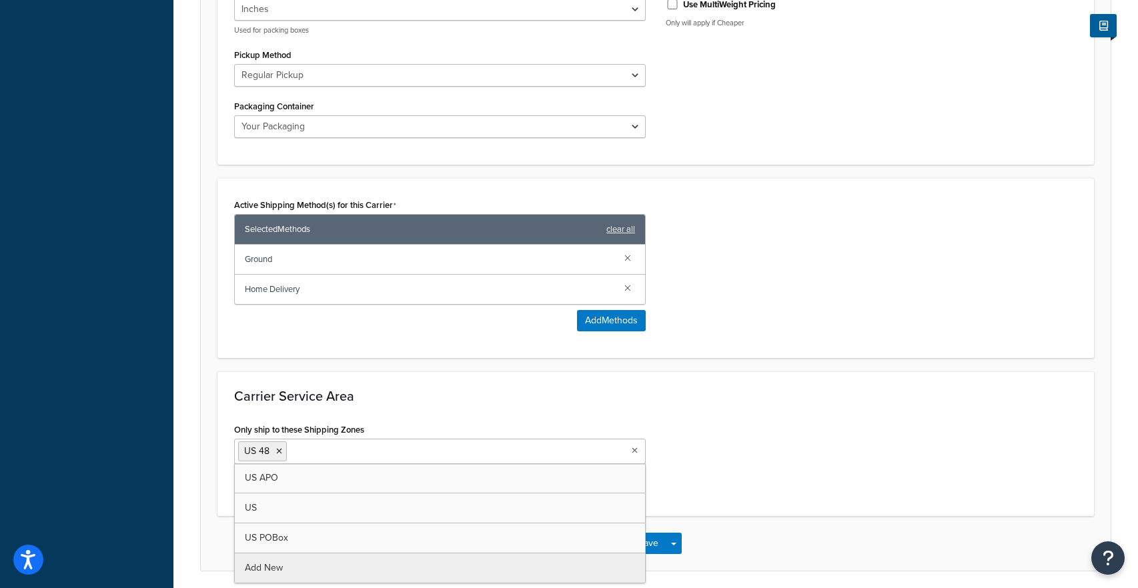
click at [688, 475] on div "Carrier Service Area Only ship to these Shipping Zones US 48 US APO [GEOGRAPHIC…" at bounding box center [655, 443] width 876 height 145
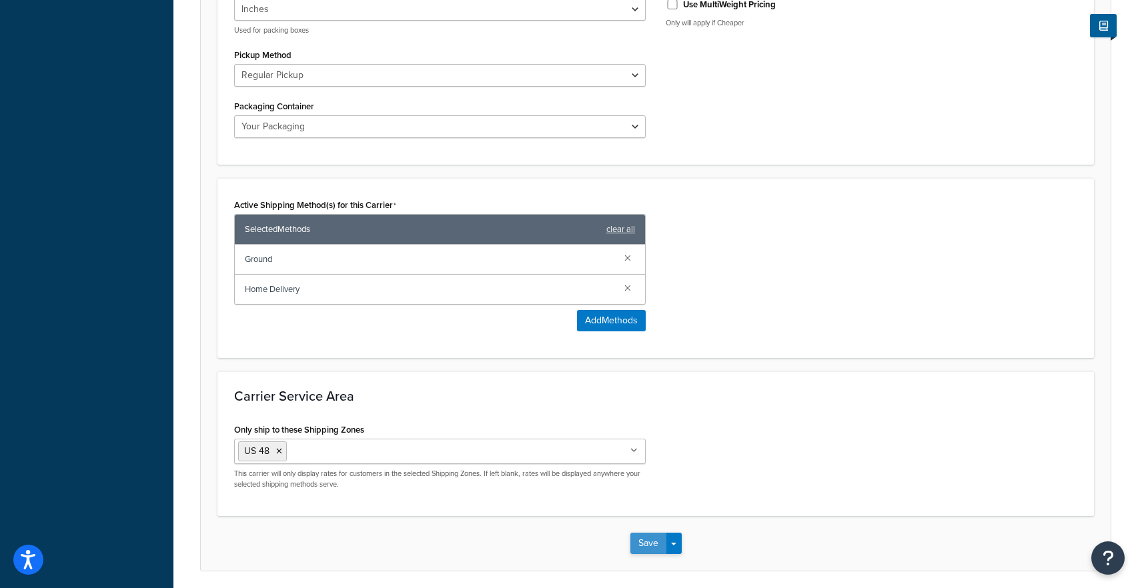
click at [649, 533] on button "Save" at bounding box center [648, 543] width 36 height 21
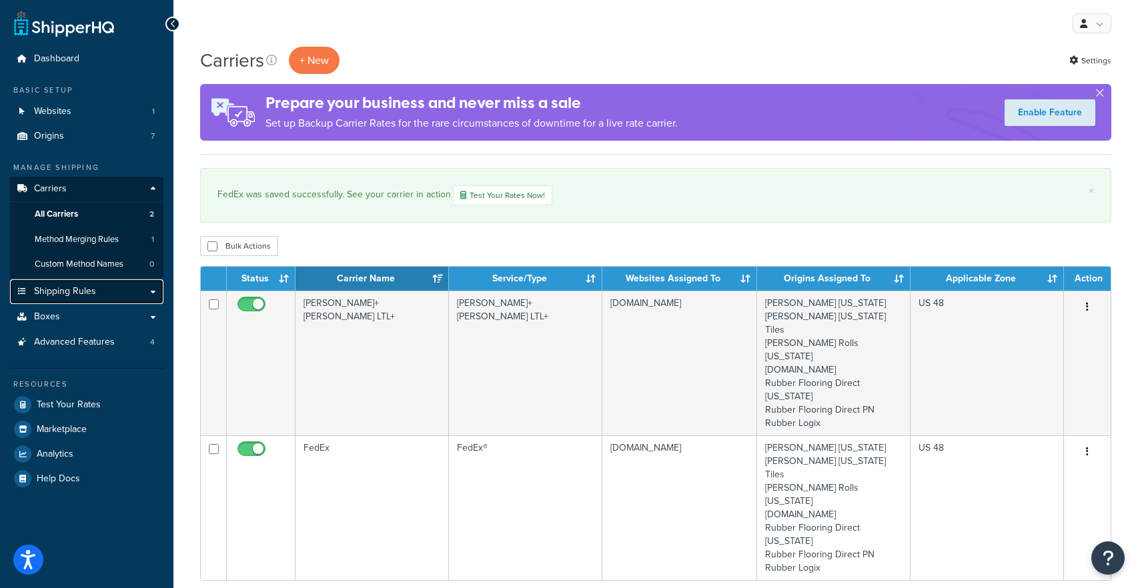
click at [151, 291] on link "Shipping Rules" at bounding box center [86, 291] width 153 height 25
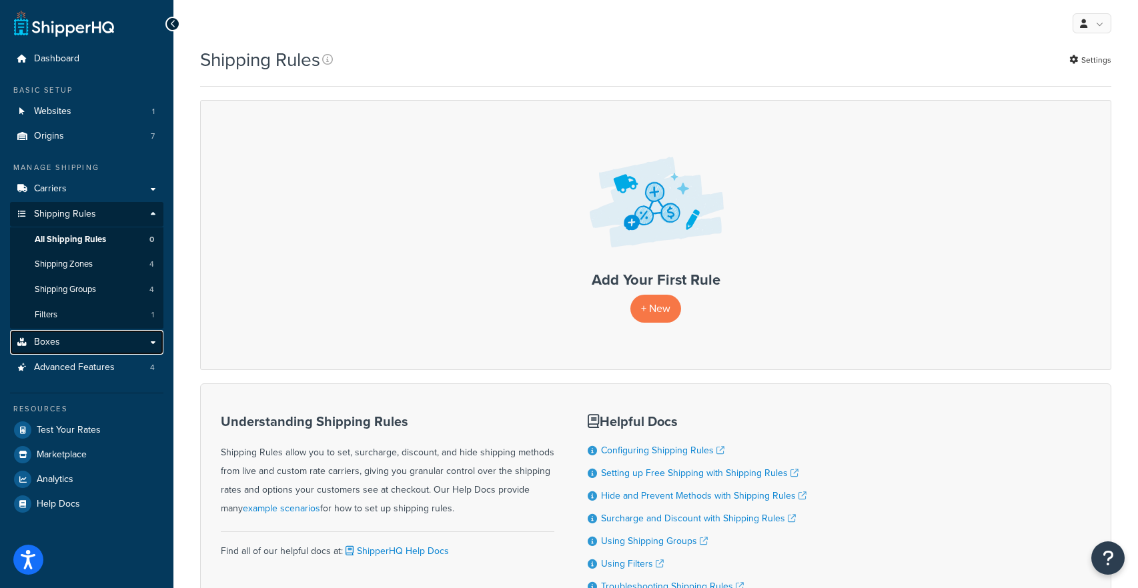
click at [157, 344] on link "Boxes" at bounding box center [86, 342] width 153 height 25
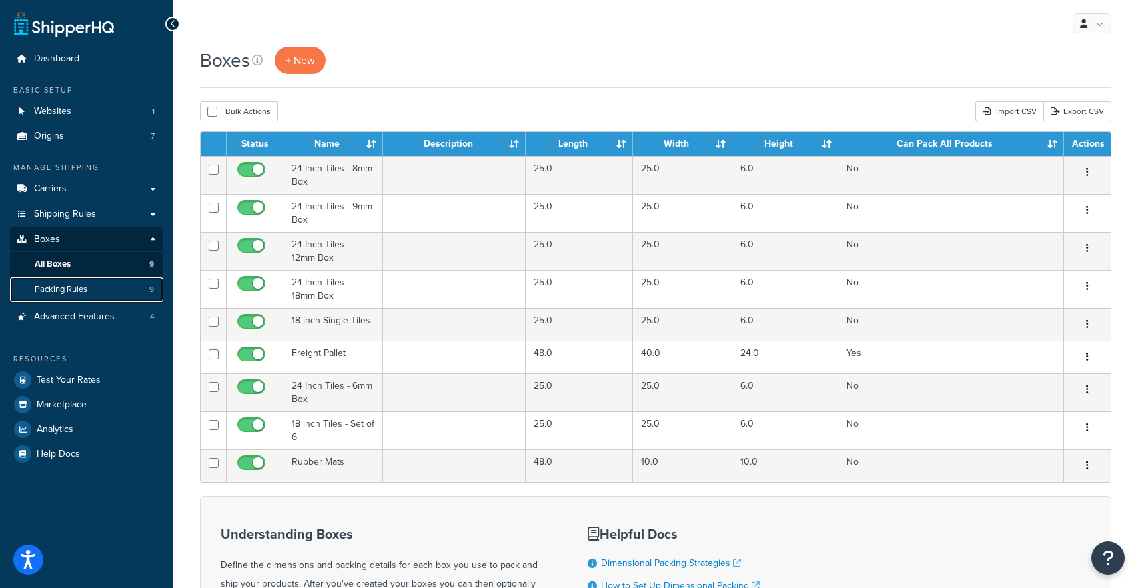
click at [123, 287] on link "Packing Rules 9" at bounding box center [86, 289] width 153 height 25
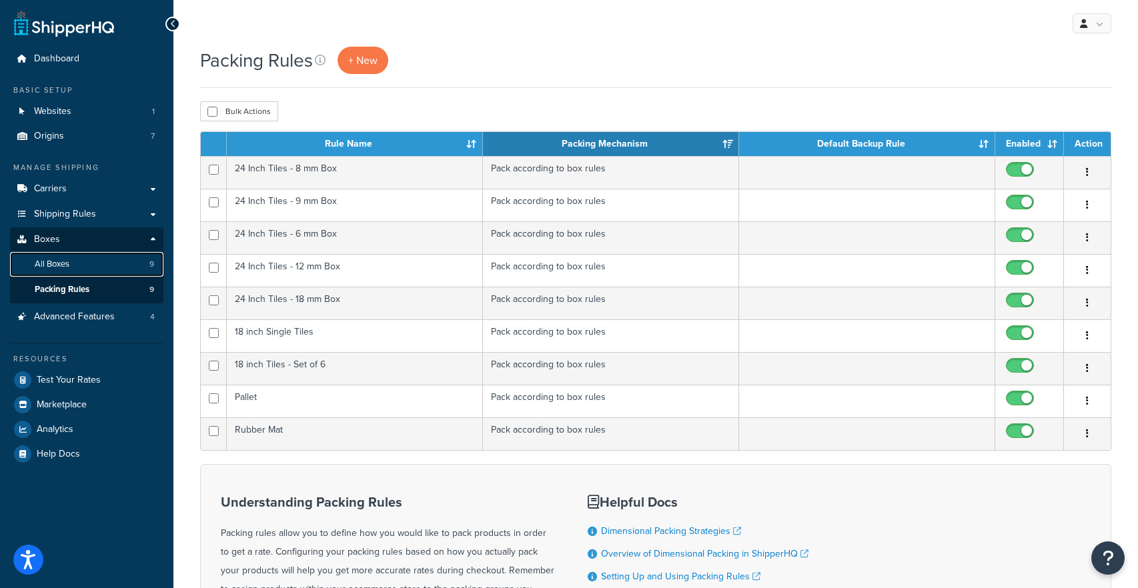
click at [115, 268] on link "All Boxes 9" at bounding box center [86, 264] width 153 height 25
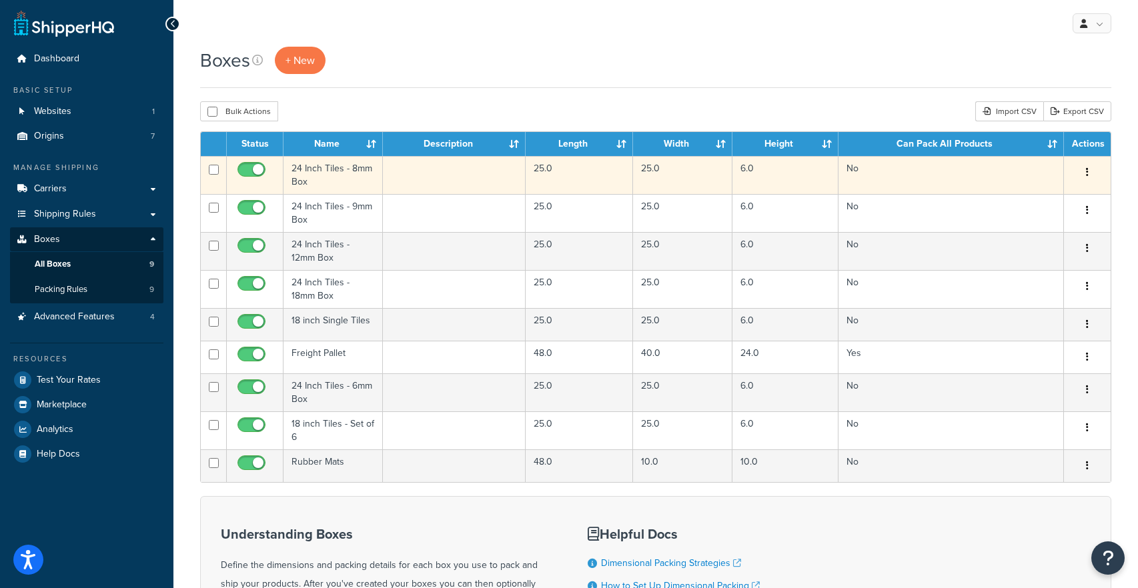
click at [340, 176] on td "24 Inch Tiles - 8mm Box" at bounding box center [332, 175] width 99 height 38
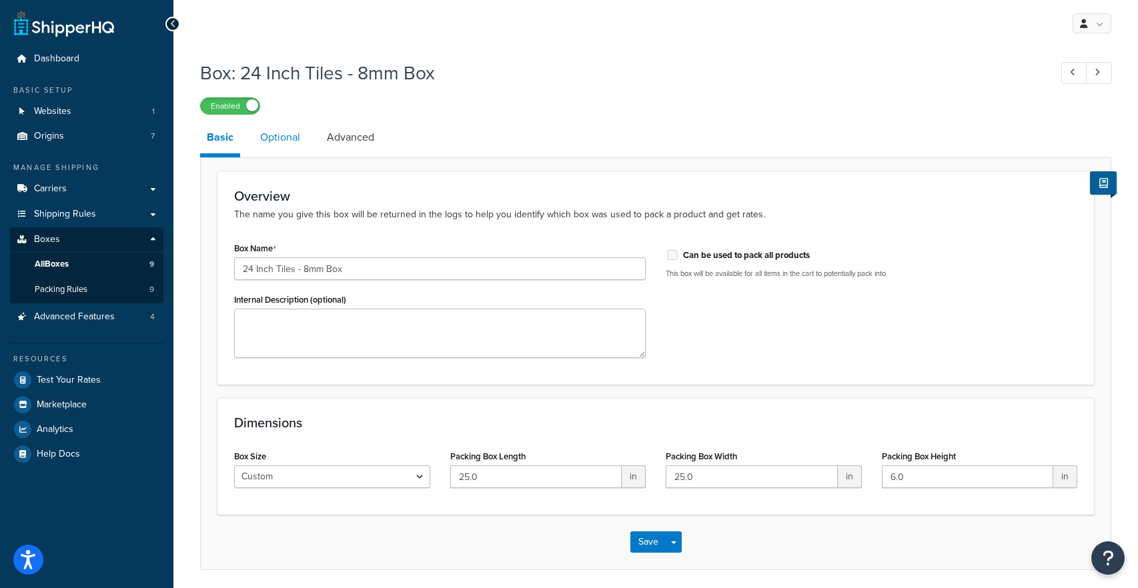
click at [278, 146] on link "Optional" at bounding box center [279, 137] width 53 height 32
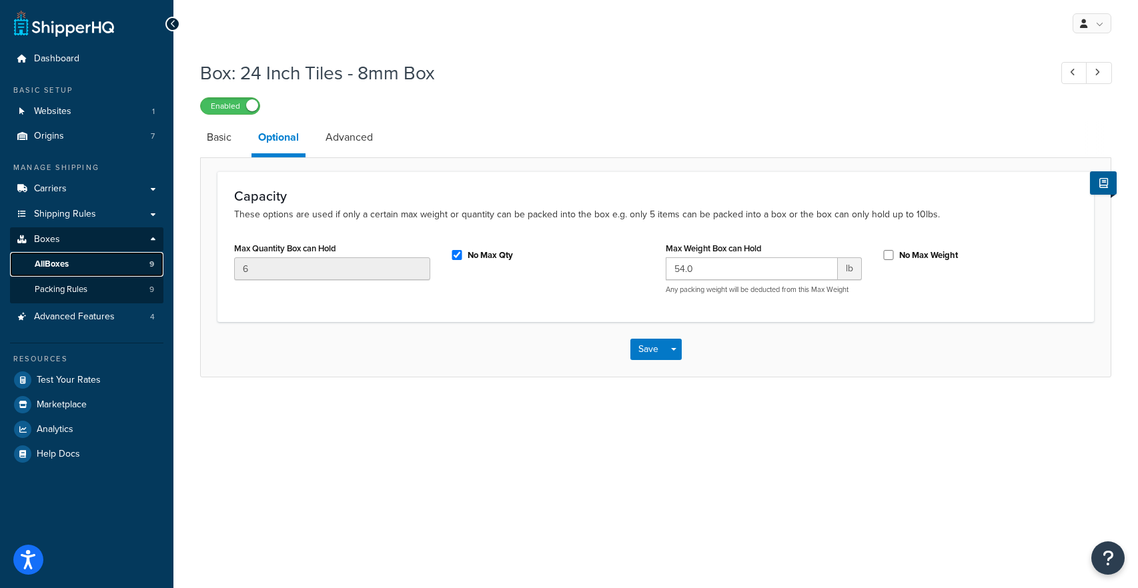
click at [121, 263] on link "All Boxes 9" at bounding box center [86, 264] width 153 height 25
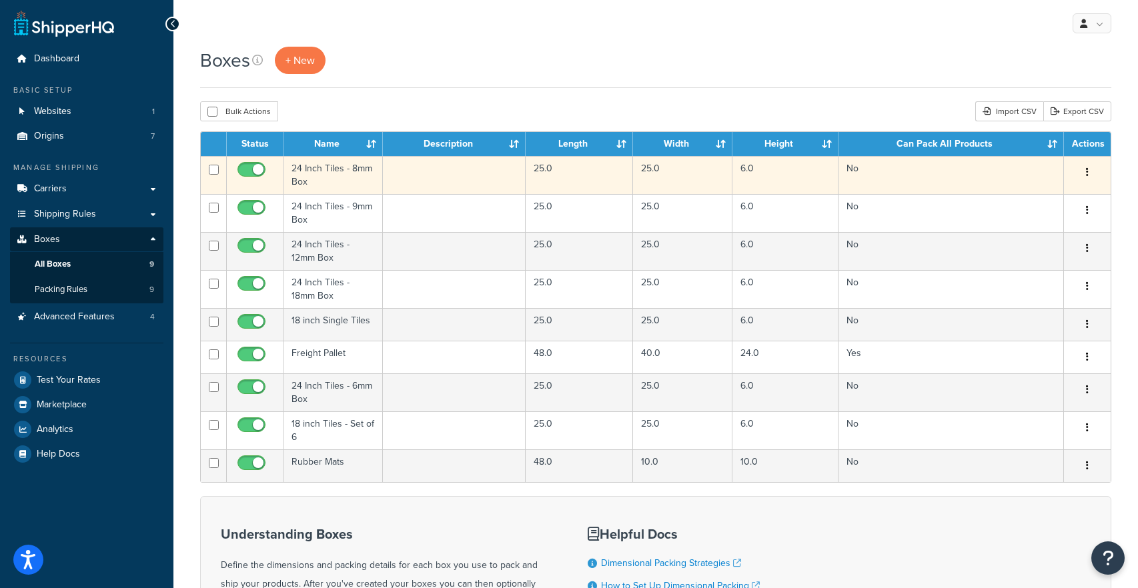
click at [327, 177] on td "24 Inch Tiles - 8mm Box" at bounding box center [332, 175] width 99 height 38
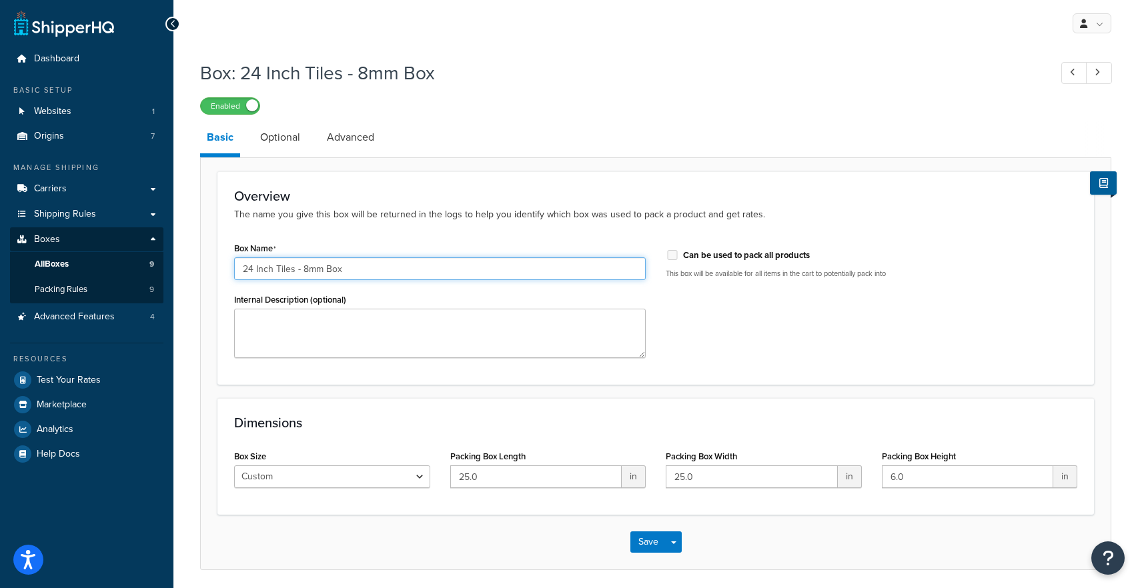
click at [307, 269] on input "24 Inch Tiles - 8mm Box" at bounding box center [439, 268] width 411 height 23
type input "24 Inch Tiles - 8 mm Box"
click at [636, 537] on button "Save" at bounding box center [648, 541] width 36 height 21
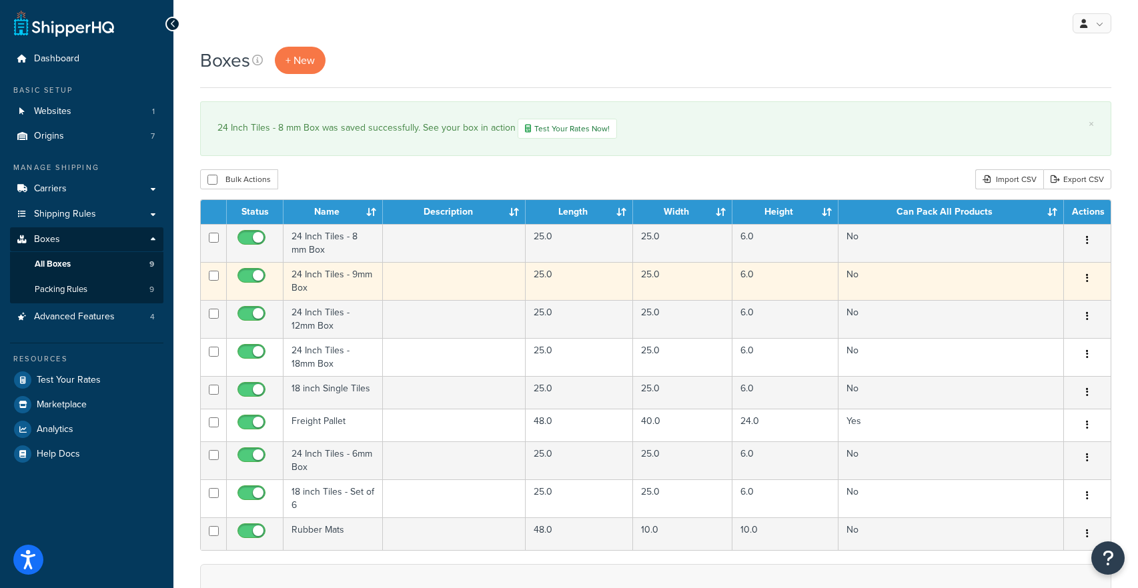
click at [342, 283] on td "24 Inch Tiles - 9mm Box" at bounding box center [332, 281] width 99 height 38
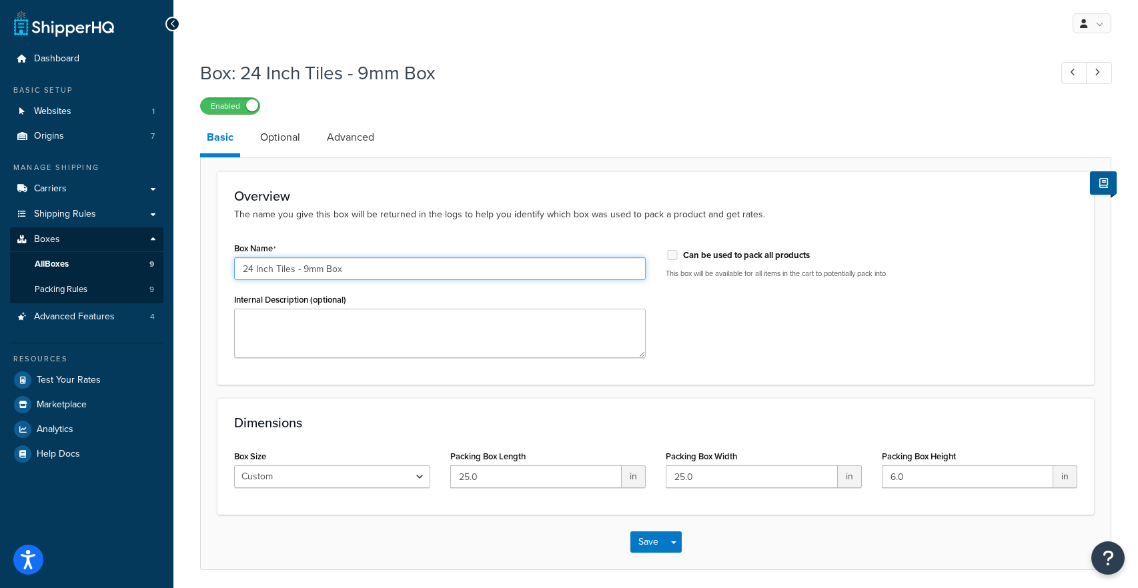
click at [303, 269] on input "24 Inch Tiles - 9mm Box" at bounding box center [439, 268] width 411 height 23
click at [308, 267] on input "24 Inch Tiles - 9mm Box" at bounding box center [439, 268] width 411 height 23
type input "24 Inch Tiles - 9 mm Box"
click at [636, 532] on button "Save" at bounding box center [648, 541] width 36 height 21
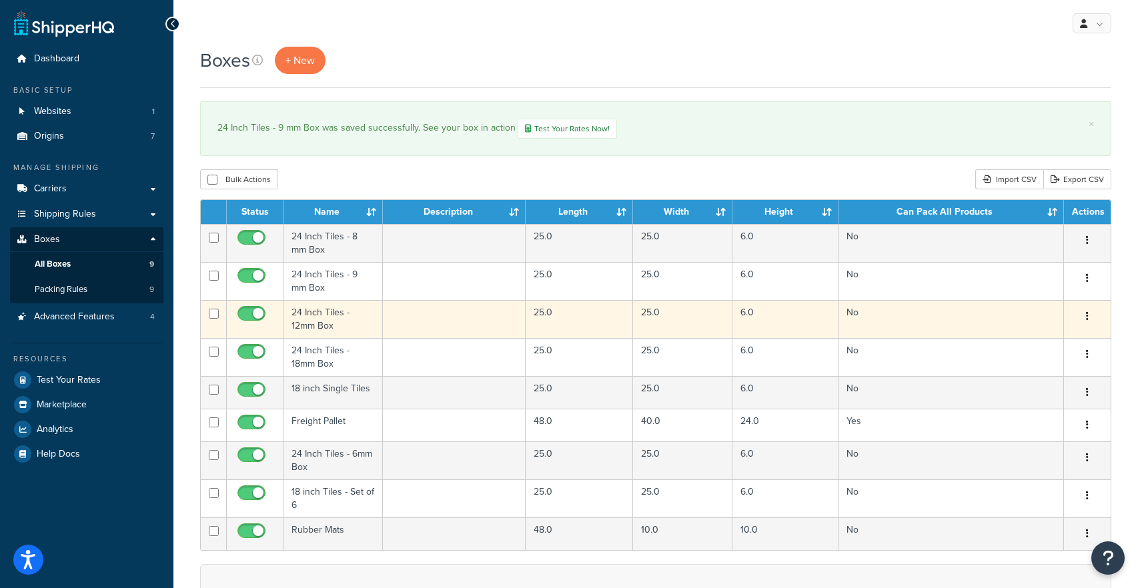
click at [325, 314] on td "24 Inch Tiles - 12mm Box" at bounding box center [332, 319] width 99 height 38
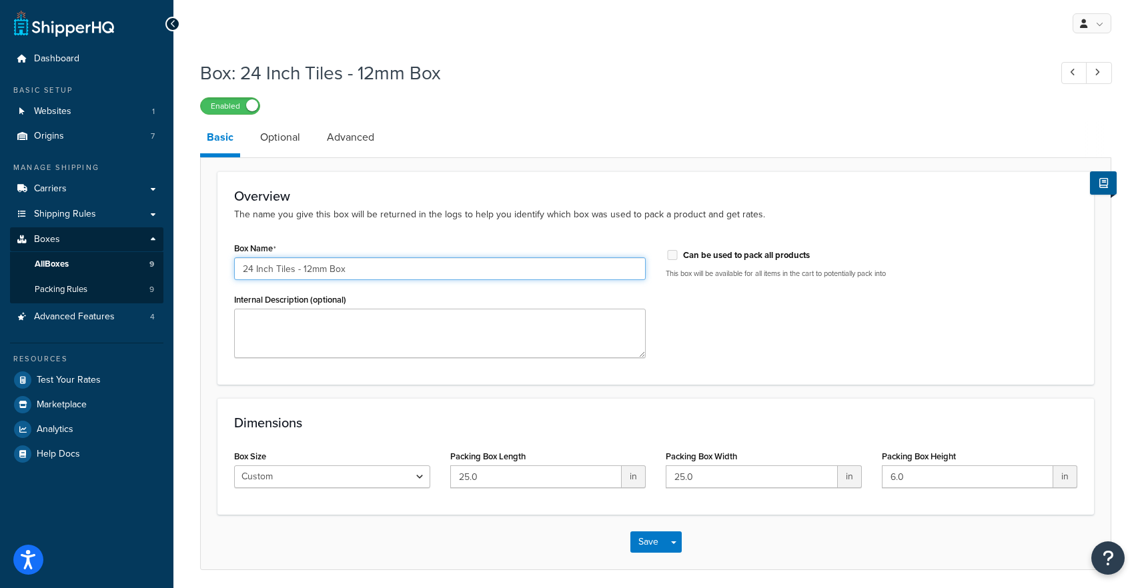
click at [307, 271] on input "24 Inch Tiles - 12mm Box" at bounding box center [439, 268] width 411 height 23
click at [313, 270] on input "24 Inch Tiles - 12mm Box" at bounding box center [439, 268] width 411 height 23
type input "24 Inch Tiles - 12 mm Box"
click at [640, 534] on button "Save" at bounding box center [648, 541] width 36 height 21
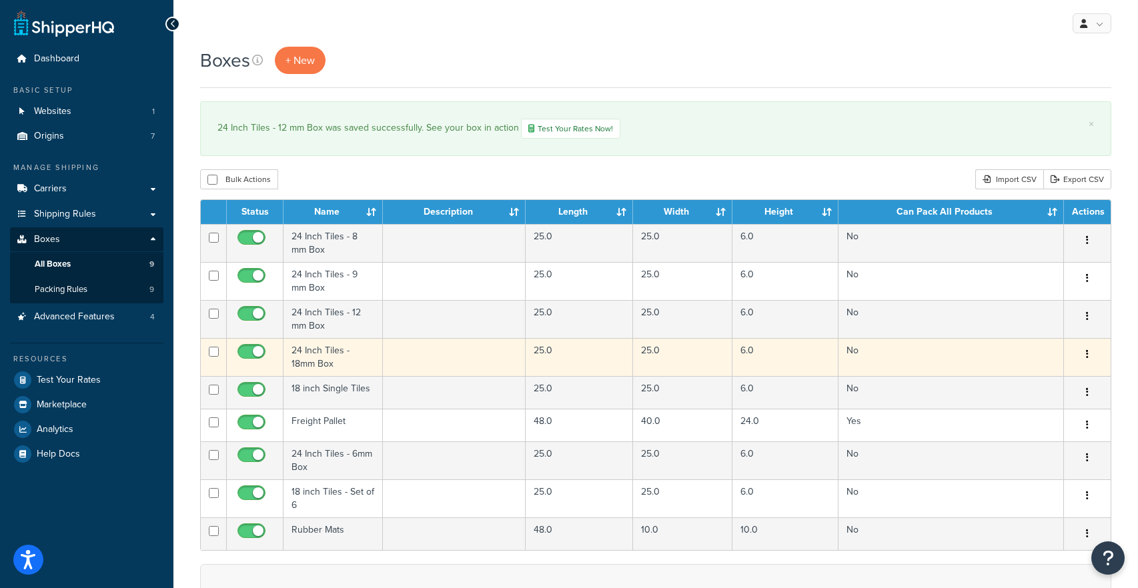
click at [330, 355] on td "24 Inch Tiles - 18mm Box" at bounding box center [332, 357] width 99 height 38
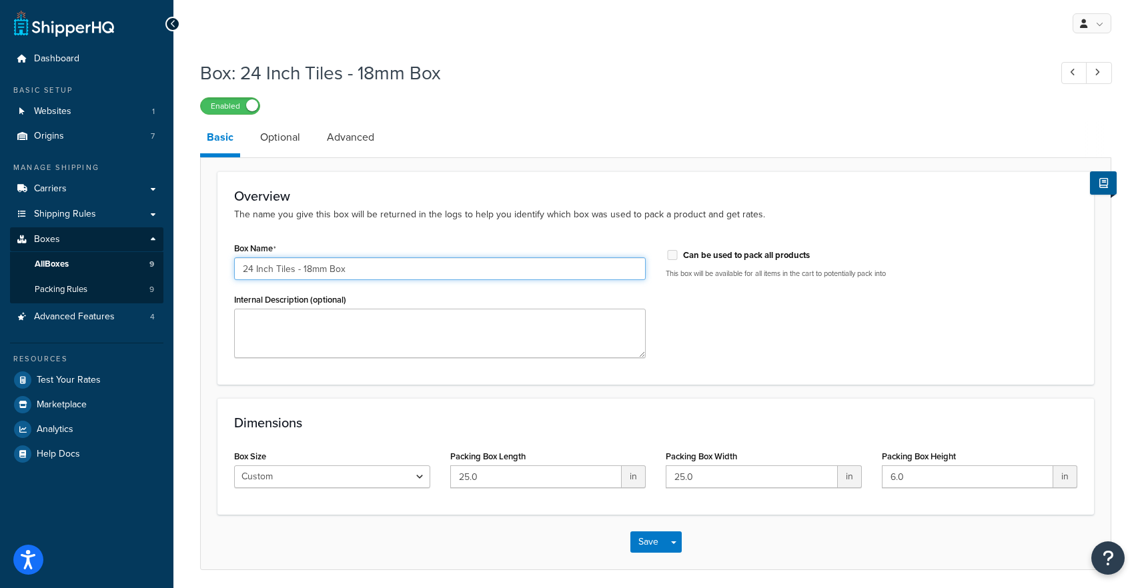
click at [307, 273] on input "24 Inch Tiles - 18mm Box" at bounding box center [439, 268] width 411 height 23
click at [310, 271] on input "24 Inch Tiles - 18mm Box" at bounding box center [439, 268] width 411 height 23
type input "24 Inch Tiles - 18 mm Box"
click at [651, 537] on button "Save" at bounding box center [648, 541] width 36 height 21
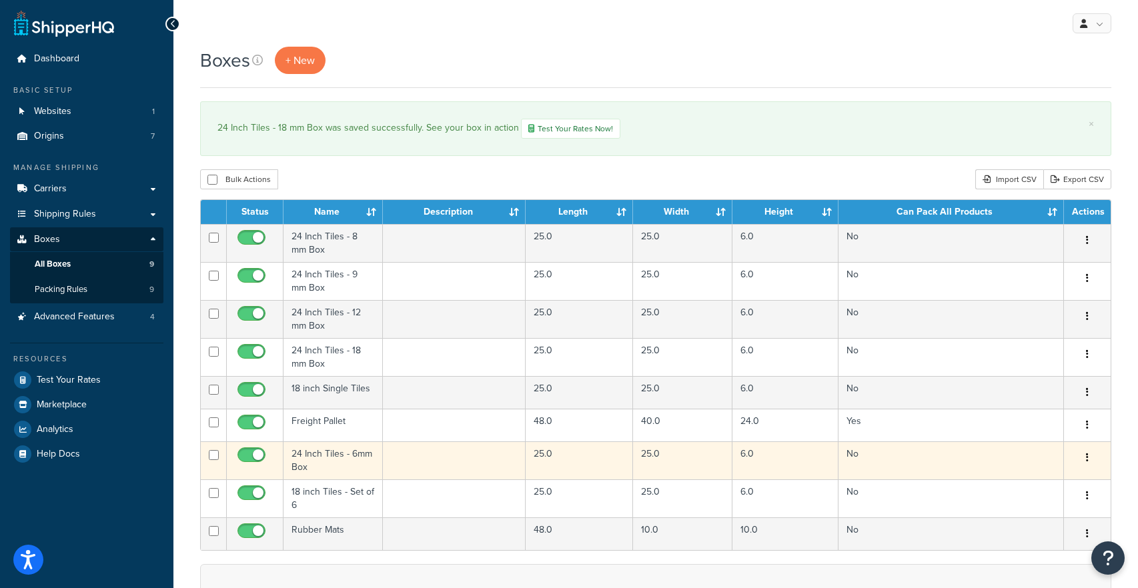
click at [348, 465] on td "24 Inch Tiles - 6mm Box" at bounding box center [332, 460] width 99 height 38
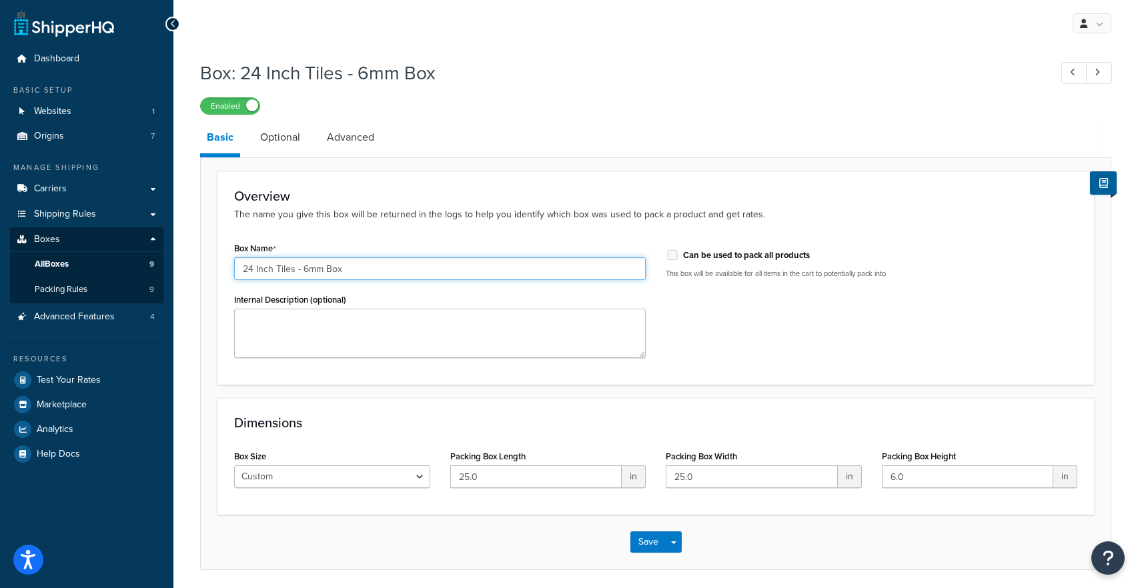
click at [308, 275] on input "24 Inch Tiles - 6mm Box" at bounding box center [439, 268] width 411 height 23
type input "24 Inch Tiles - 6 mm Box"
click at [644, 540] on button "Save" at bounding box center [648, 541] width 36 height 21
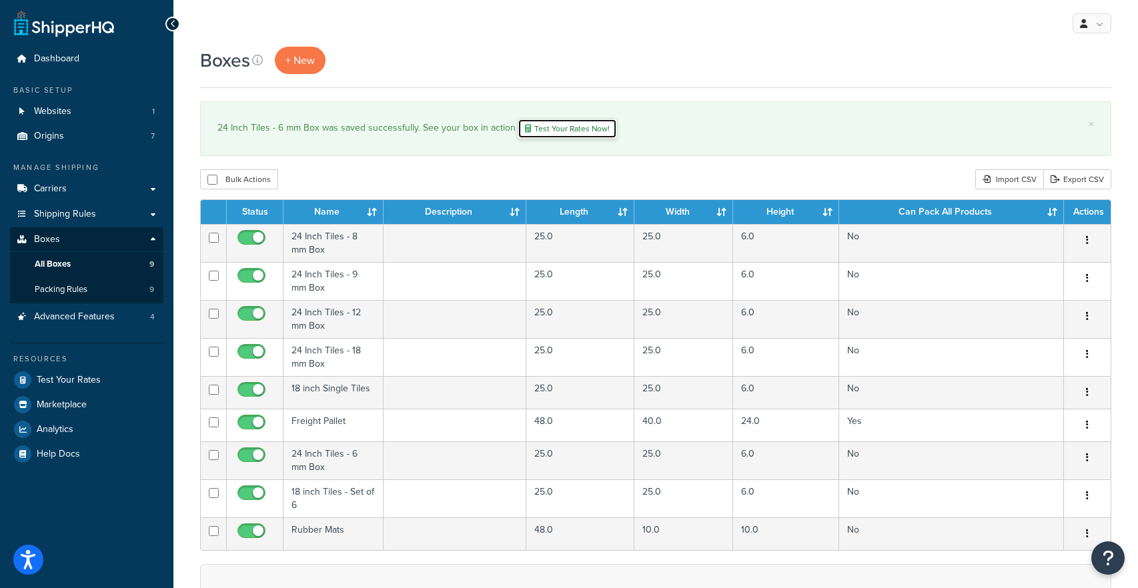
click at [550, 129] on link "Test Your Rates Now!" at bounding box center [566, 129] width 99 height 20
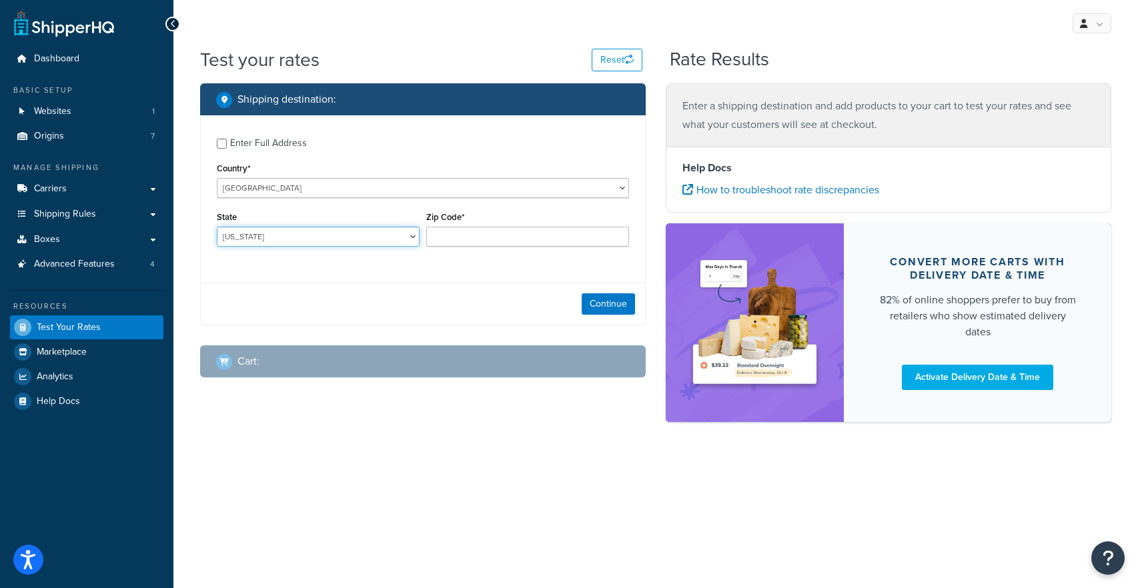
click at [356, 246] on select "Alabama Alaska American Samoa Arizona Arkansas Armed Forces Americas Armed Forc…" at bounding box center [318, 237] width 203 height 20
select select "TX"
click at [217, 227] on select "Alabama Alaska American Samoa Arizona Arkansas Armed Forces Americas Armed Forc…" at bounding box center [318, 237] width 203 height 20
click at [445, 237] on input "Zip Code*" at bounding box center [527, 237] width 203 height 20
type input "75201"
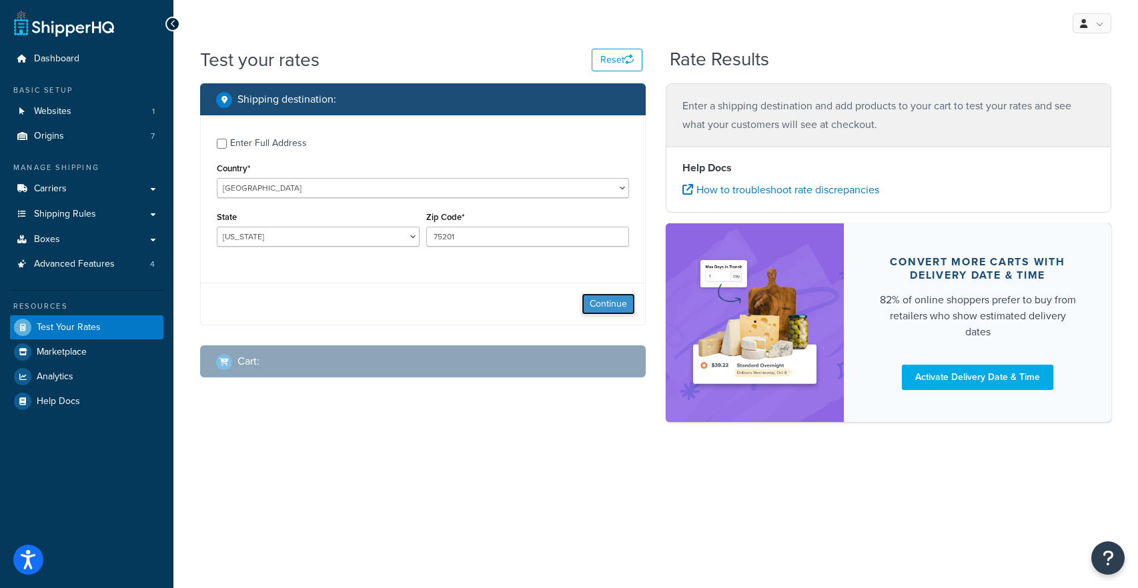
click at [611, 313] on button "Continue" at bounding box center [608, 303] width 53 height 21
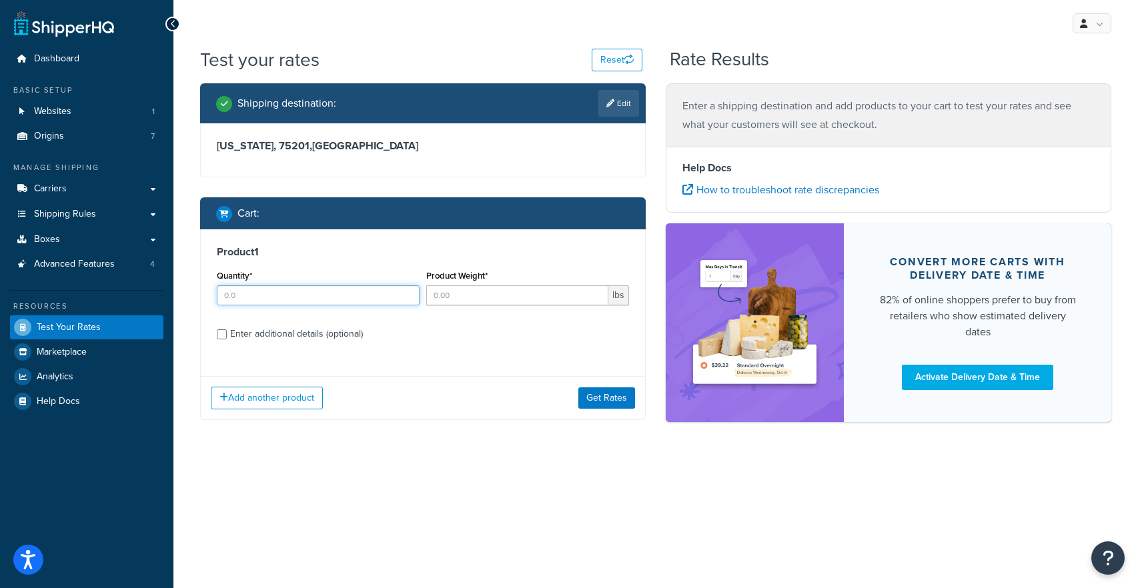
click at [296, 300] on input "Quantity*" at bounding box center [318, 295] width 203 height 20
type input "66"
click at [449, 301] on input "Product Weight*" at bounding box center [517, 295] width 182 height 20
type input "666"
click at [300, 335] on div "Enter additional details (optional)" at bounding box center [296, 334] width 133 height 19
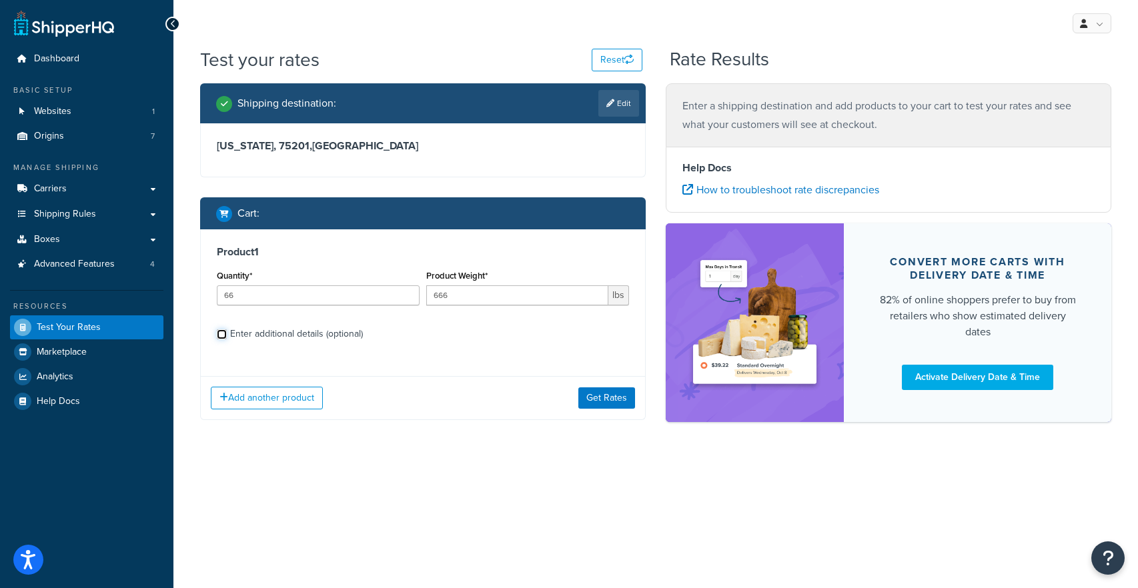
click at [227, 335] on input "Enter additional details (optional)" at bounding box center [222, 334] width 10 height 10
checkbox input "true"
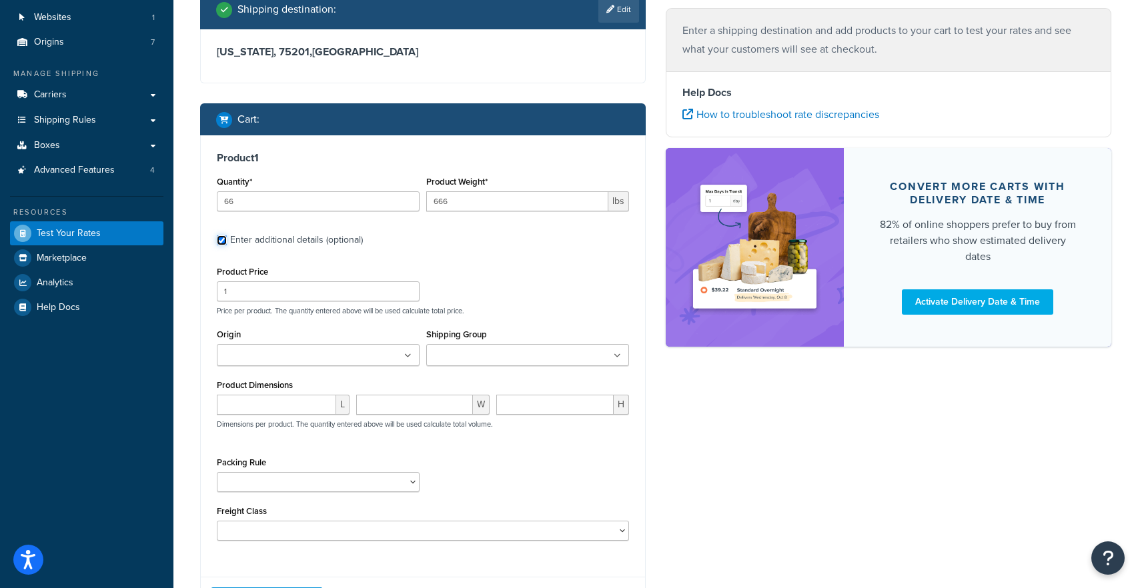
scroll to position [121, 0]
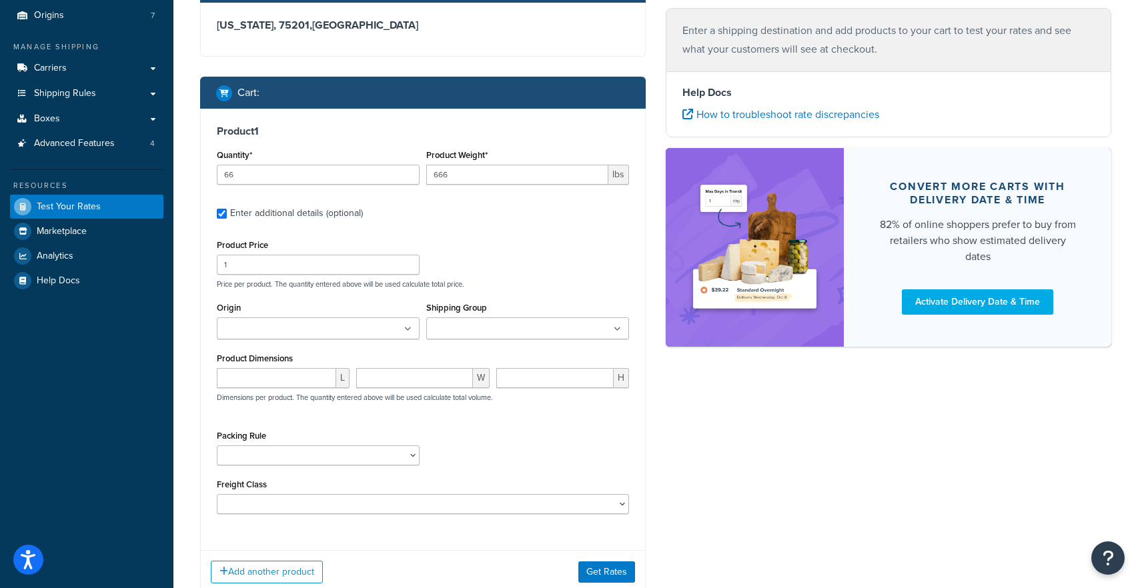
click at [310, 327] on input "Origin" at bounding box center [280, 329] width 118 height 15
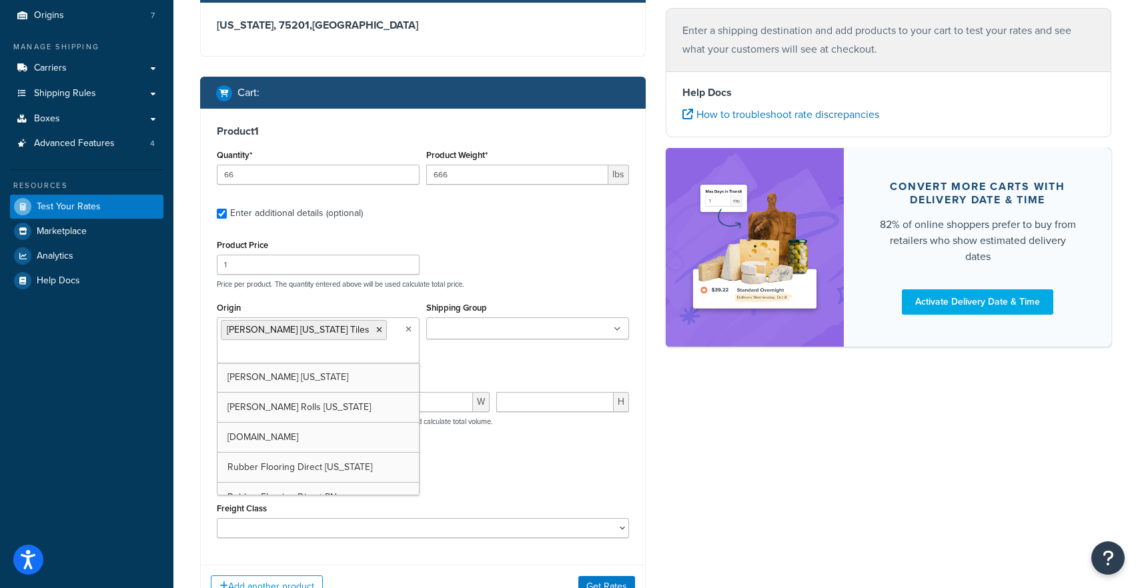
click at [504, 309] on div "Shipping Group Large Medium Small" at bounding box center [527, 319] width 203 height 41
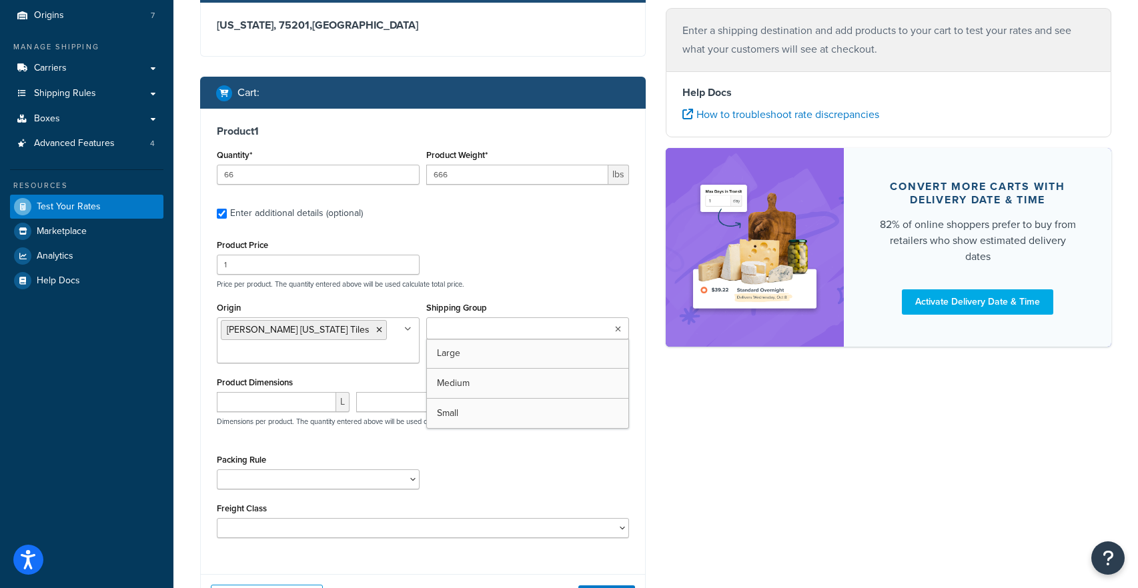
click at [500, 335] on input "Shipping Group" at bounding box center [489, 329] width 118 height 15
click at [545, 259] on div "Product Price 1 Price per product. The quantity entered above will be used calc…" at bounding box center [422, 262] width 419 height 53
click at [292, 399] on input "number" at bounding box center [276, 402] width 119 height 20
type input "24"
click at [409, 407] on input "number" at bounding box center [414, 402] width 116 height 20
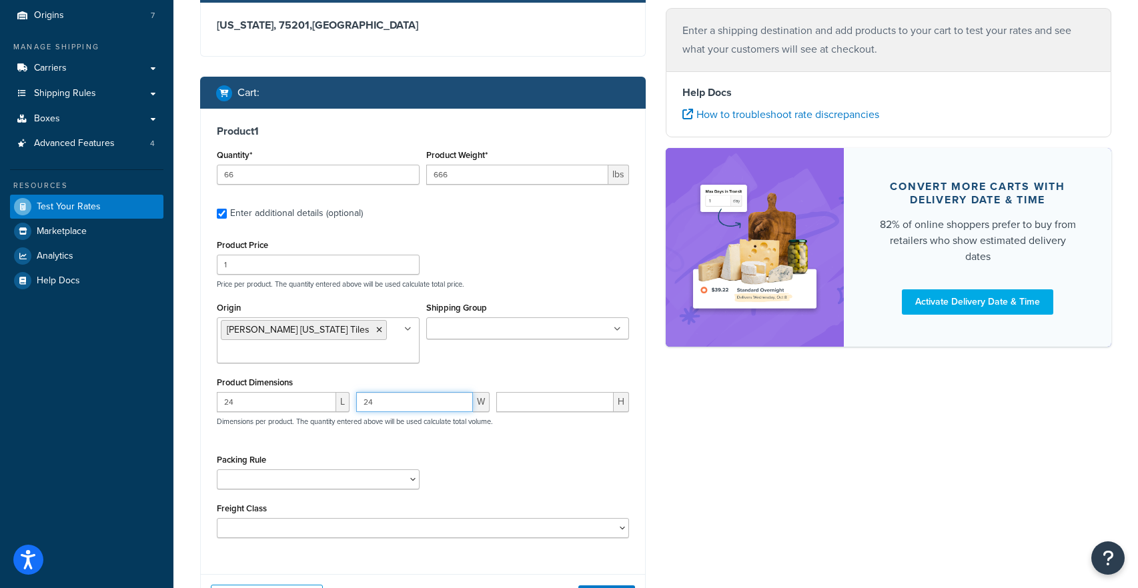
type input "24"
click at [535, 397] on input "number" at bounding box center [554, 402] width 117 height 20
type input ".2"
click at [497, 472] on div "Packing Rule 18 inch Single Tiles 18 inch Tiles - Set of 6 24 Inch Tiles - 12 m…" at bounding box center [422, 475] width 419 height 49
click at [373, 473] on select "18 inch Single Tiles 18 inch Tiles - Set of 6 24 Inch Tiles - 12 mm Box 24 Inch…" at bounding box center [318, 479] width 203 height 20
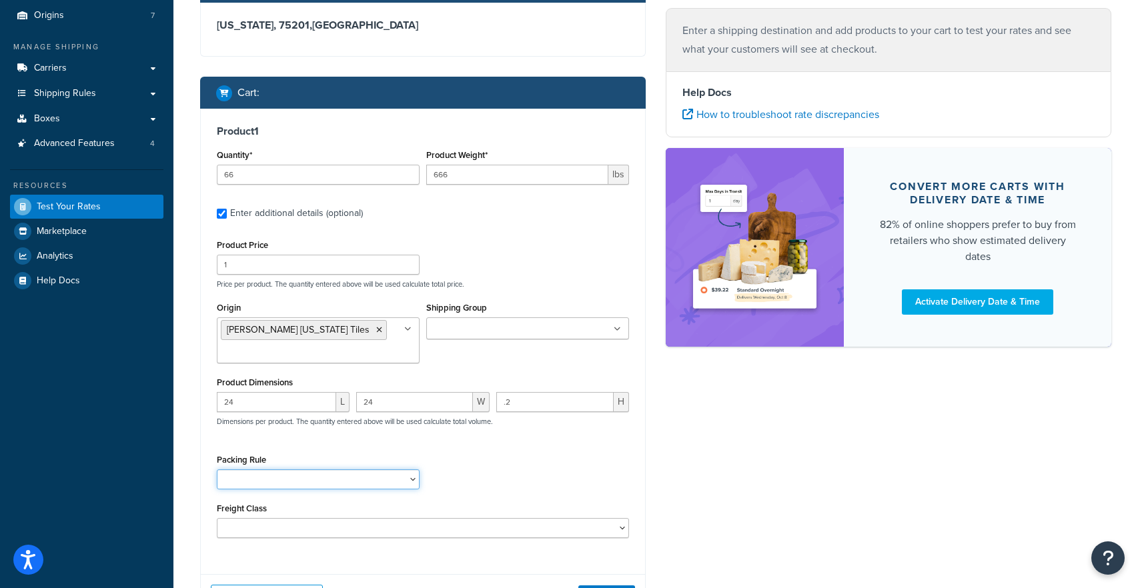
select select "87013"
click at [217, 469] on select "18 inch Single Tiles 18 inch Tiles - Set of 6 24 Inch Tiles - 12 mm Box 24 Inch…" at bounding box center [318, 479] width 203 height 20
click at [410, 480] on select "18 inch Single Tiles 18 inch Tiles - Set of 6 24 Inch Tiles - 12 mm Box 24 Inch…" at bounding box center [318, 479] width 203 height 20
click at [433, 519] on select "50 55 60 65 70 77.5 85 92.5 100 110 125 150 175 200 250 300 400 500" at bounding box center [423, 528] width 412 height 20
select select "60"
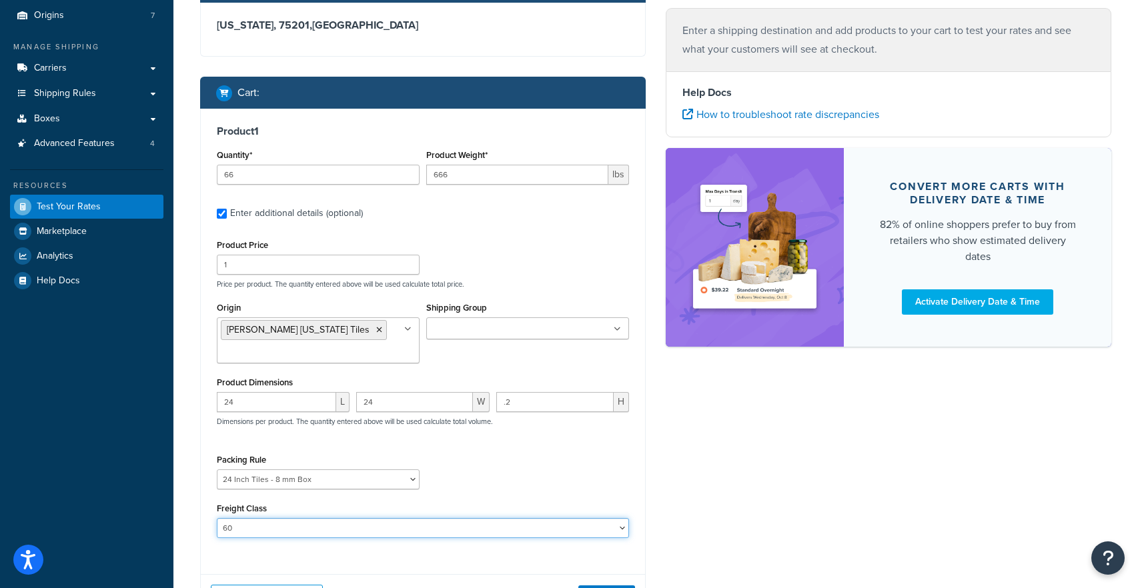
click at [217, 518] on select "50 55 60 65 70 77.5 85 92.5 100 110 125 150 175 200 250 300 400 500" at bounding box center [423, 528] width 412 height 20
drag, startPoint x: 433, startPoint y: 519, endPoint x: 485, endPoint y: 475, distance: 68.1
click at [485, 475] on div "Packing Rule 18 inch Single Tiles 18 inch Tiles - Set of 6 24 Inch Tiles - 12 m…" at bounding box center [422, 475] width 419 height 49
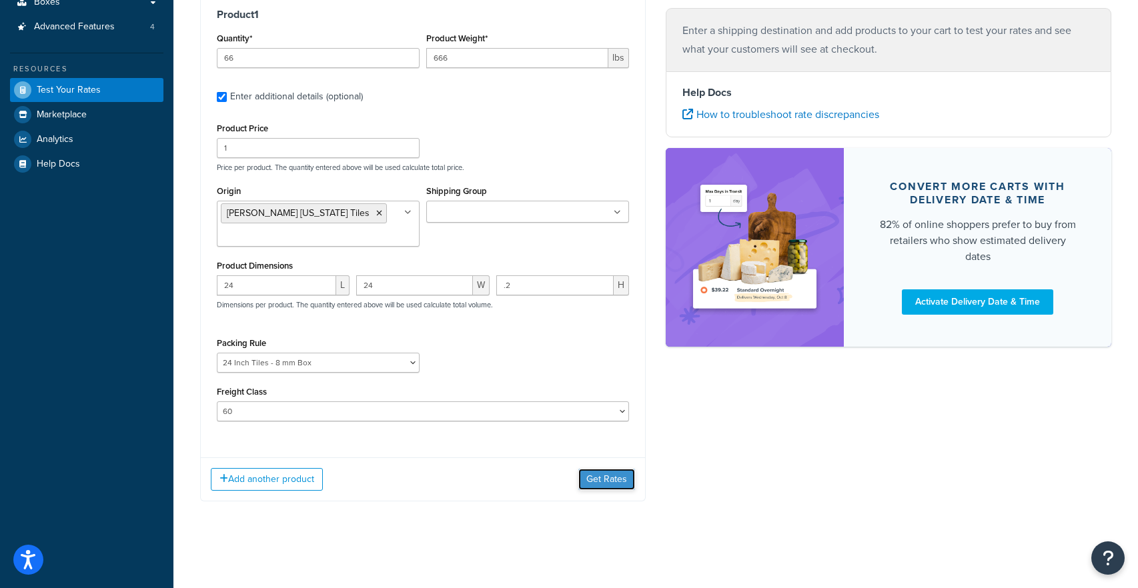
click at [592, 479] on button "Get Rates" at bounding box center [606, 479] width 57 height 21
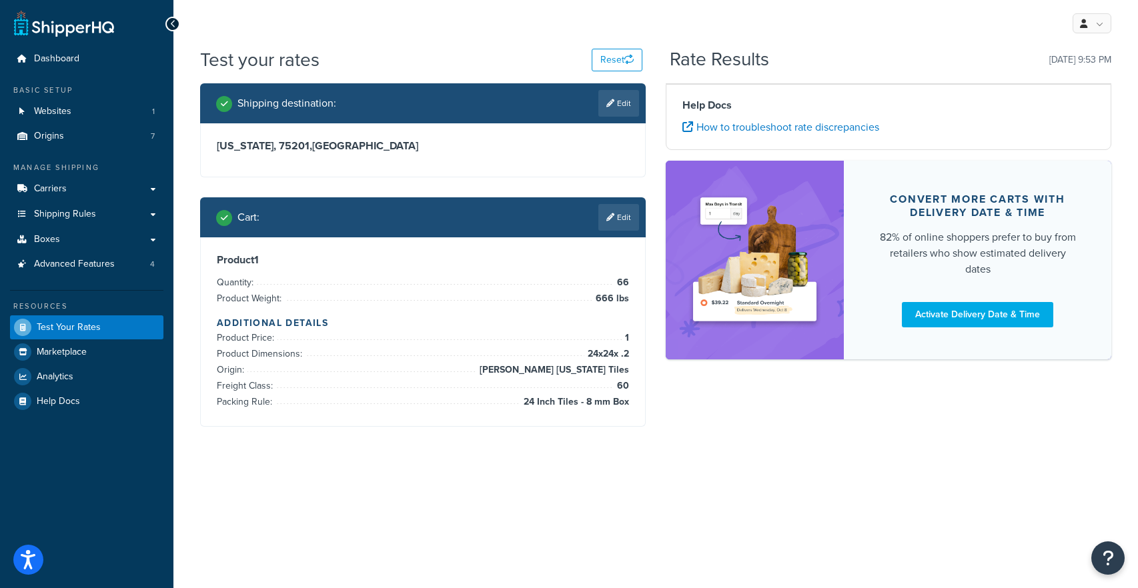
scroll to position [0, 0]
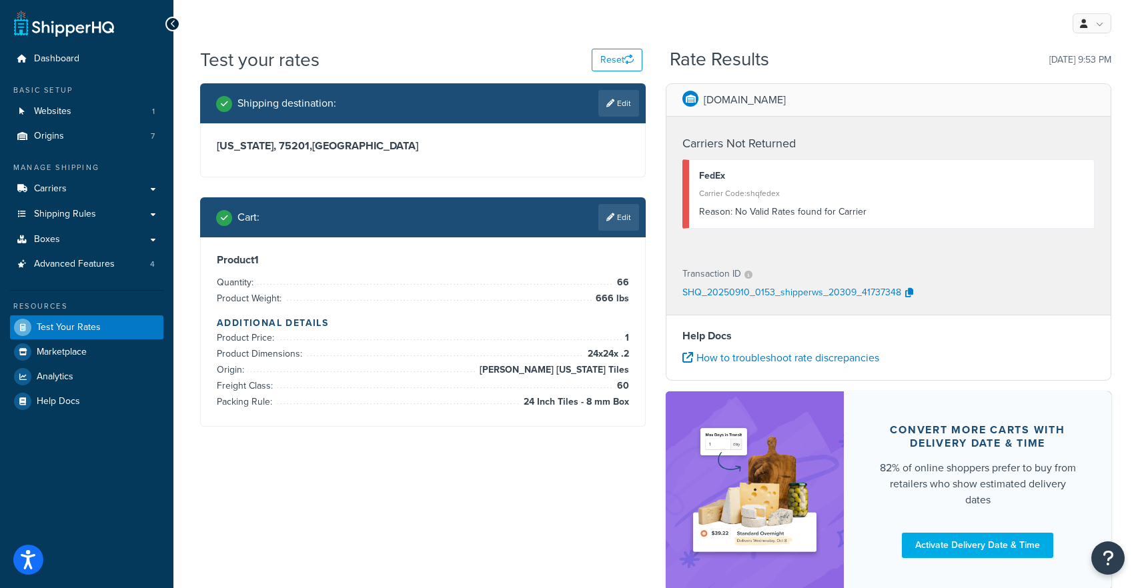
click at [739, 187] on div "Carrier Code: shqfedex" at bounding box center [891, 193] width 385 height 19
click at [908, 289] on icon "button" at bounding box center [909, 292] width 8 height 9
click at [99, 185] on link "Carriers" at bounding box center [86, 189] width 153 height 25
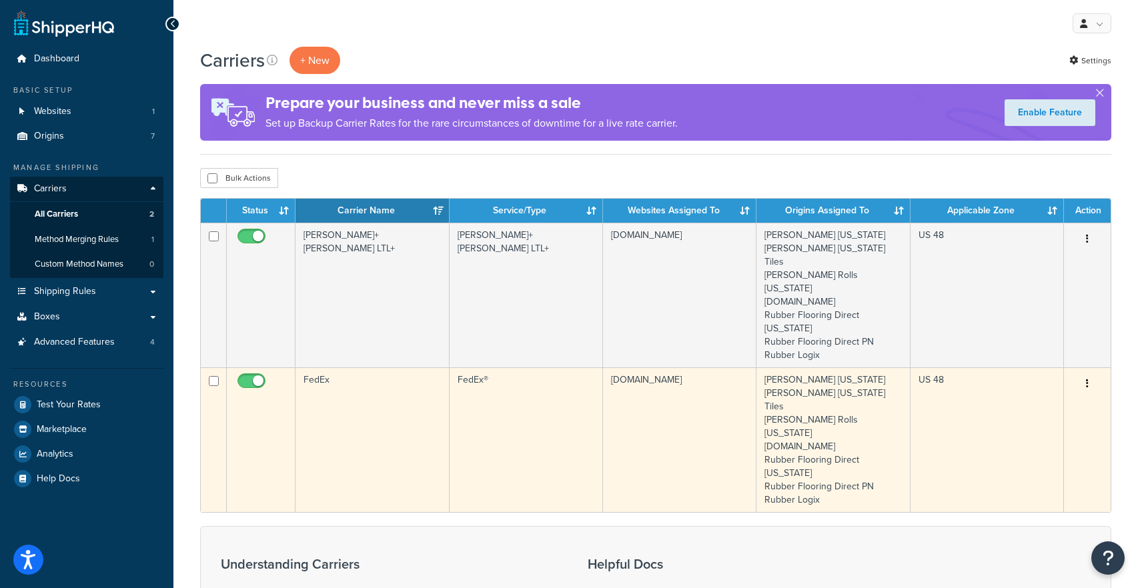
click at [347, 367] on td "FedEx" at bounding box center [371, 439] width 153 height 145
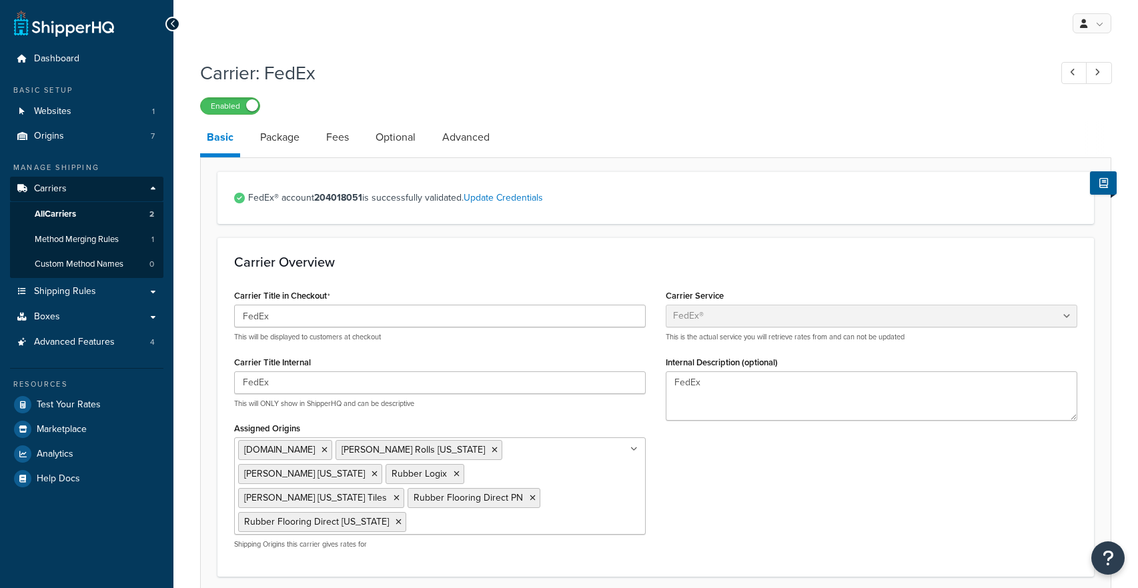
select select "fedEx"
select select "REGULAR_PICKUP"
select select "YOUR_PACKAGING"
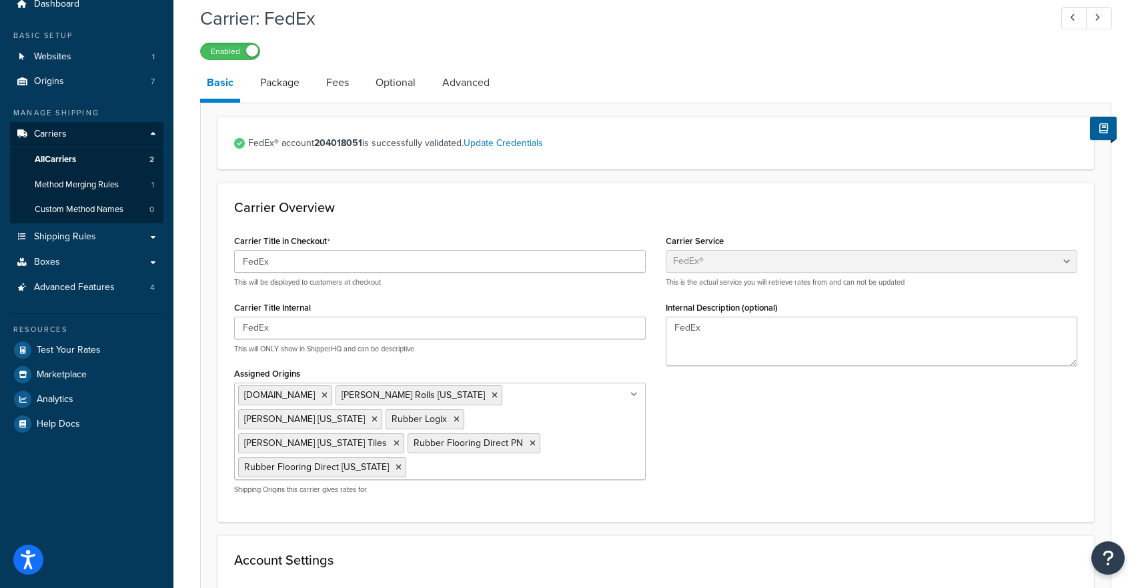
scroll to position [62, 0]
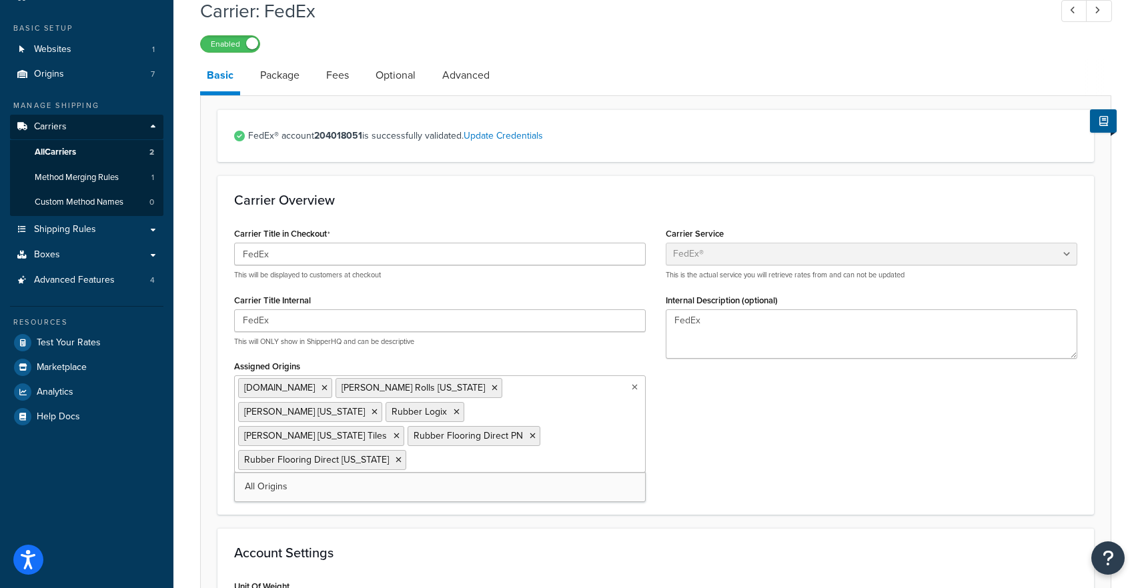
click at [494, 432] on ul "[DOMAIN_NAME] [PERSON_NAME] Rolls [US_STATE] [PERSON_NAME] [US_STATE] Rubber Lo…" at bounding box center [439, 423] width 411 height 97
click at [505, 472] on link "All Origins" at bounding box center [440, 486] width 410 height 29
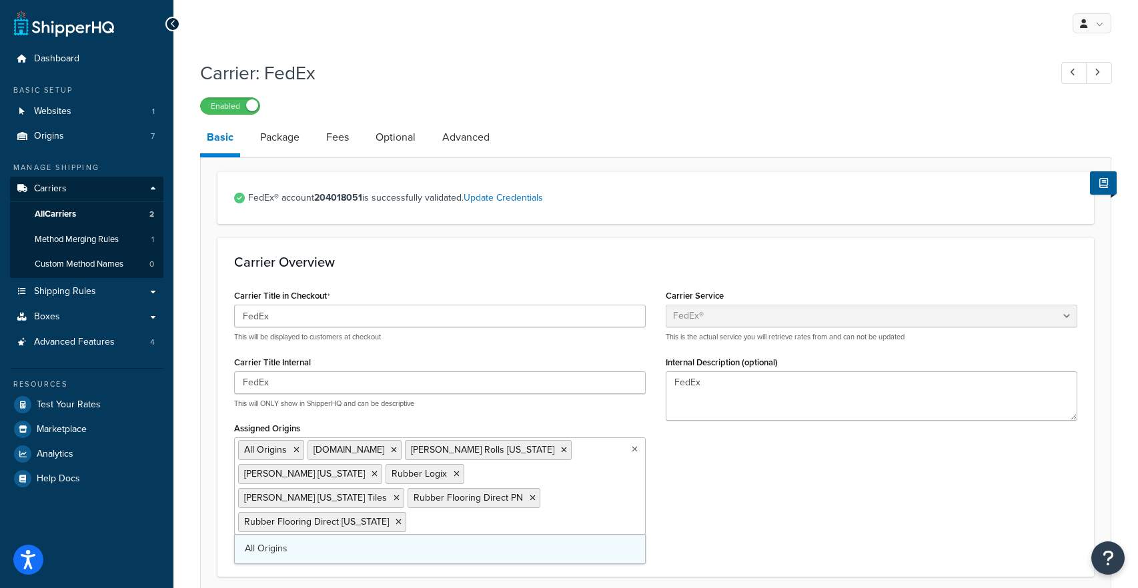
click at [505, 462] on ul "All Origins [DOMAIN_NAME] [PERSON_NAME] Rolls [US_STATE] [PERSON_NAME] [US_STAT…" at bounding box center [439, 485] width 411 height 97
click at [700, 491] on div "Carrier Title in Checkout FedEx This will be displayed to customers at checkout…" at bounding box center [655, 422] width 863 height 273
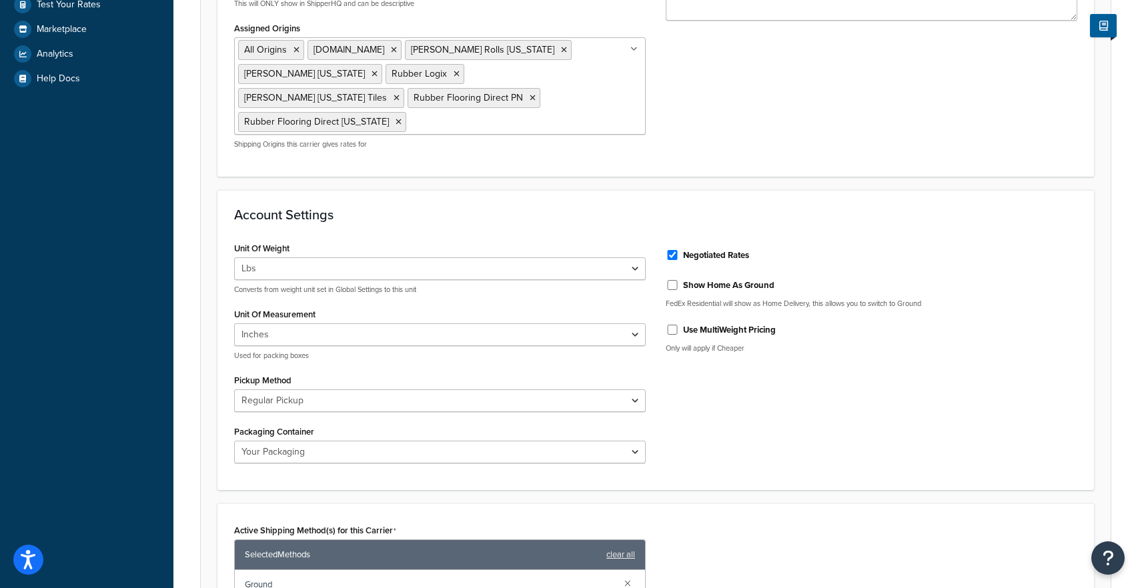
scroll to position [671, 0]
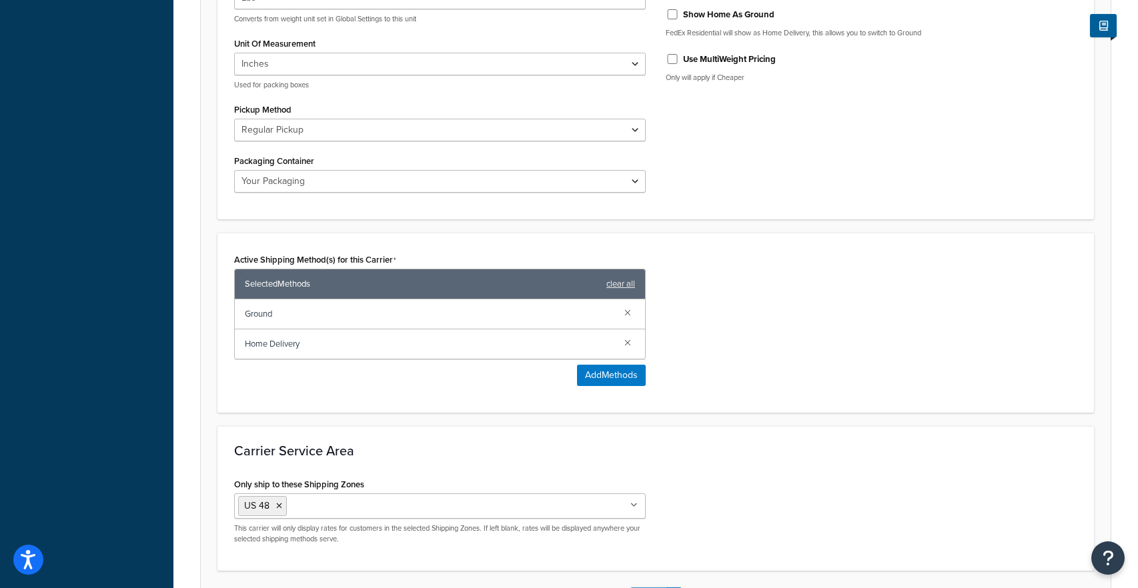
click at [643, 588] on button "Save" at bounding box center [648, 598] width 36 height 21
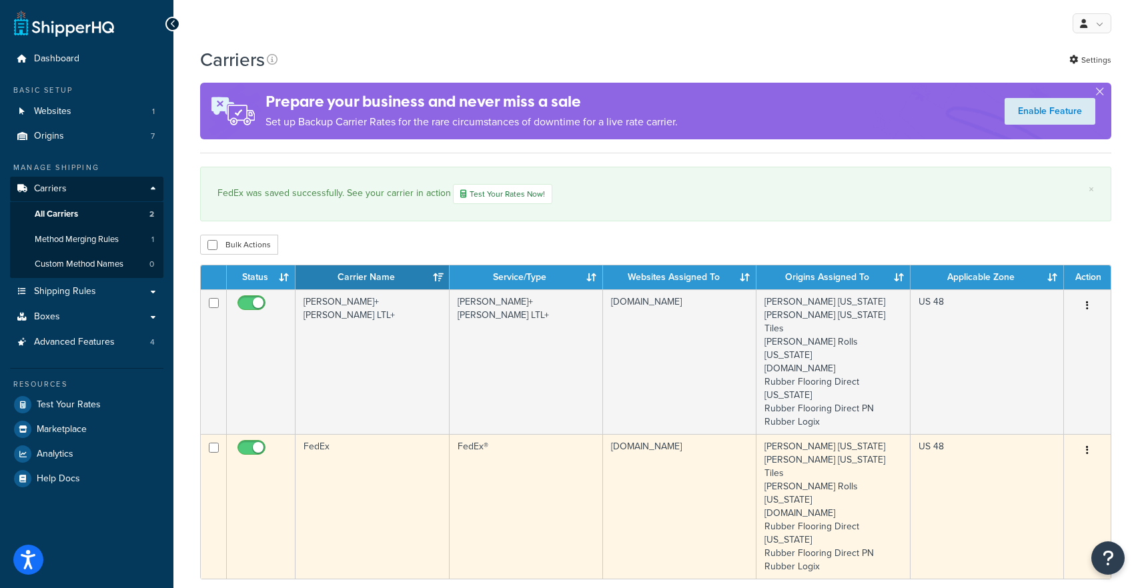
click at [337, 441] on td "FedEx" at bounding box center [371, 506] width 153 height 145
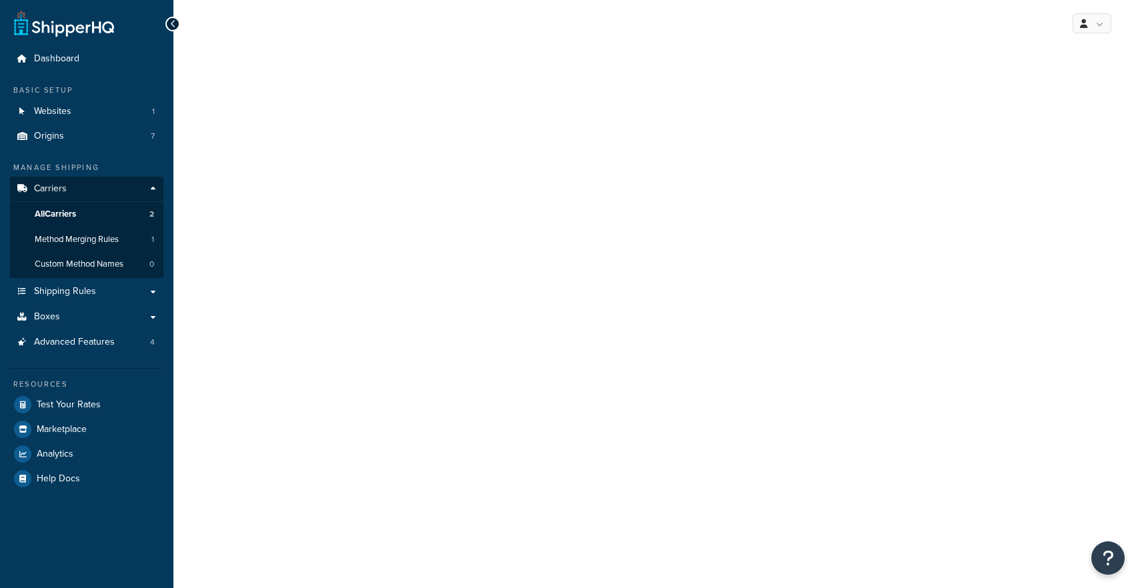
select select "fedEx"
select select "REGULAR_PICKUP"
select select "YOUR_PACKAGING"
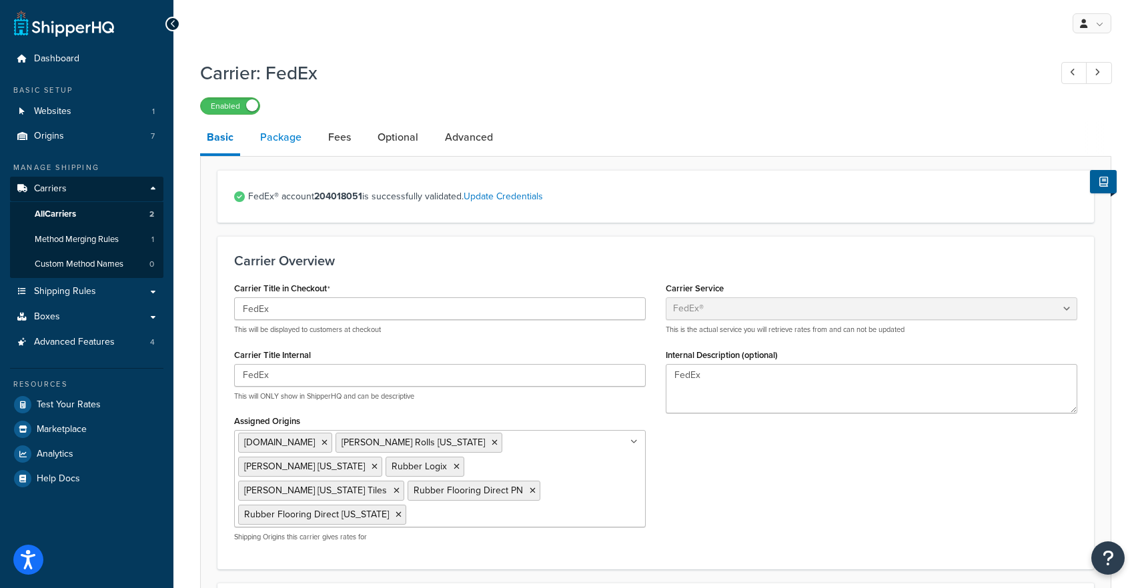
click at [288, 143] on link "Package" at bounding box center [280, 137] width 55 height 32
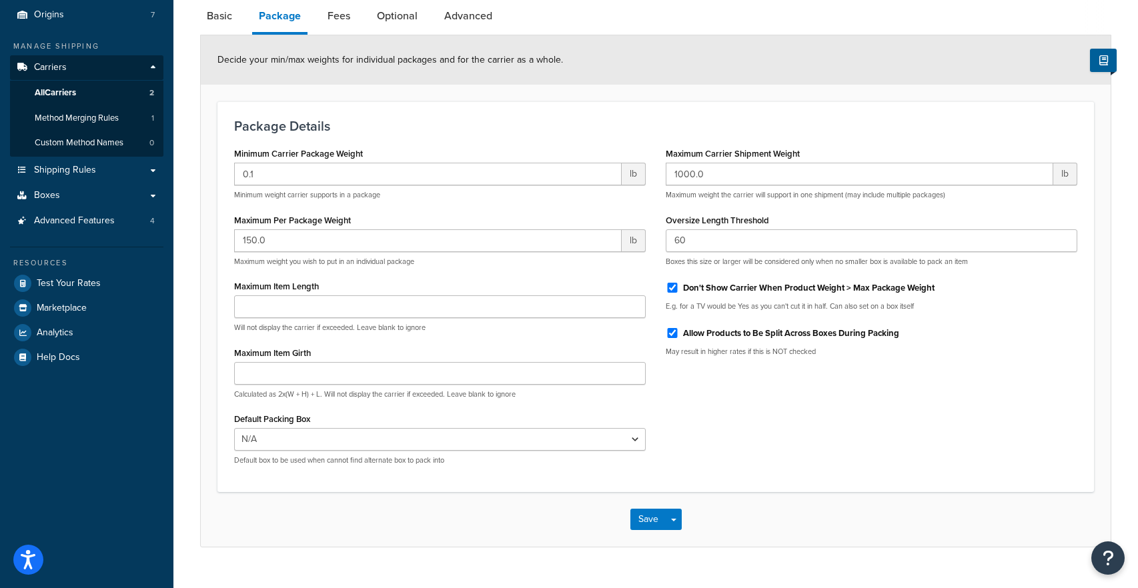
scroll to position [117, 0]
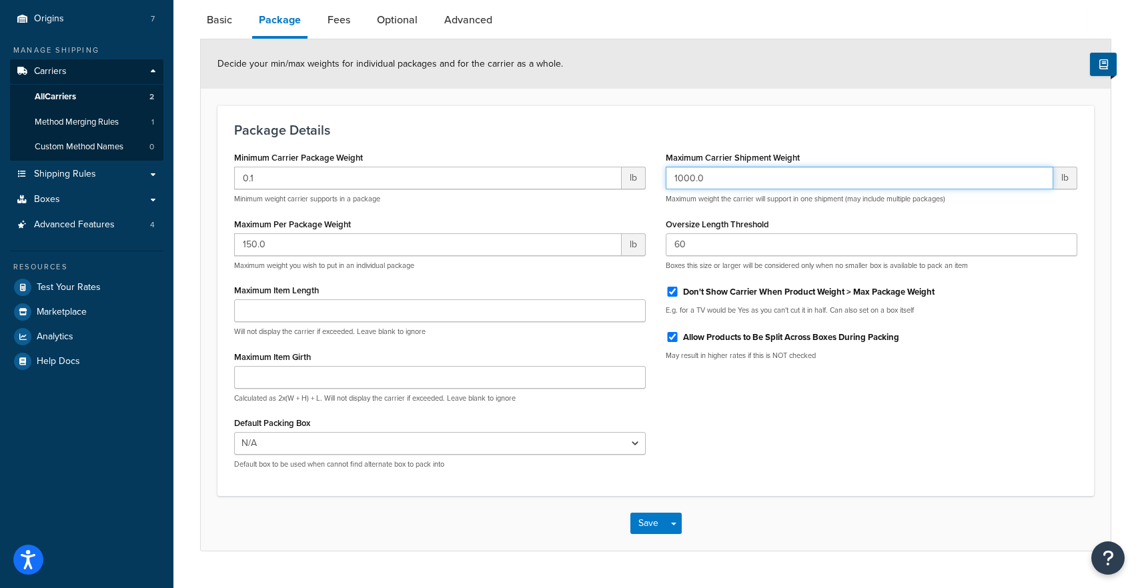
click at [688, 179] on input "1000.0" at bounding box center [859, 178] width 387 height 23
drag, startPoint x: 678, startPoint y: 179, endPoint x: 664, endPoint y: 180, distance: 14.0
click at [664, 180] on div "Maximum Carrier Shipment Weight 1000.0 lb Maximum weight the carrier will suppo…" at bounding box center [871, 259] width 431 height 223
type input "600.0"
click at [347, 32] on link "Fees" at bounding box center [339, 20] width 36 height 32
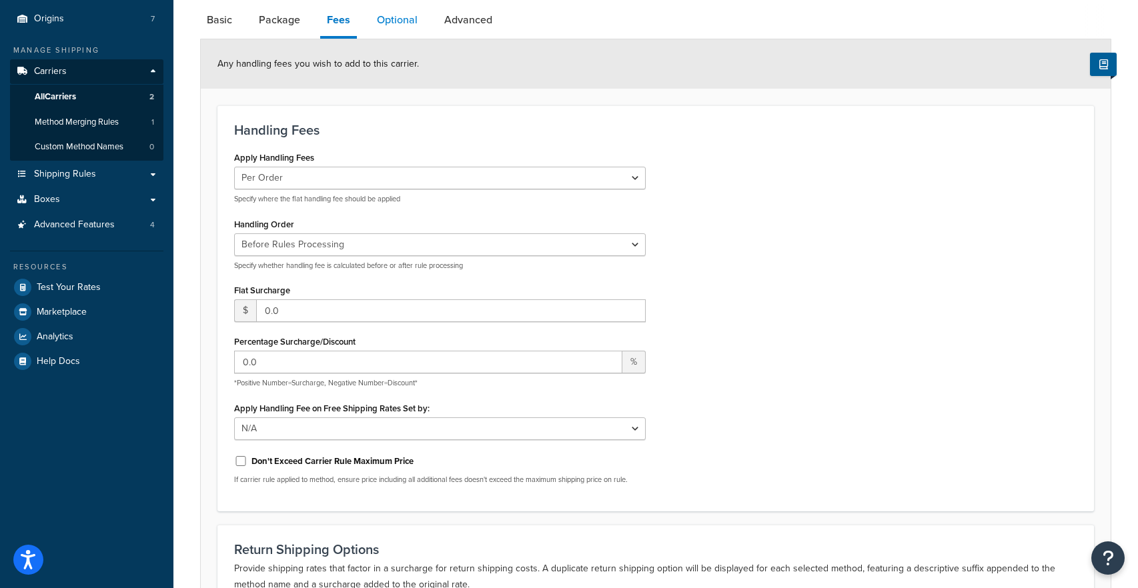
click at [402, 30] on link "Optional" at bounding box center [397, 20] width 54 height 32
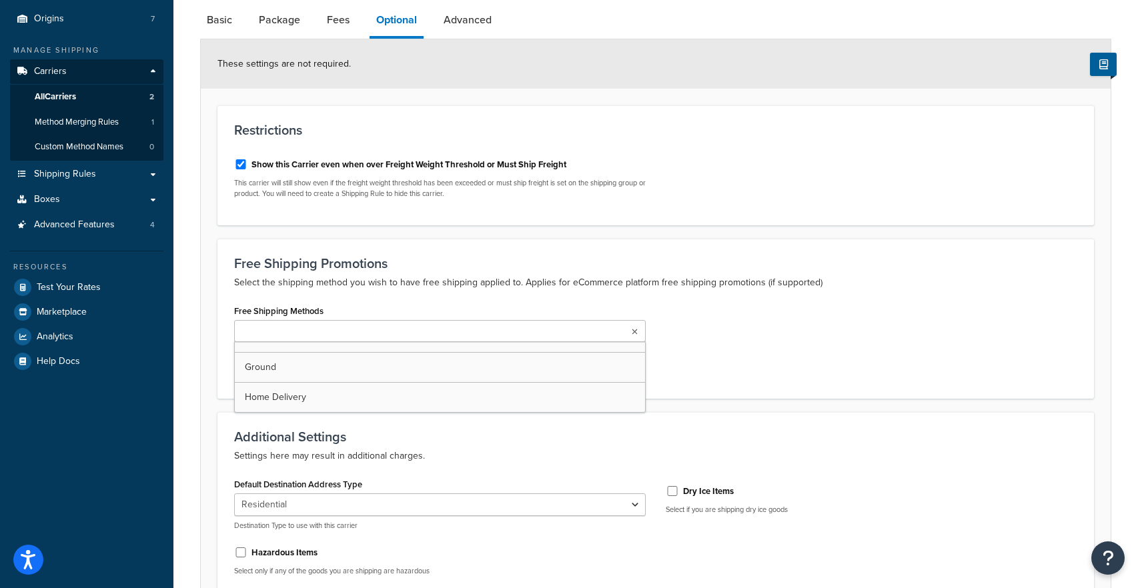
click at [514, 335] on ul at bounding box center [439, 331] width 411 height 22
click at [567, 275] on p "Select the shipping method you wish to have free shipping applied to. Applies f…" at bounding box center [655, 283] width 843 height 16
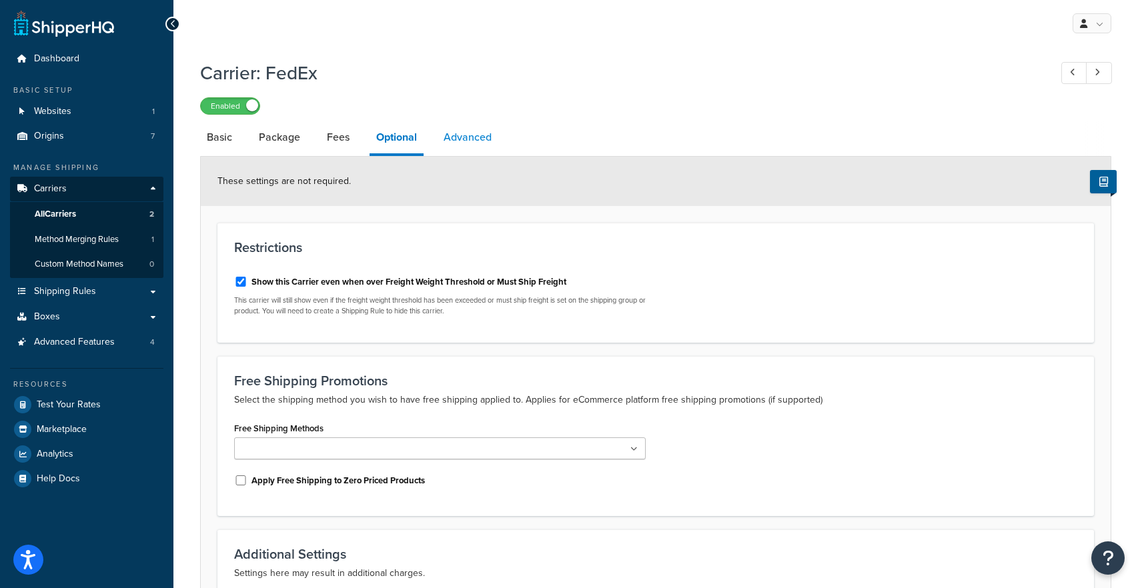
click at [467, 139] on link "Advanced" at bounding box center [467, 137] width 61 height 32
select select "false"
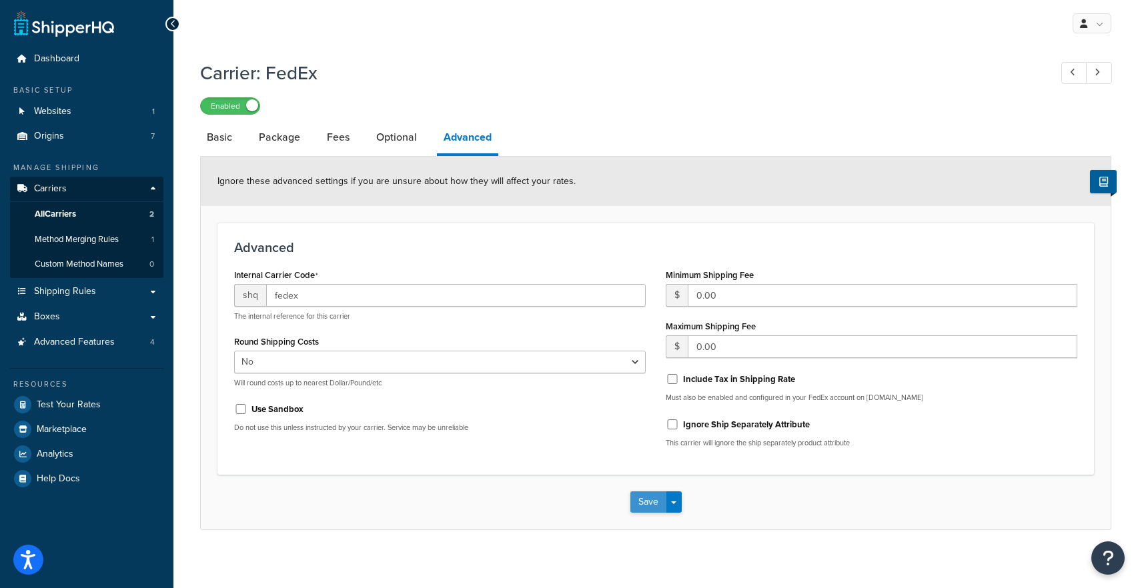
click at [642, 508] on button "Save" at bounding box center [648, 501] width 36 height 21
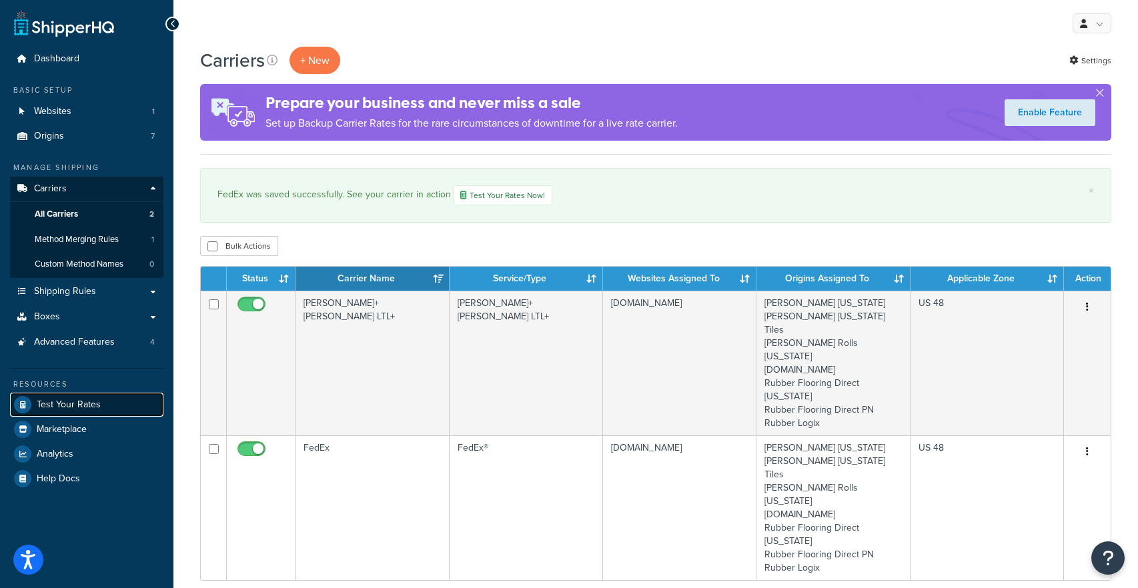
click at [99, 402] on link "Test Your Rates" at bounding box center [86, 405] width 153 height 24
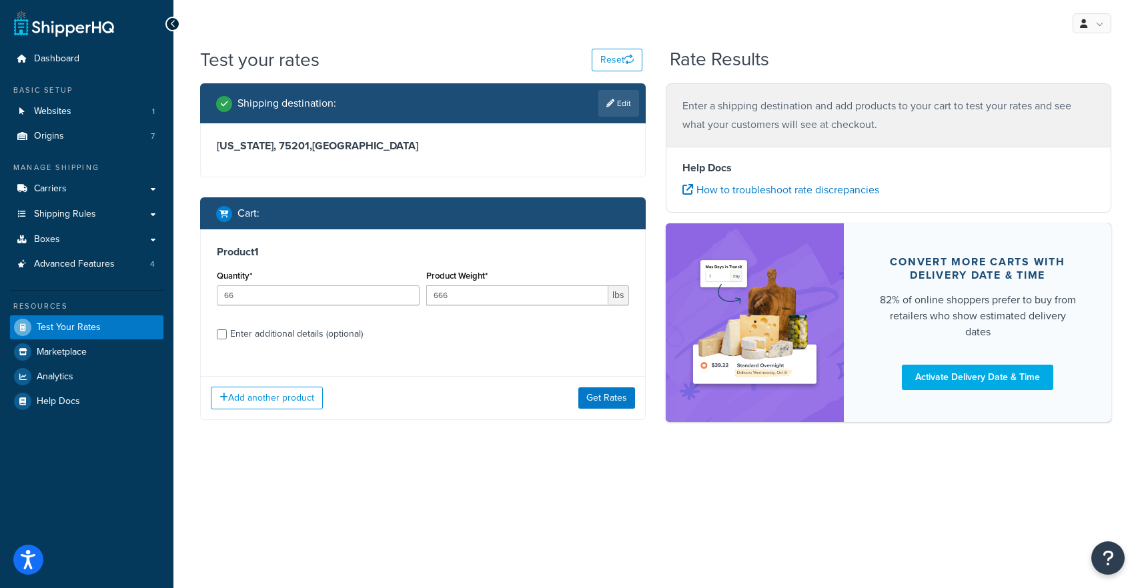
drag, startPoint x: 294, startPoint y: 413, endPoint x: 299, endPoint y: 331, distance: 81.5
click at [297, 397] on div "Add another product Get Rates" at bounding box center [423, 397] width 444 height 43
click at [299, 330] on div "Enter additional details (optional)" at bounding box center [296, 334] width 133 height 19
click at [227, 330] on input "Enter additional details (optional)" at bounding box center [222, 334] width 10 height 10
checkbox input "true"
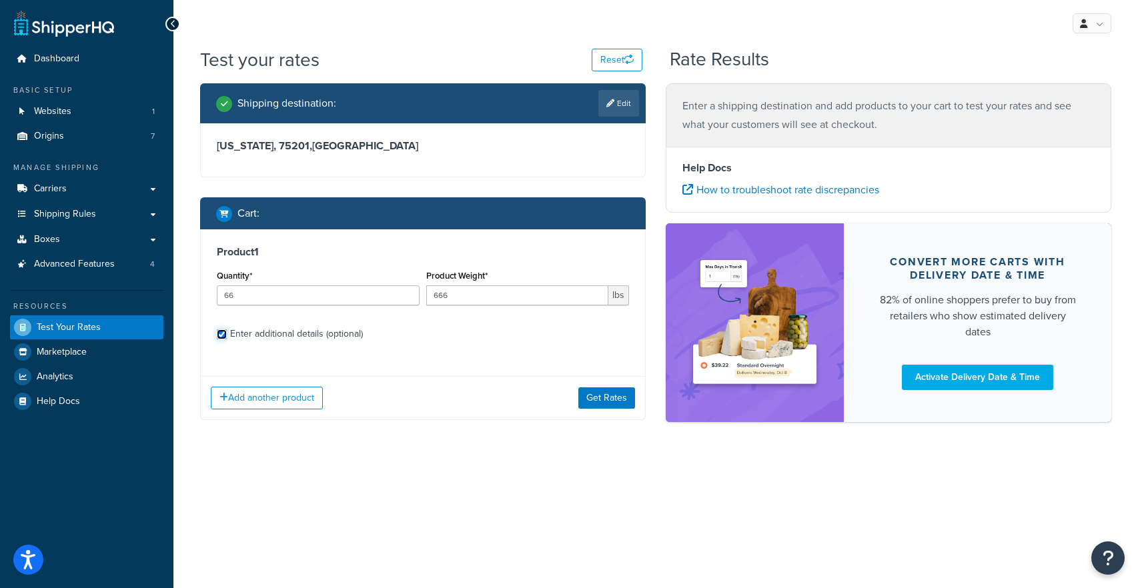
select select "87013"
select select "60"
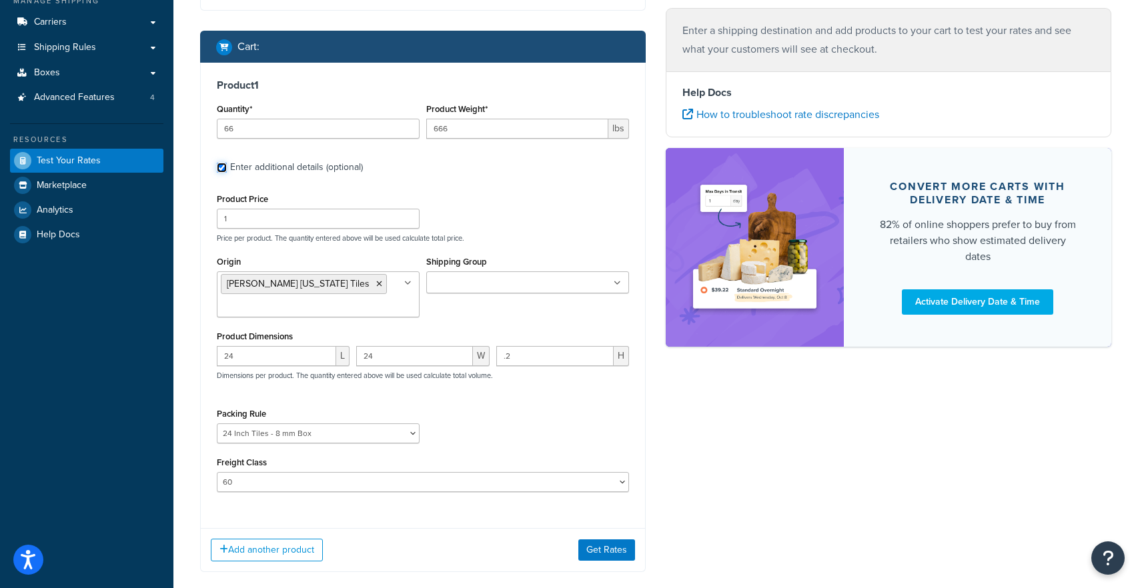
scroll to position [169, 0]
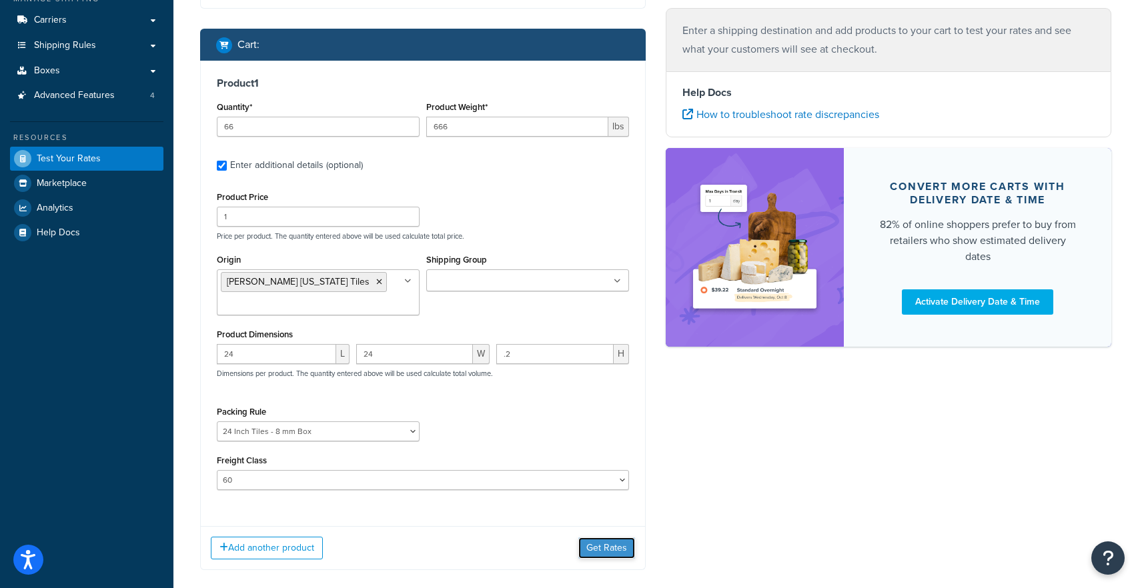
click at [600, 551] on button "Get Rates" at bounding box center [606, 547] width 57 height 21
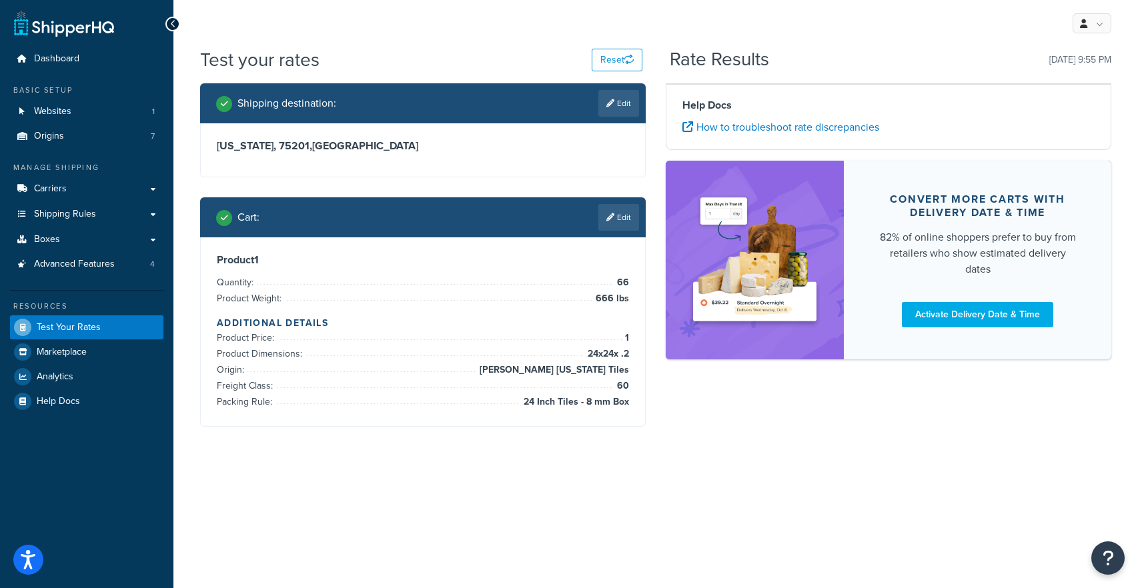
scroll to position [82, 0]
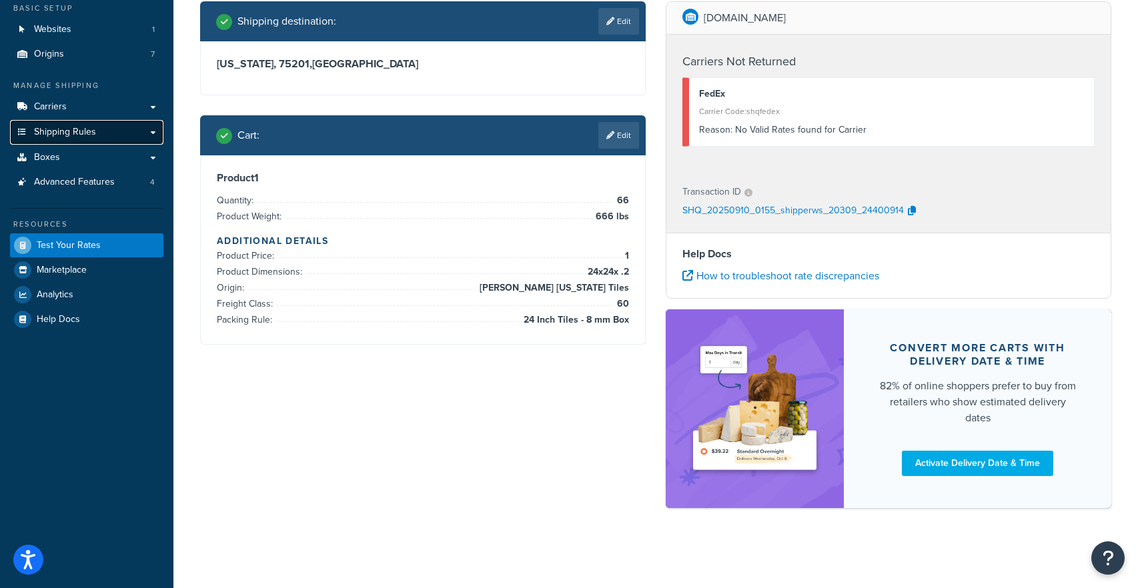
click at [151, 135] on link "Shipping Rules" at bounding box center [86, 132] width 153 height 25
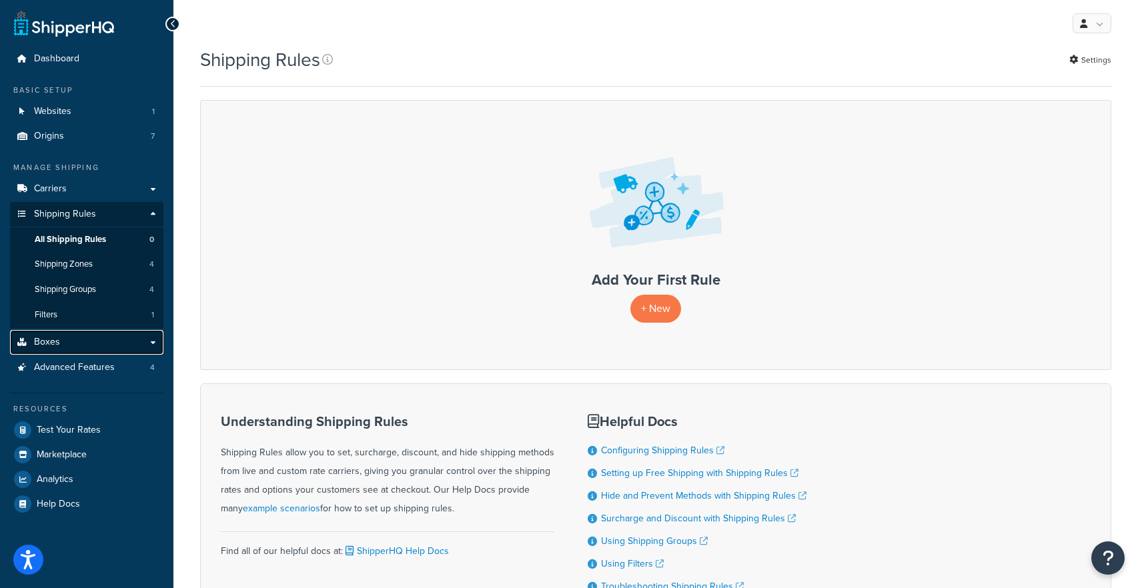
click at [153, 342] on link "Boxes" at bounding box center [86, 342] width 153 height 25
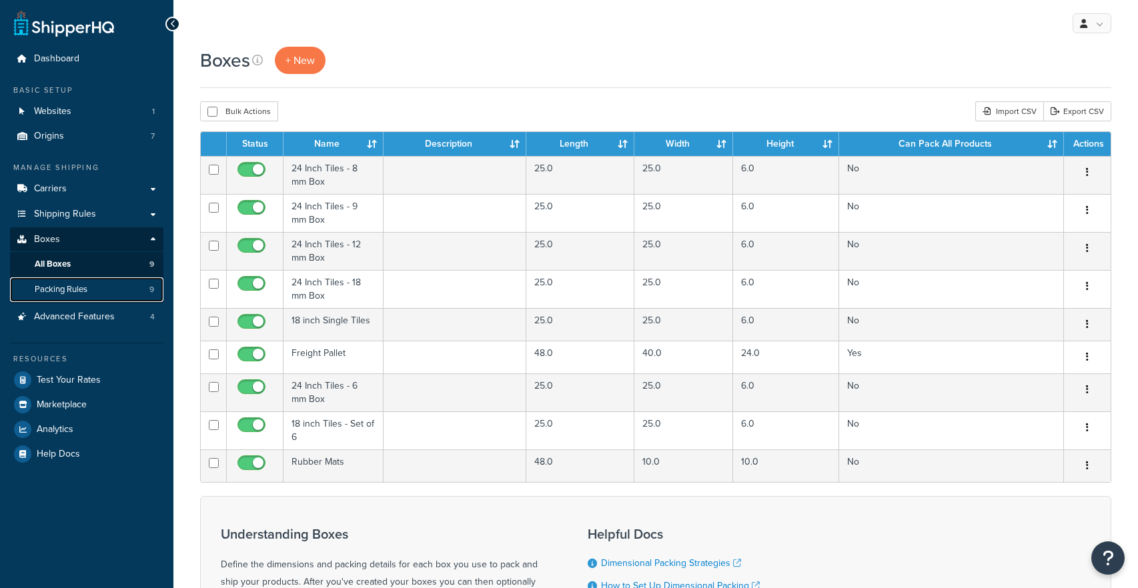
click at [121, 287] on link "Packing Rules 9" at bounding box center [86, 289] width 153 height 25
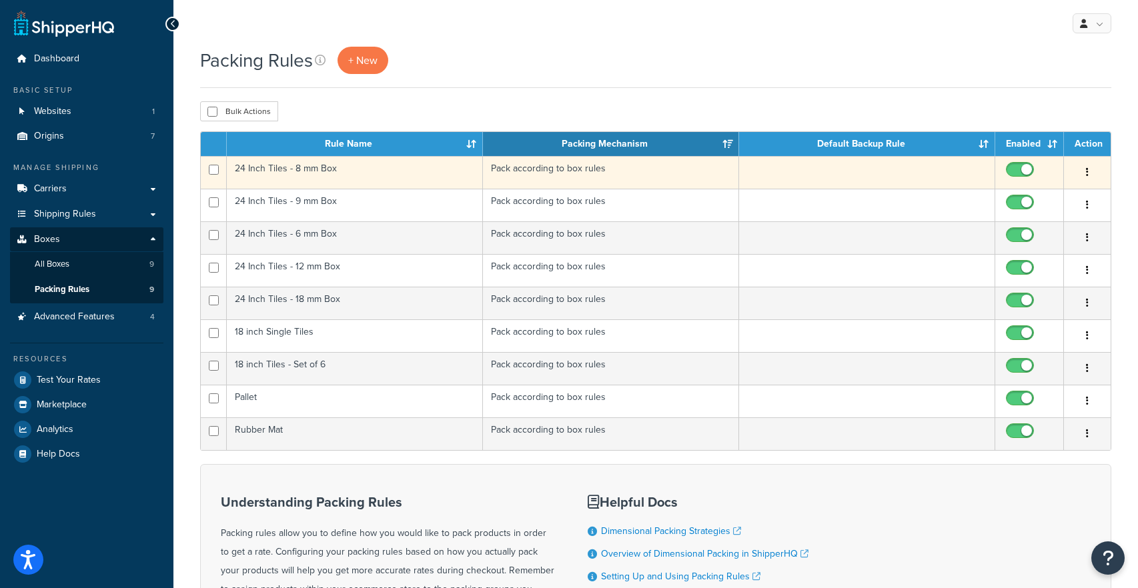
click at [315, 166] on td "24 Inch Tiles - 8 mm Box" at bounding box center [355, 172] width 256 height 33
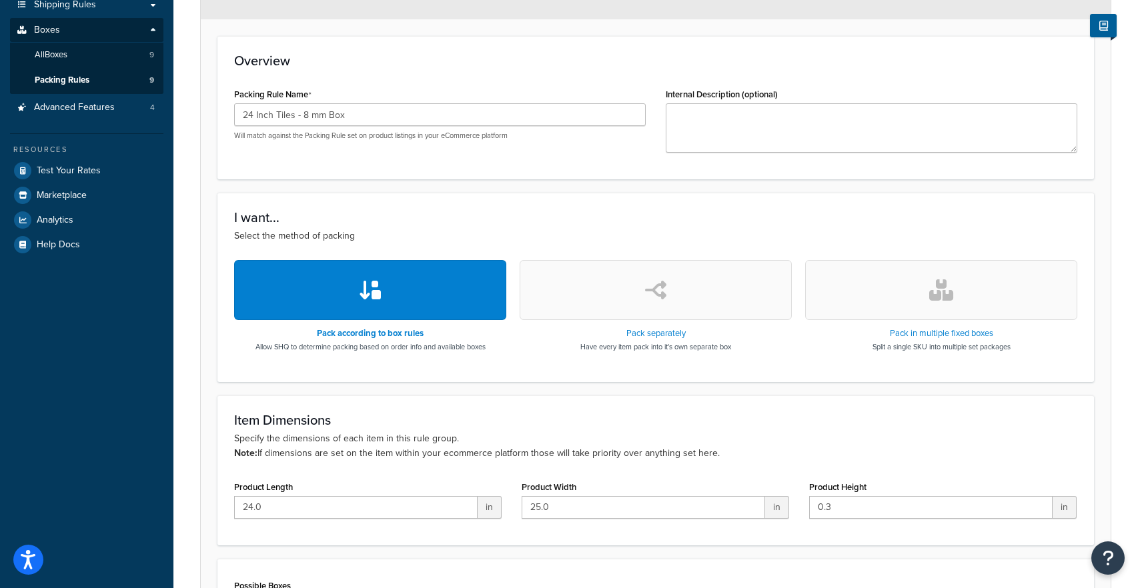
scroll to position [217, 0]
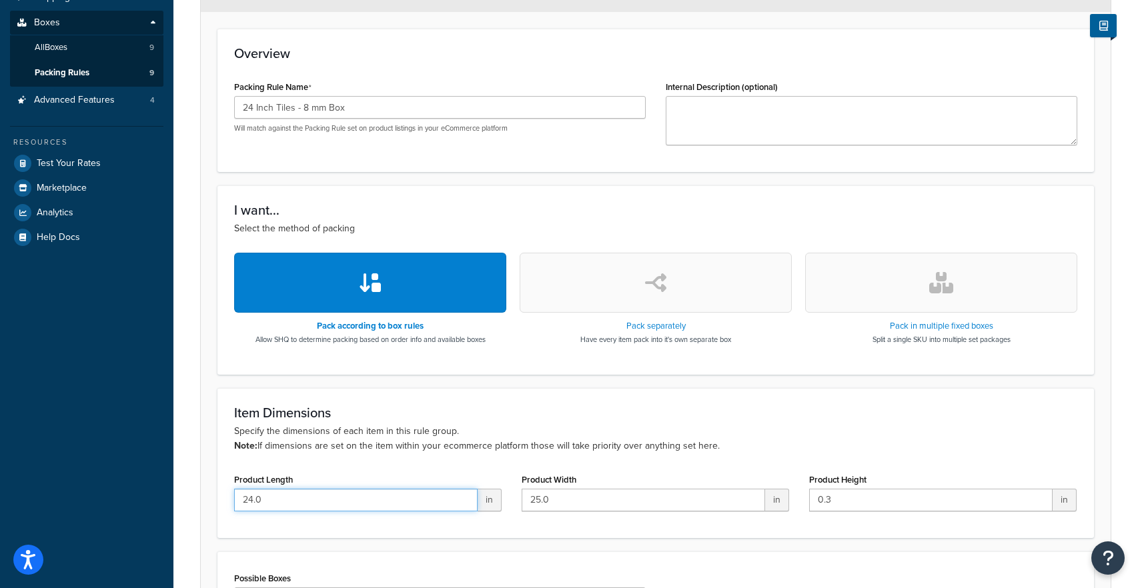
click at [255, 501] on input "24.0" at bounding box center [355, 500] width 243 height 23
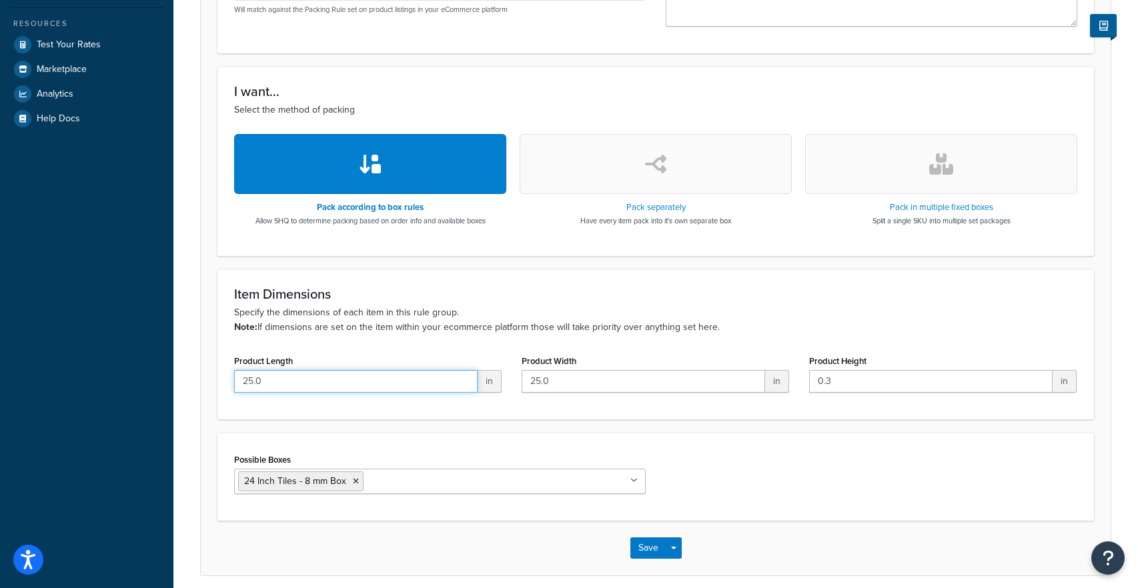
scroll to position [390, 0]
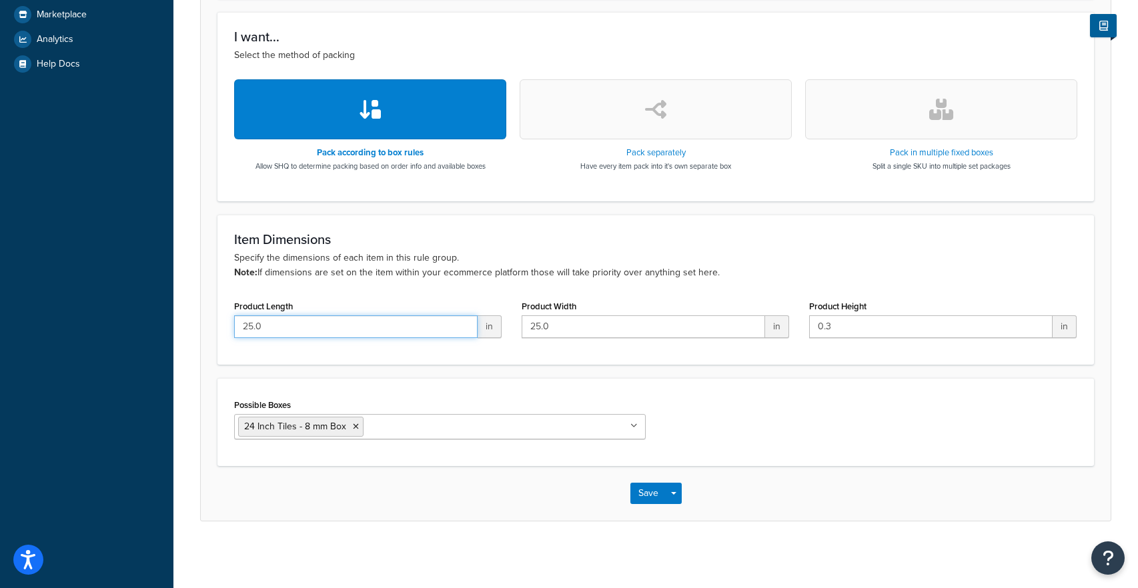
type input "25.0"
click at [538, 331] on input "25.0" at bounding box center [642, 326] width 243 height 23
type input "24.0"
click at [251, 326] on input "25.0" at bounding box center [355, 326] width 243 height 23
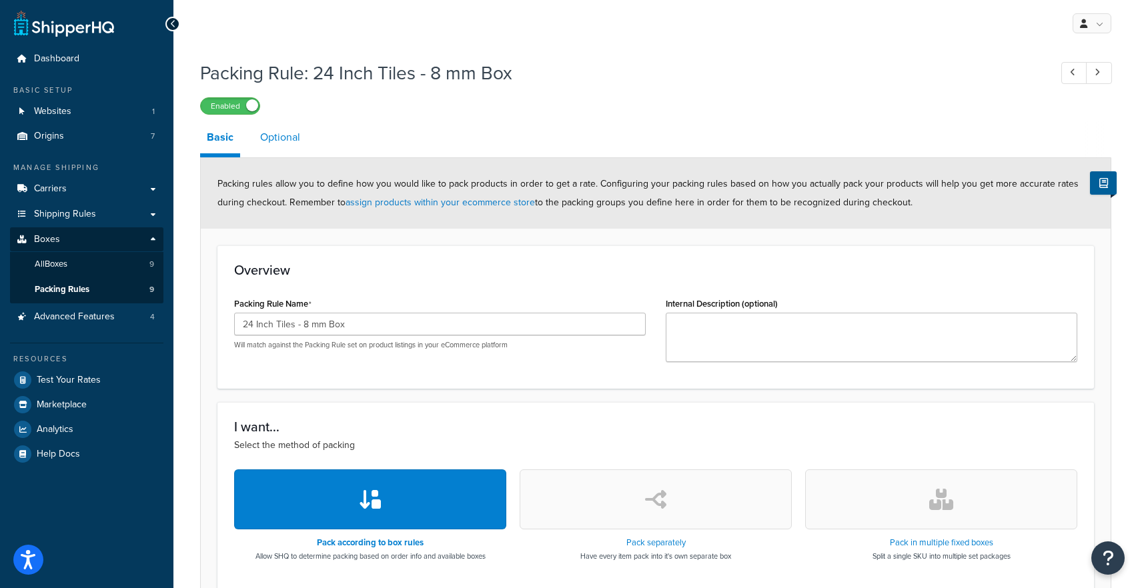
type input "24.0"
click at [289, 141] on link "Optional" at bounding box center [279, 137] width 53 height 32
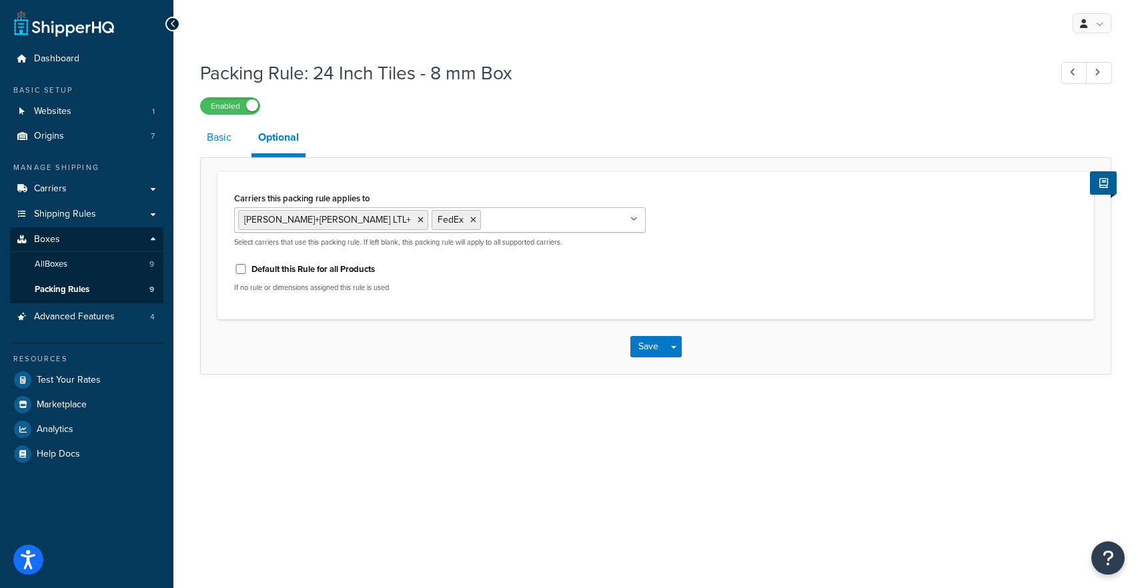
click at [215, 139] on link "Basic" at bounding box center [219, 137] width 38 height 32
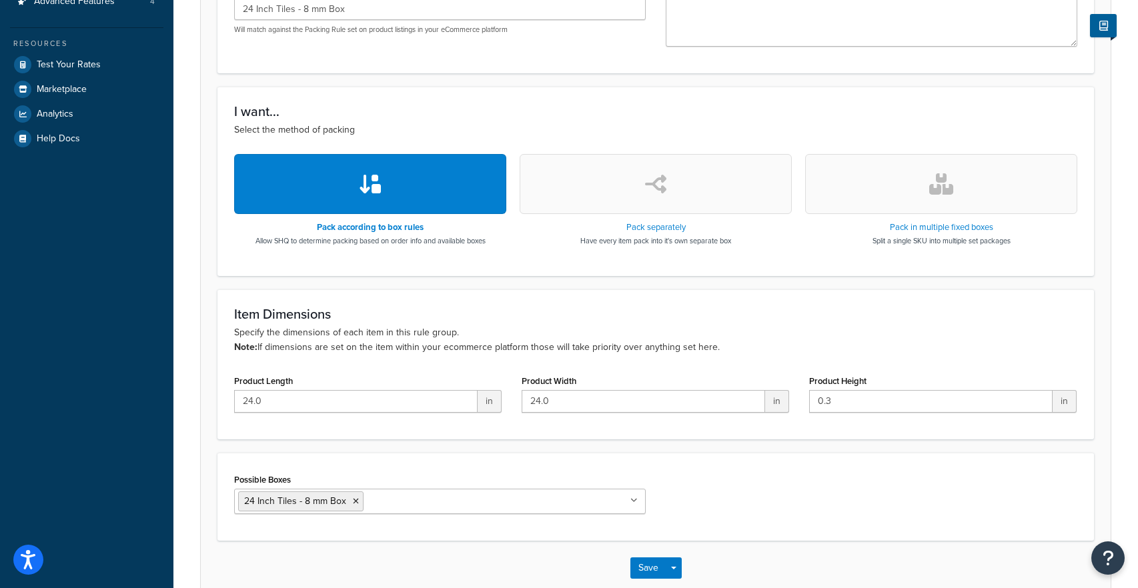
scroll to position [390, 0]
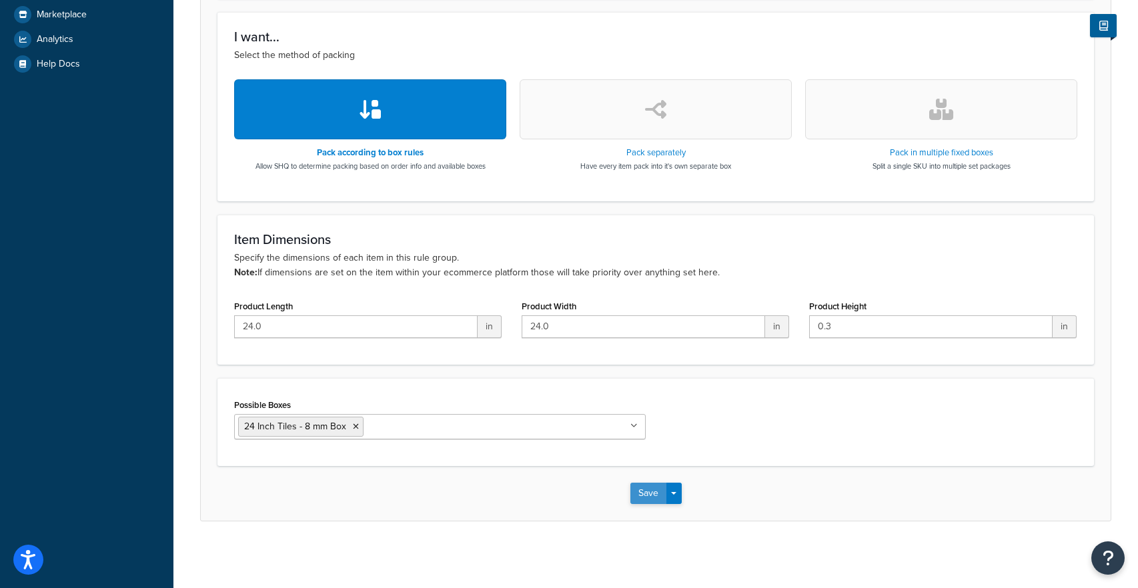
click at [644, 484] on button "Save" at bounding box center [648, 493] width 36 height 21
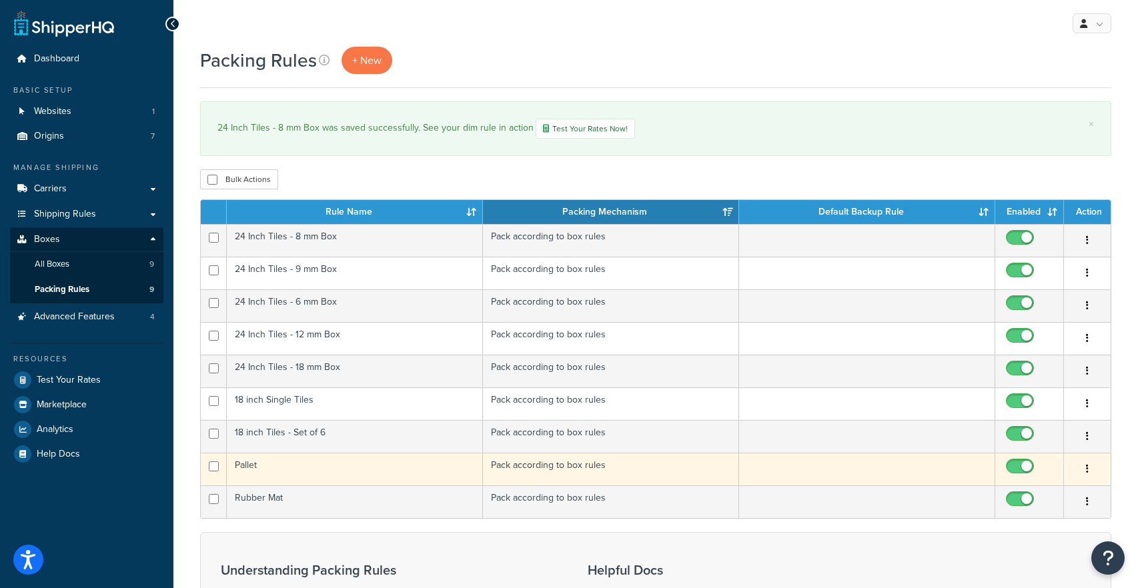
click at [283, 477] on td "Pallet" at bounding box center [355, 469] width 256 height 33
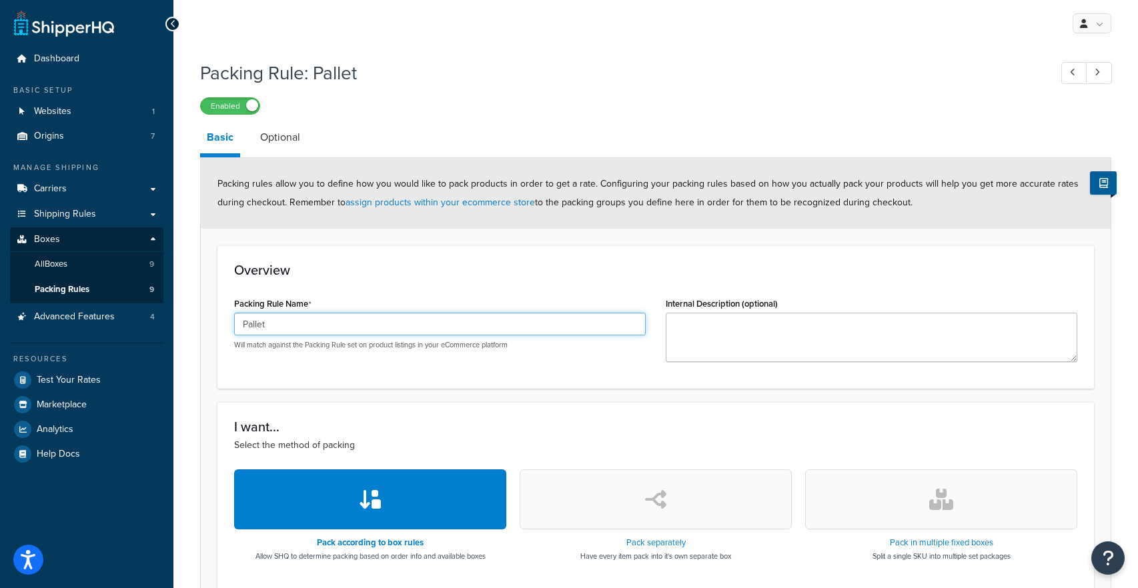
click at [240, 323] on input "Pallet" at bounding box center [439, 324] width 411 height 23
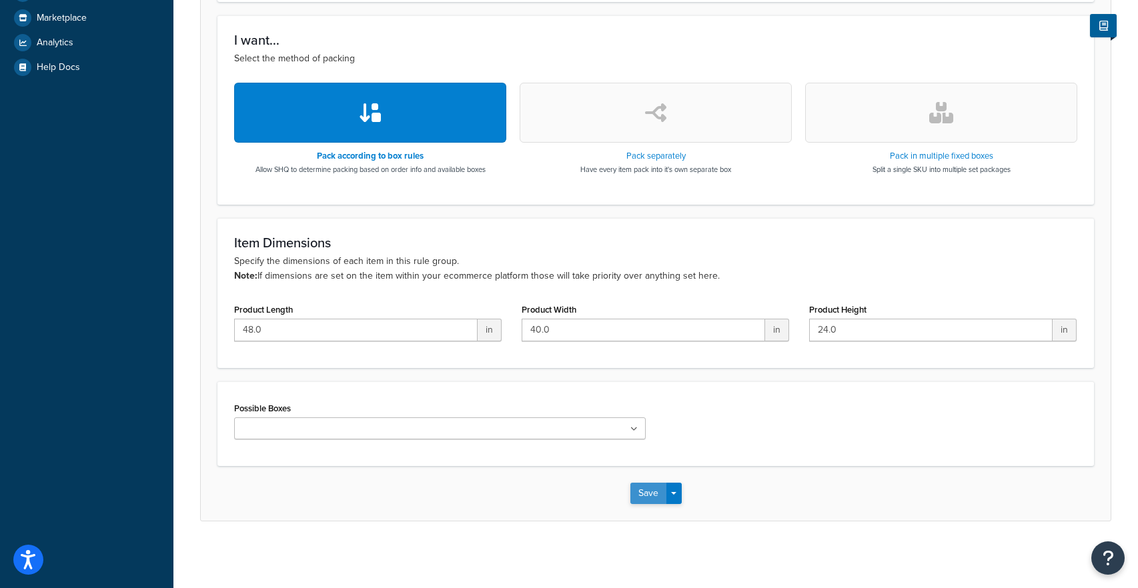
type input "Freight Pallet"
click at [640, 496] on button "Save" at bounding box center [648, 493] width 36 height 21
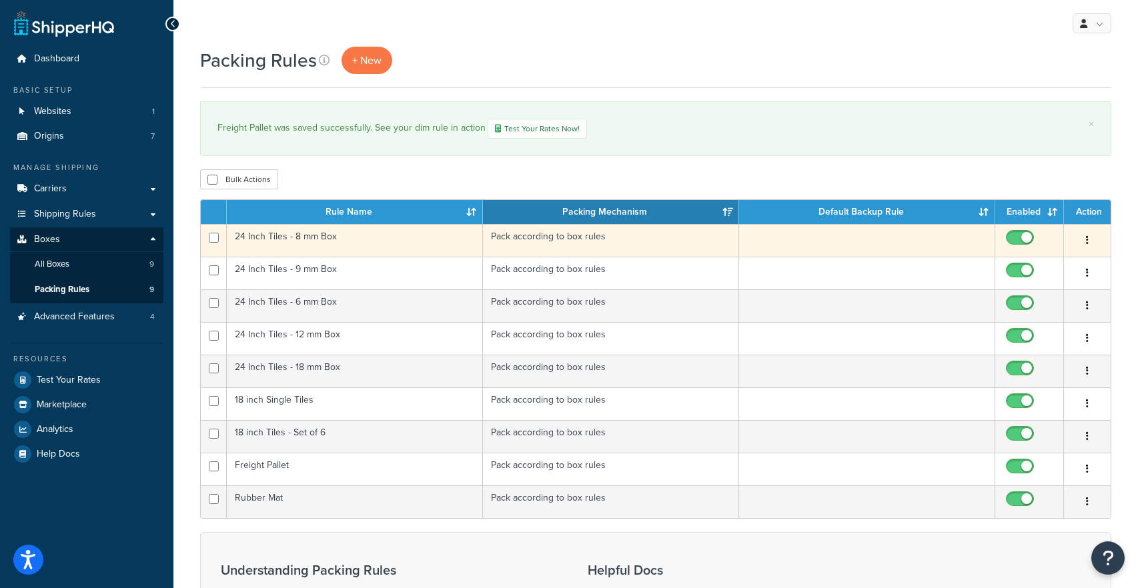
click at [323, 238] on td "24 Inch Tiles - 8 mm Box" at bounding box center [355, 240] width 256 height 33
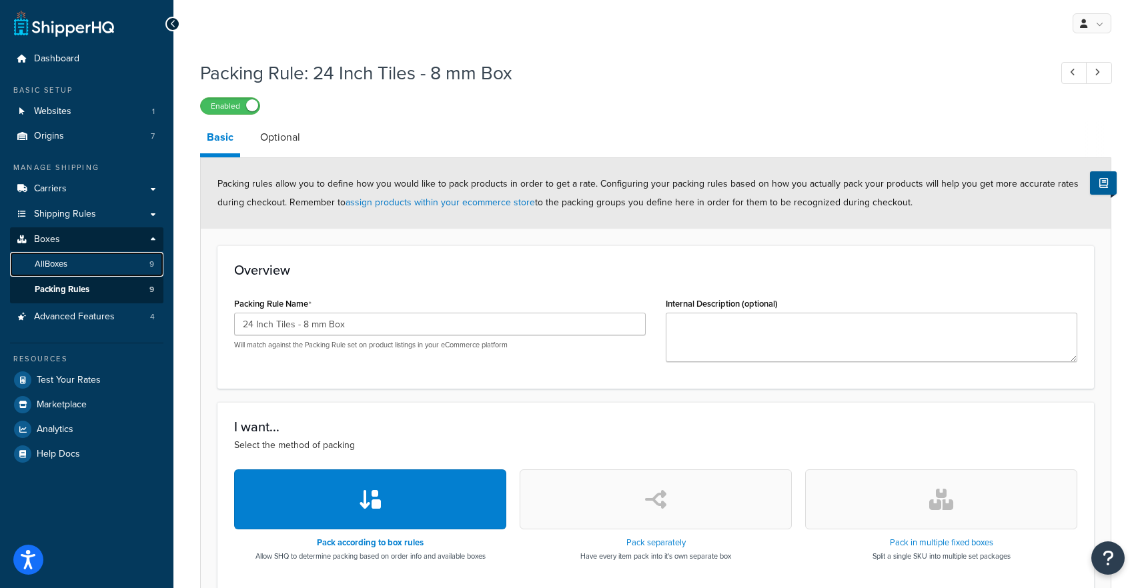
click at [117, 262] on link "All Boxes 9" at bounding box center [86, 264] width 153 height 25
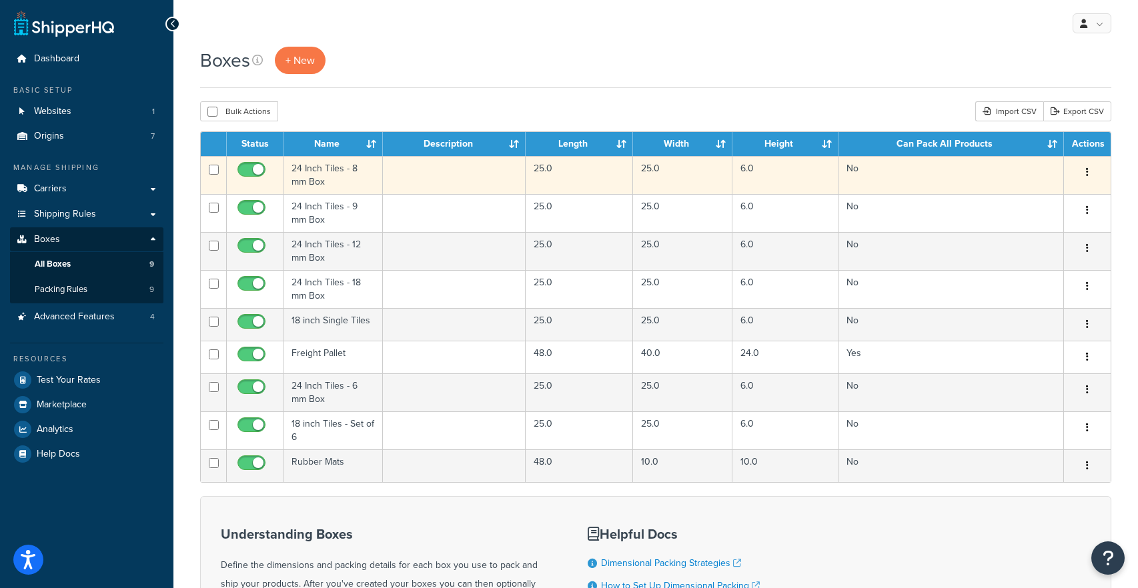
click at [317, 184] on td "24 Inch Tiles - 8 mm Box" at bounding box center [332, 175] width 99 height 38
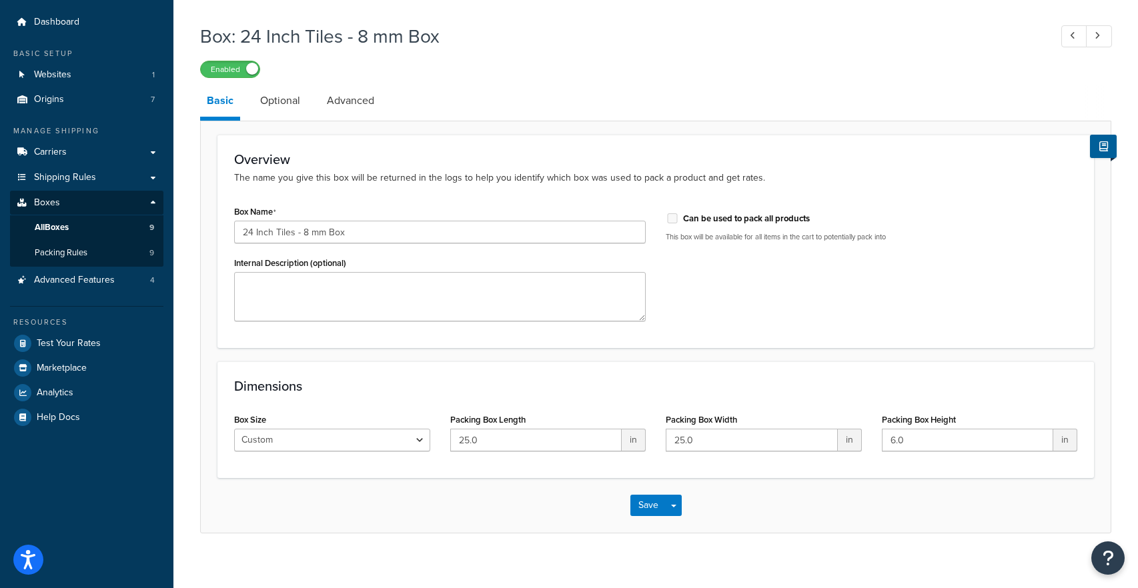
scroll to position [49, 0]
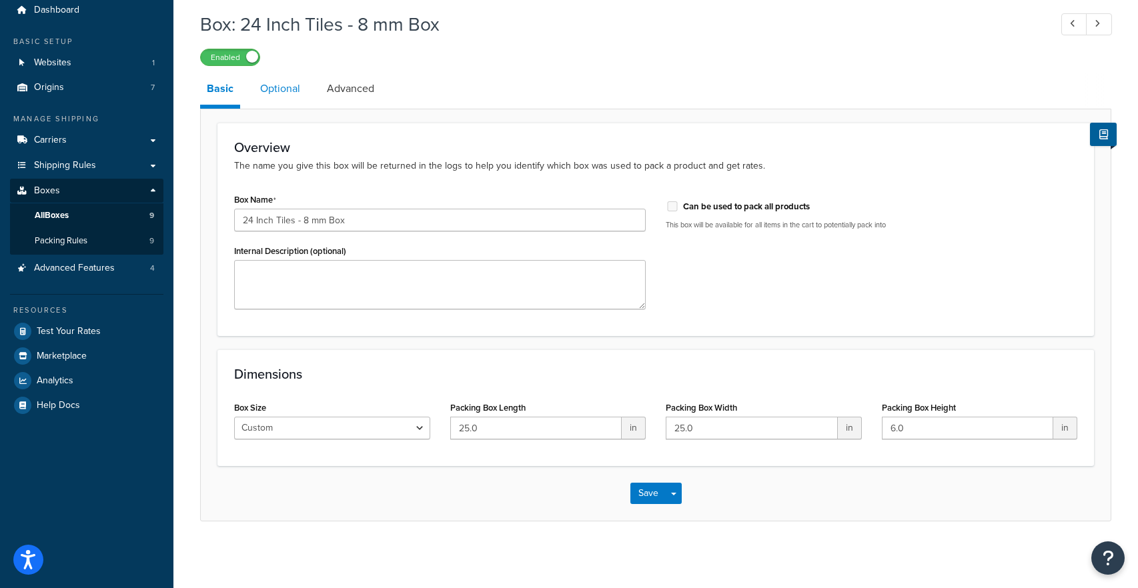
click at [281, 92] on link "Optional" at bounding box center [279, 89] width 53 height 32
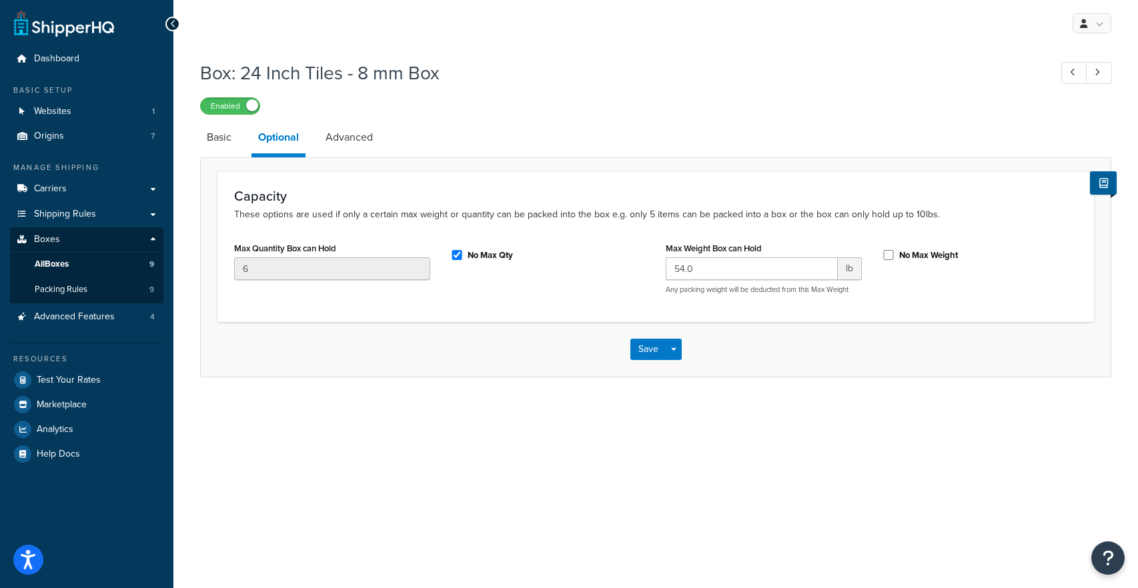
click at [469, 261] on label "No Max Qty" at bounding box center [489, 255] width 45 height 12
click at [463, 260] on input "No Max Qty" at bounding box center [456, 255] width 13 height 10
checkbox input "false"
click at [656, 350] on button "Save" at bounding box center [648, 349] width 36 height 21
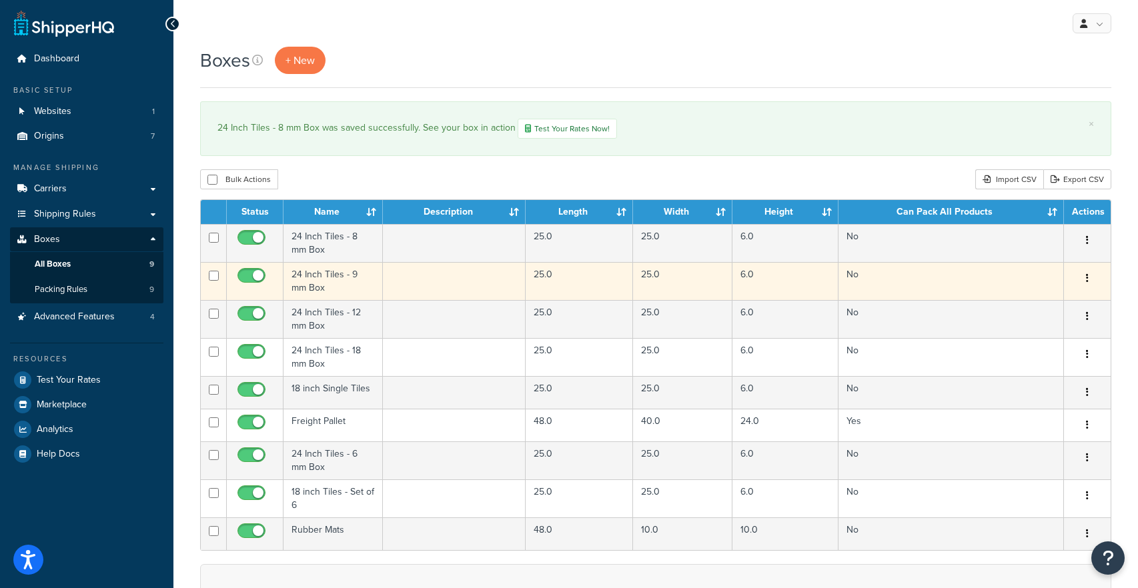
click at [331, 275] on td "24 Inch Tiles - 9 mm Box" at bounding box center [332, 281] width 99 height 38
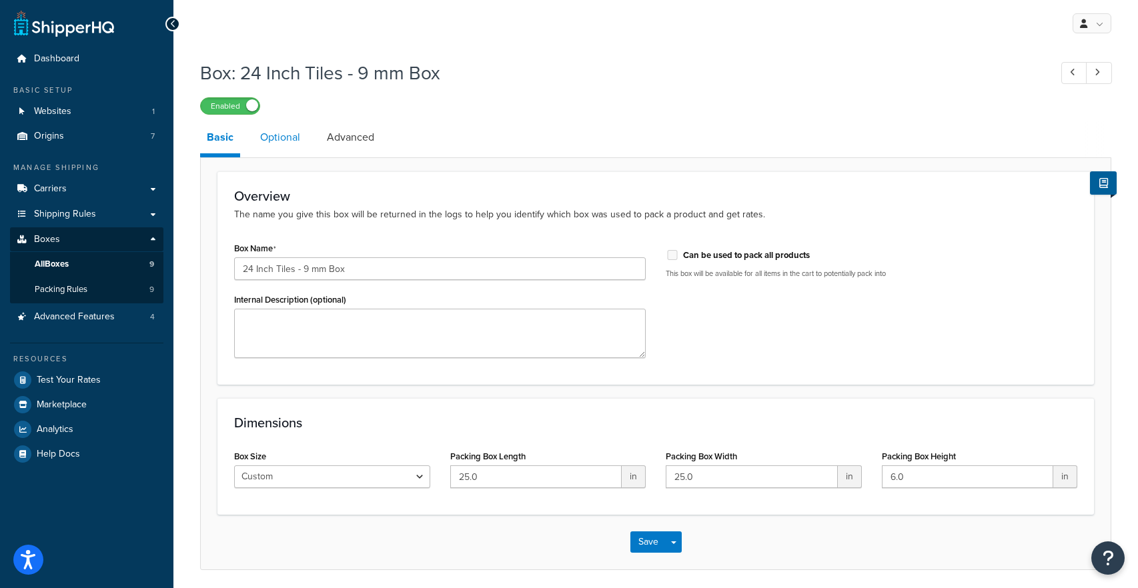
click at [297, 140] on link "Optional" at bounding box center [279, 137] width 53 height 32
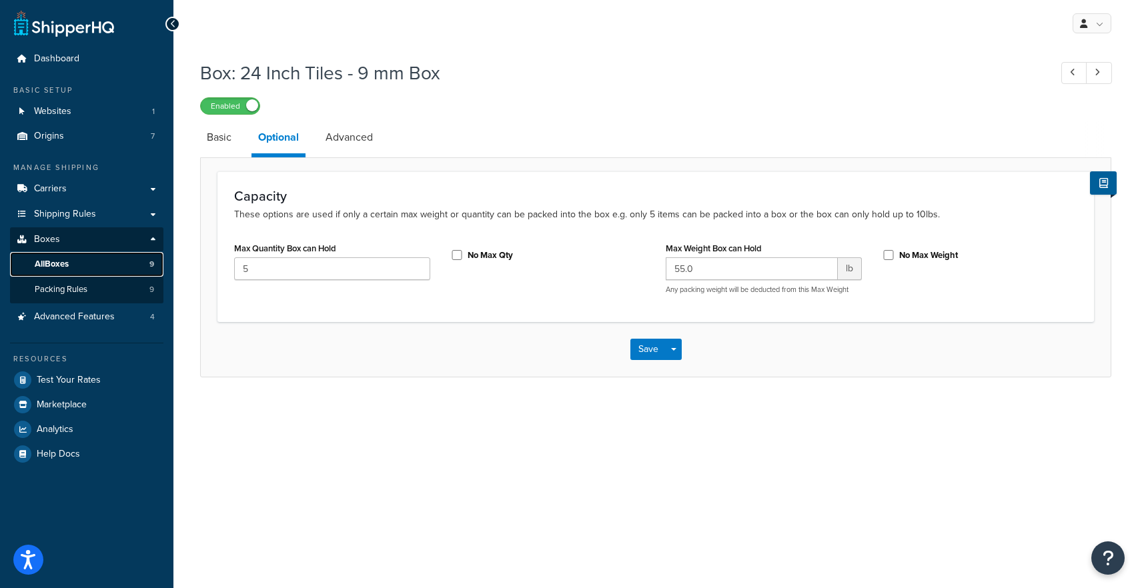
click at [118, 267] on link "All Boxes 9" at bounding box center [86, 264] width 153 height 25
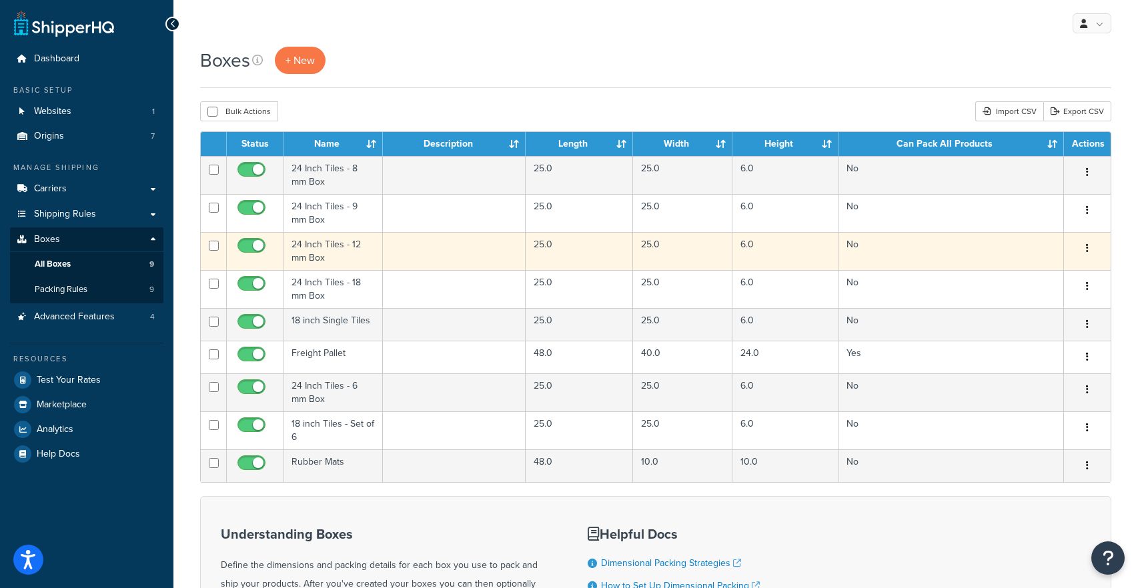
click at [317, 255] on td "24 Inch Tiles - 12 mm Box" at bounding box center [332, 251] width 99 height 38
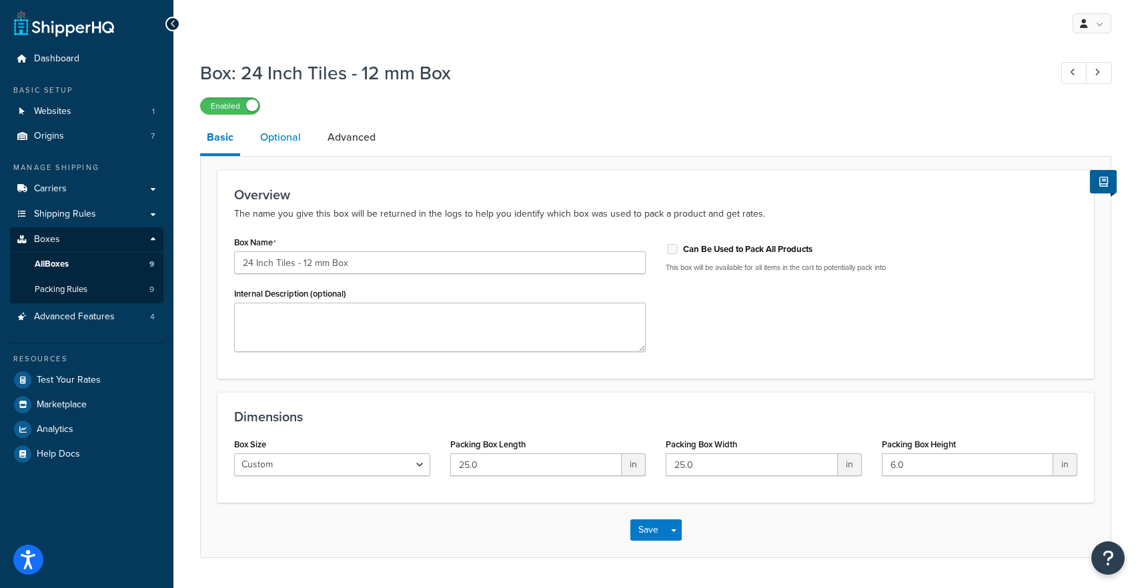
click at [291, 147] on link "Optional" at bounding box center [280, 137] width 54 height 32
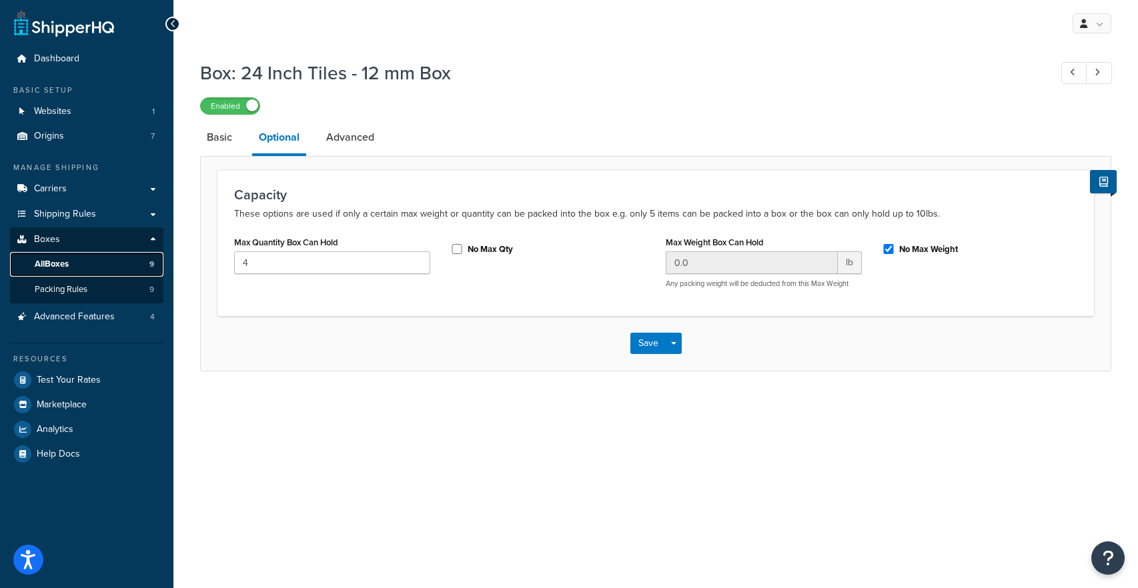
click at [115, 273] on link "All Boxes 9" at bounding box center [86, 264] width 153 height 25
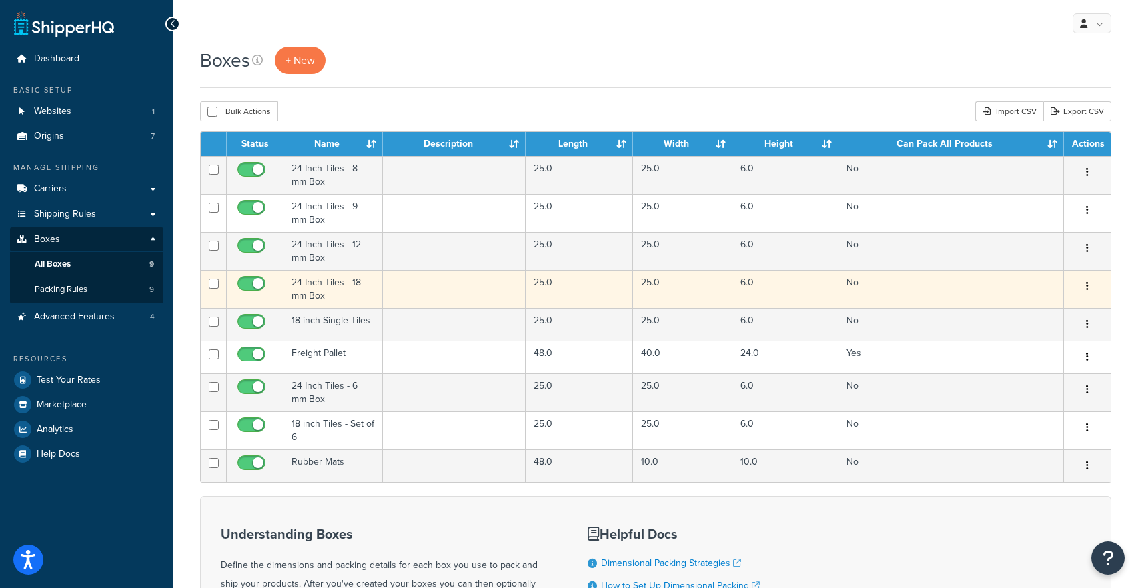
click at [339, 287] on td "24 Inch Tiles - 18 mm Box" at bounding box center [332, 289] width 99 height 38
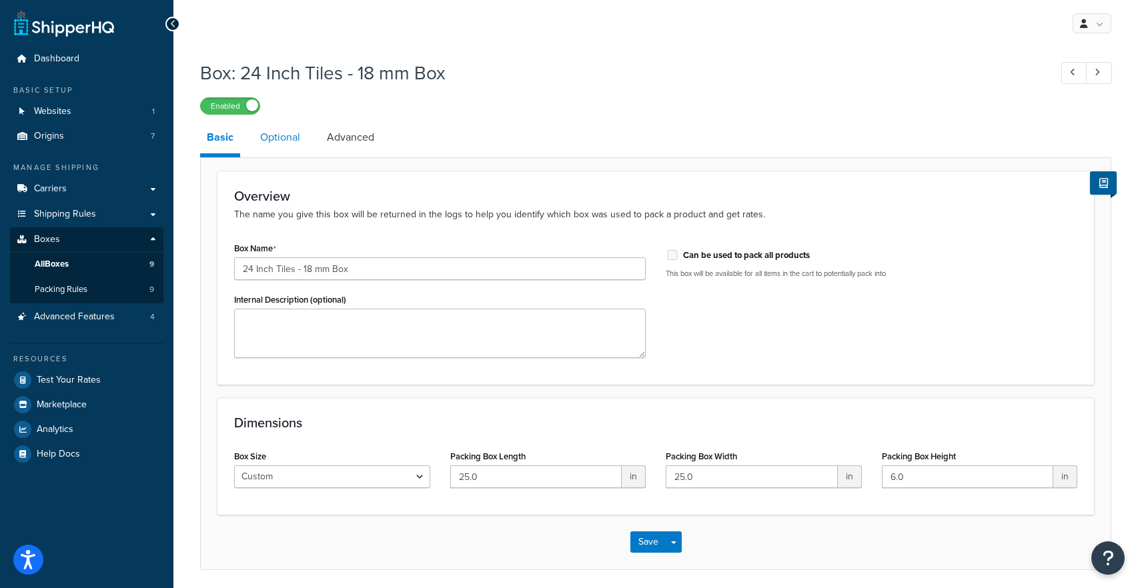
click at [279, 139] on link "Optional" at bounding box center [279, 137] width 53 height 32
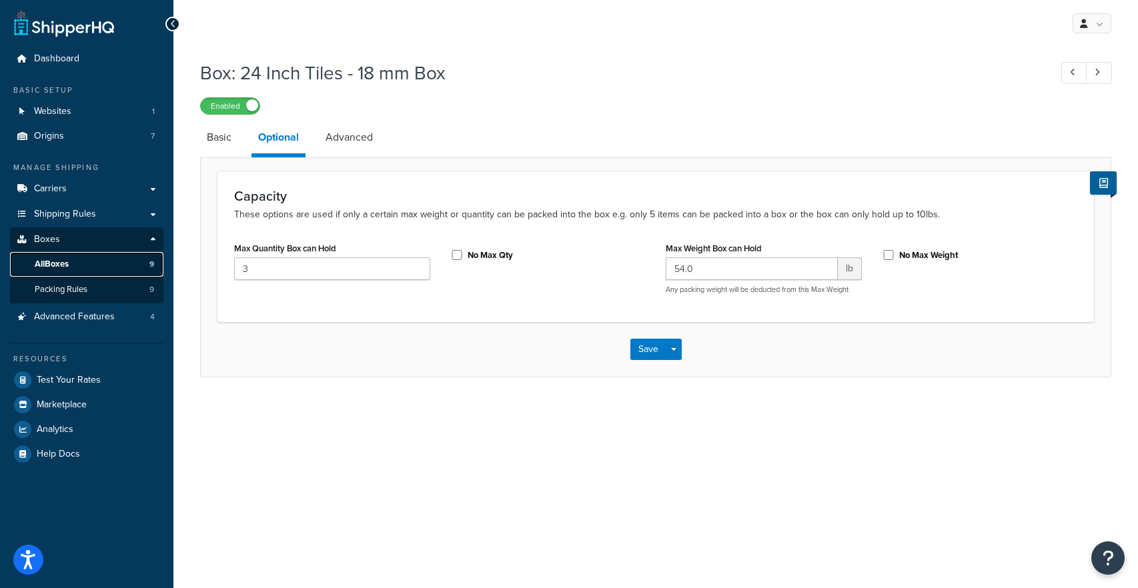
click at [97, 261] on link "All Boxes 9" at bounding box center [86, 264] width 153 height 25
